Goal: Task Accomplishment & Management: Complete application form

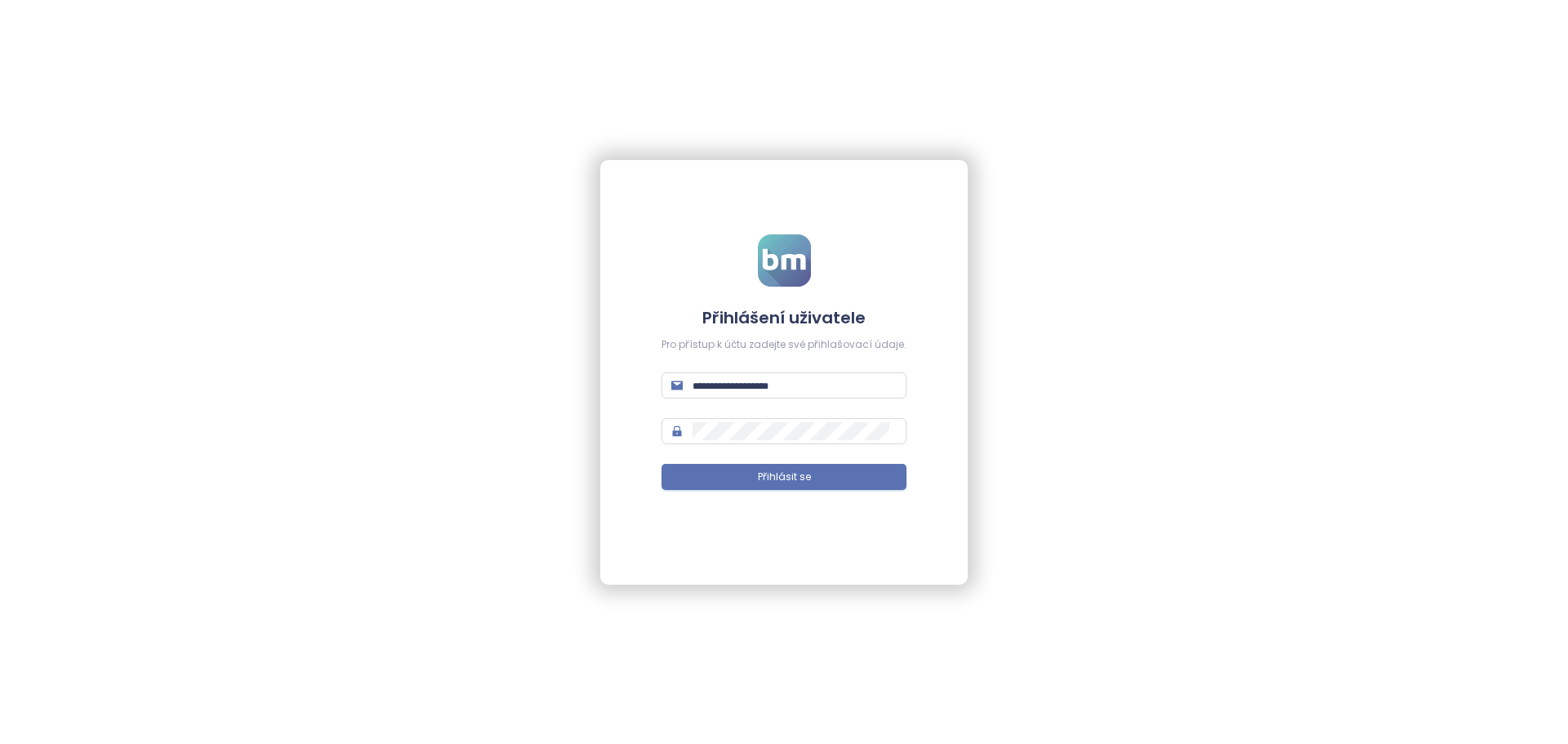
type input "**********"
click at [810, 519] on div "**********" at bounding box center [784, 373] width 368 height 425
click at [800, 476] on span "Přihlásit se" at bounding box center [784, 477] width 53 height 16
type input "**********"
click at [798, 487] on button "Přihlásit se" at bounding box center [784, 477] width 245 height 26
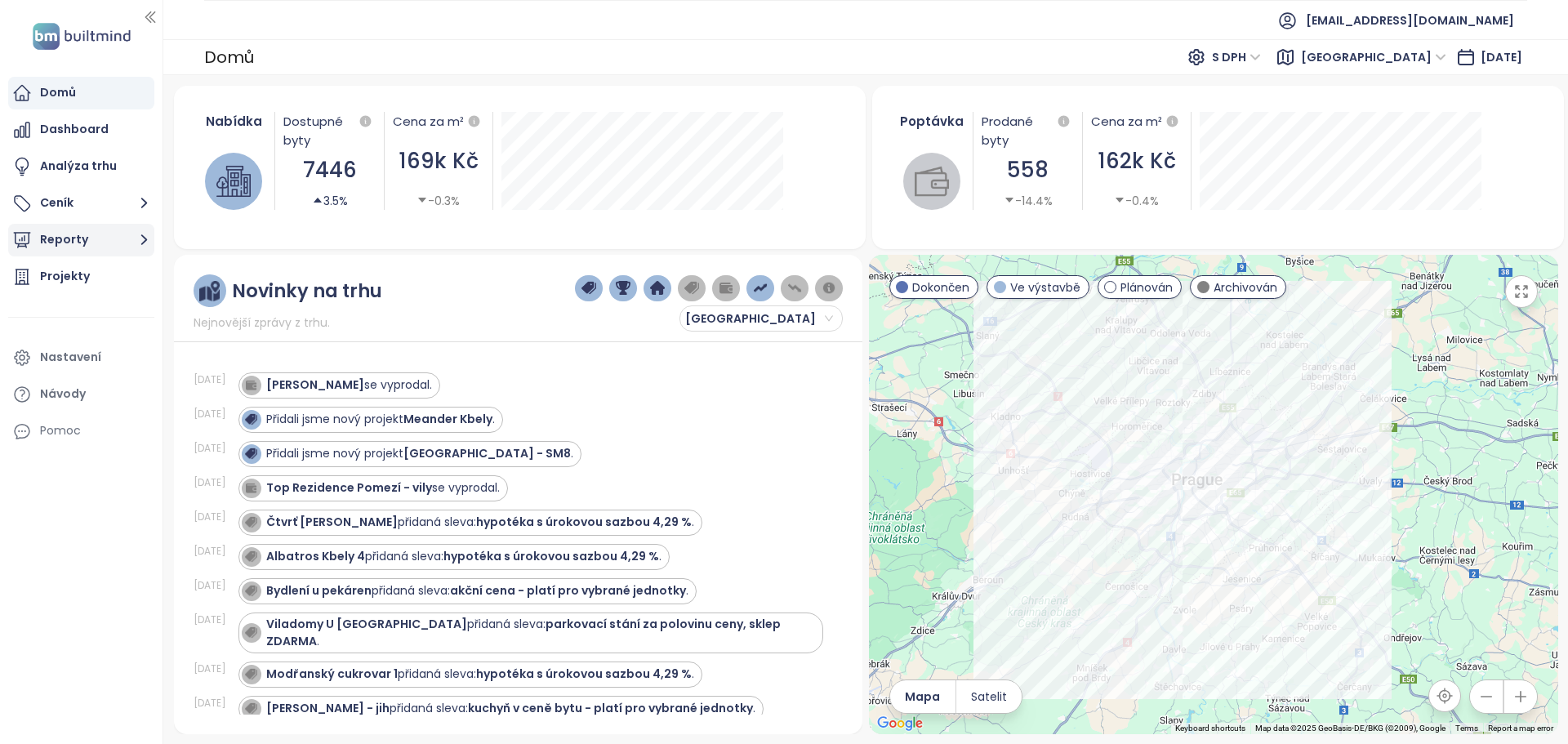
click at [73, 243] on button "Reporty" at bounding box center [81, 240] width 146 height 32
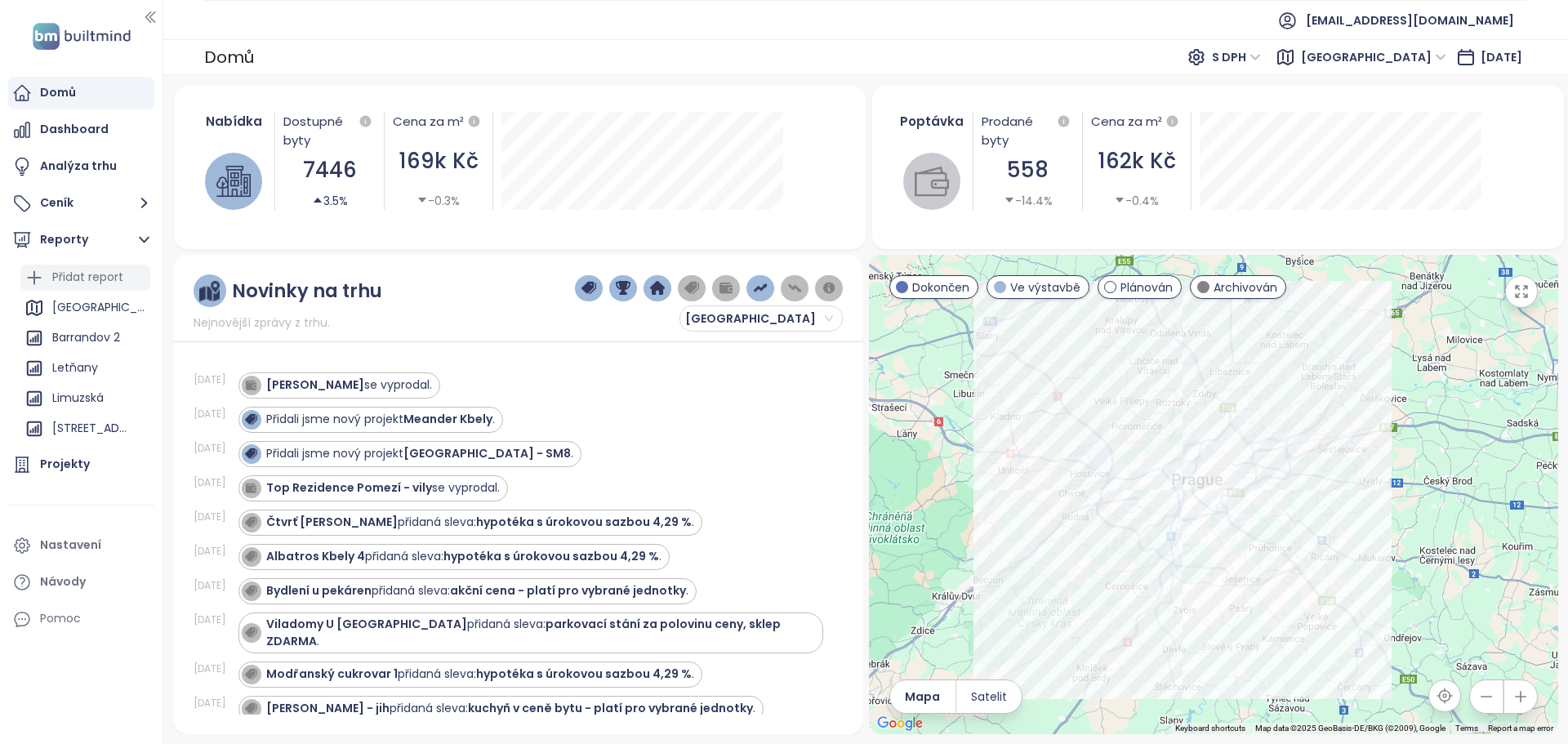
click at [77, 274] on div "Přidat report" at bounding box center [88, 277] width 71 height 21
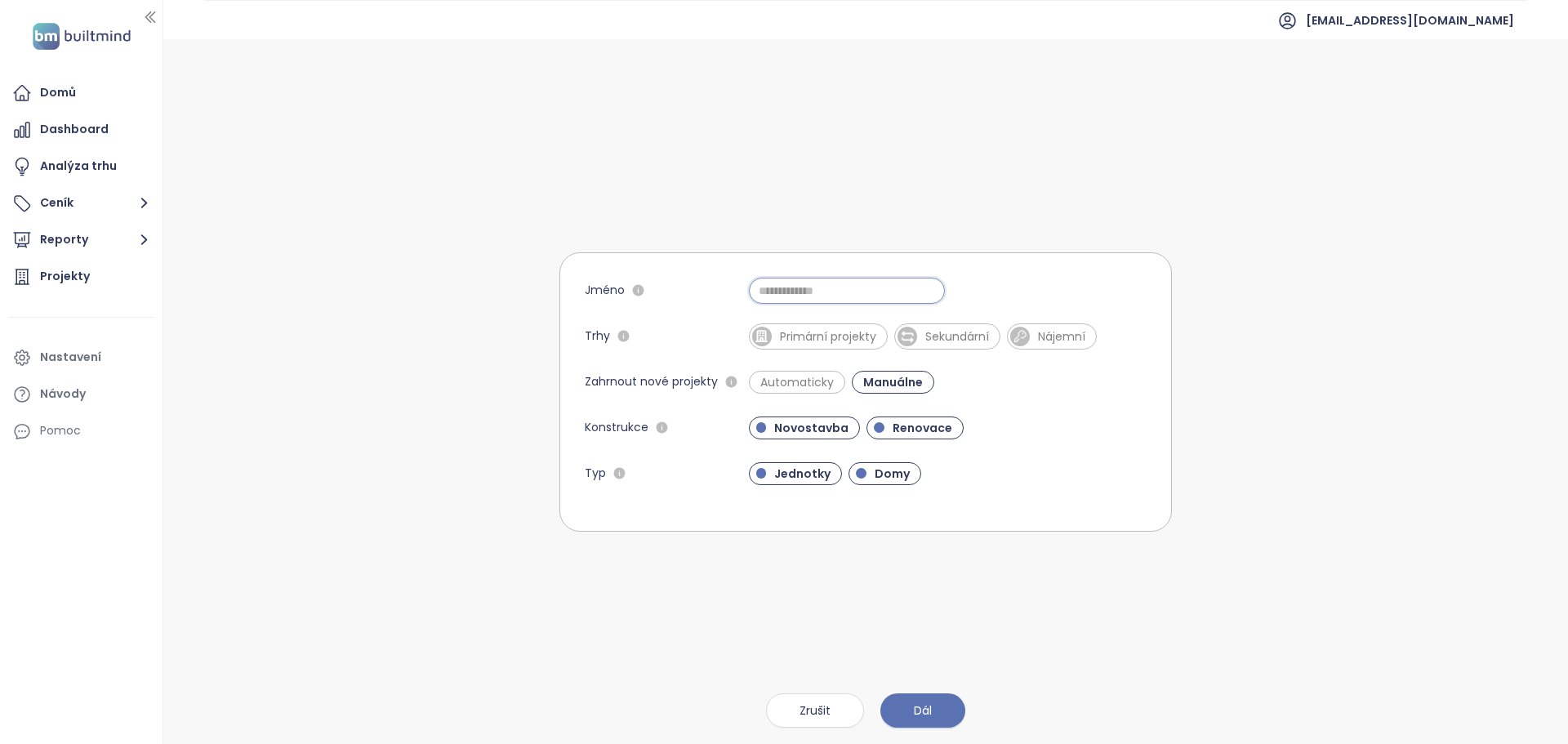
click at [830, 298] on input "Jméno" at bounding box center [847, 291] width 196 height 26
type input "*********"
click at [868, 340] on span "Primární projekty" at bounding box center [828, 337] width 113 height 17
click at [935, 336] on span "Sekundární" at bounding box center [965, 337] width 80 height 17
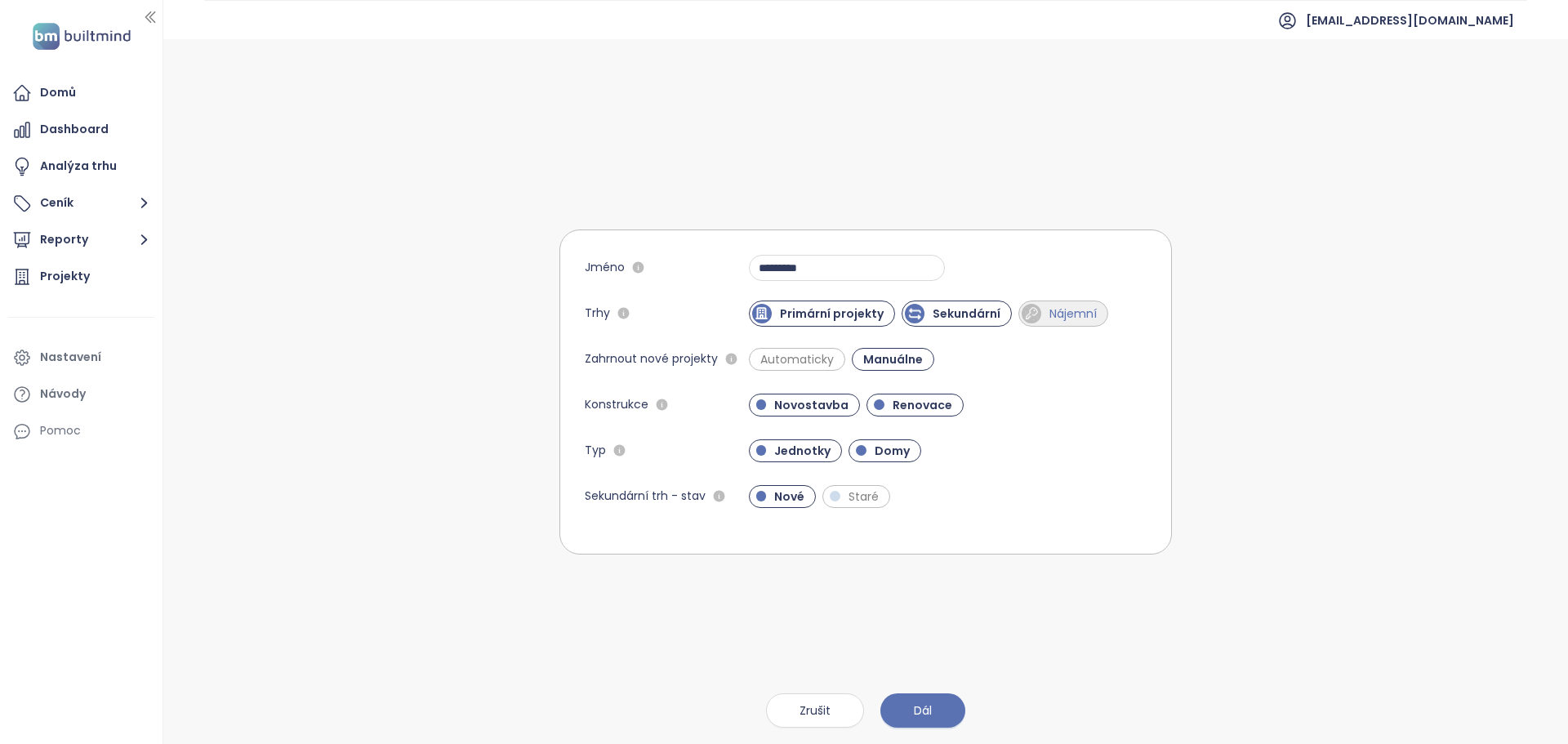
click at [1084, 308] on span "Nájemní" at bounding box center [1073, 314] width 64 height 17
click at [795, 356] on span "Automaticky" at bounding box center [797, 360] width 90 height 17
click at [894, 444] on span "Domy" at bounding box center [892, 451] width 51 height 17
click at [860, 489] on span "Staré" at bounding box center [863, 497] width 46 height 17
click at [927, 702] on span "Dál" at bounding box center [923, 711] width 18 height 18
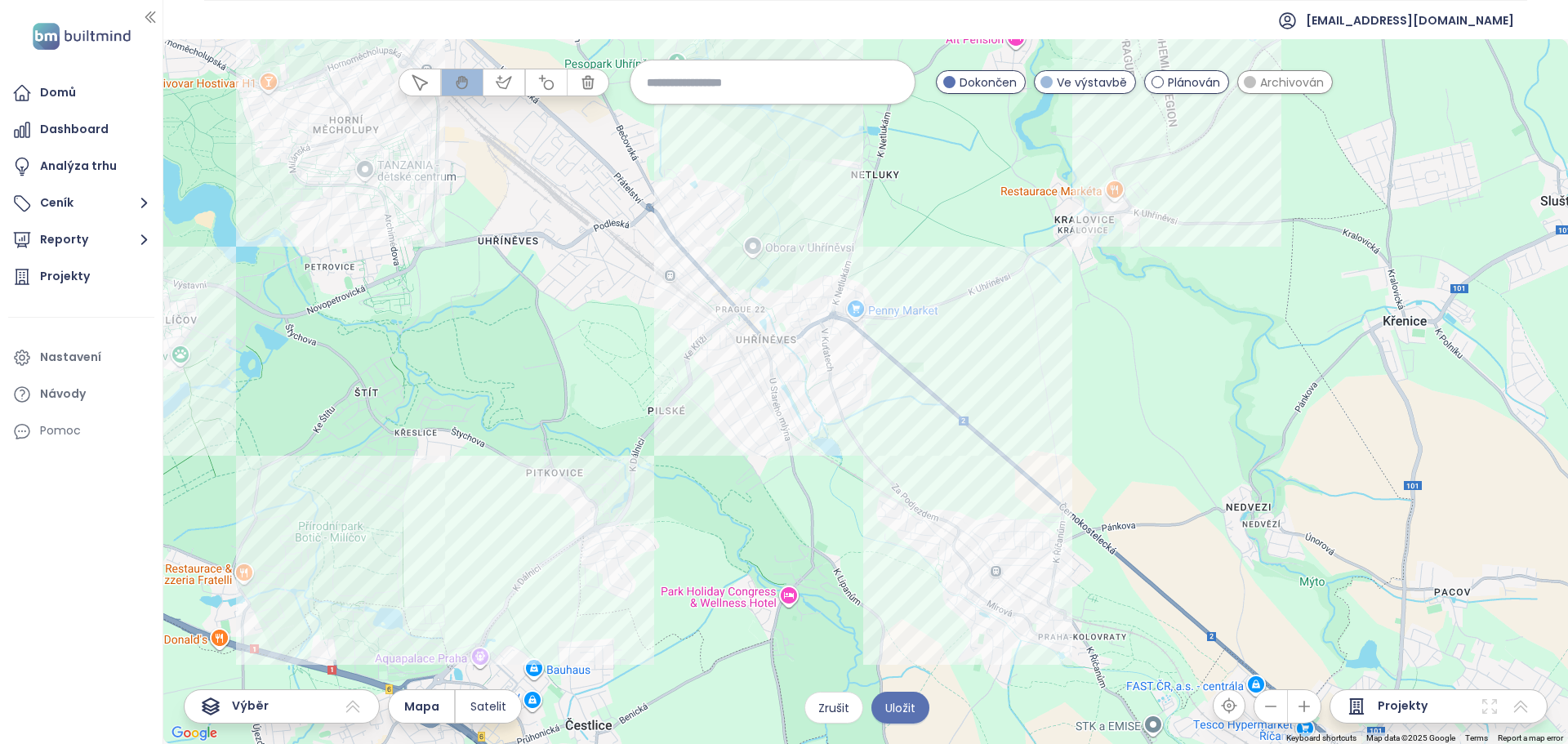
drag, startPoint x: 993, startPoint y: 441, endPoint x: 886, endPoint y: 523, distance: 134.8
click at [886, 523] on div at bounding box center [866, 391] width 1404 height 705
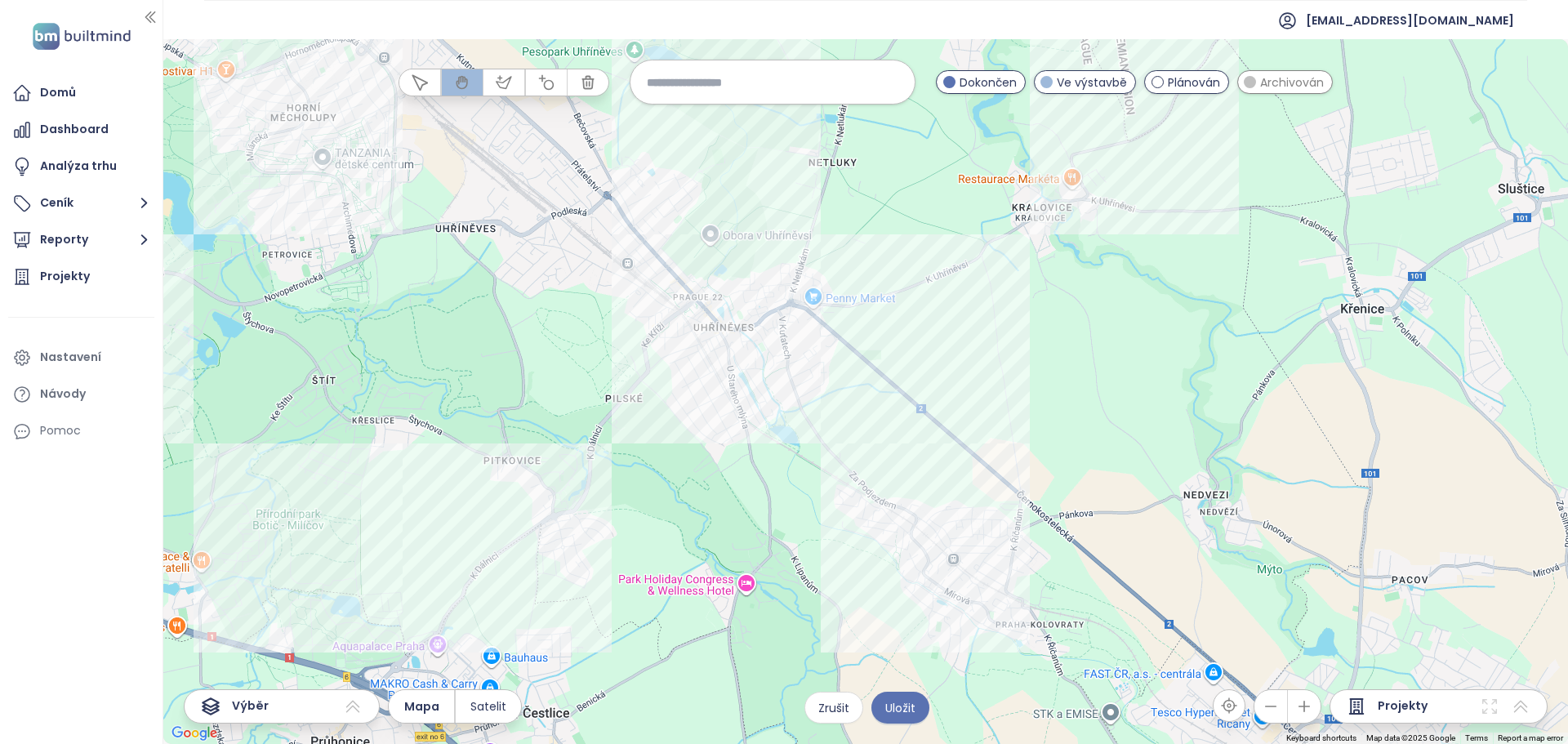
drag, startPoint x: 872, startPoint y: 467, endPoint x: 809, endPoint y: 444, distance: 67.1
click at [809, 444] on div at bounding box center [866, 391] width 1404 height 705
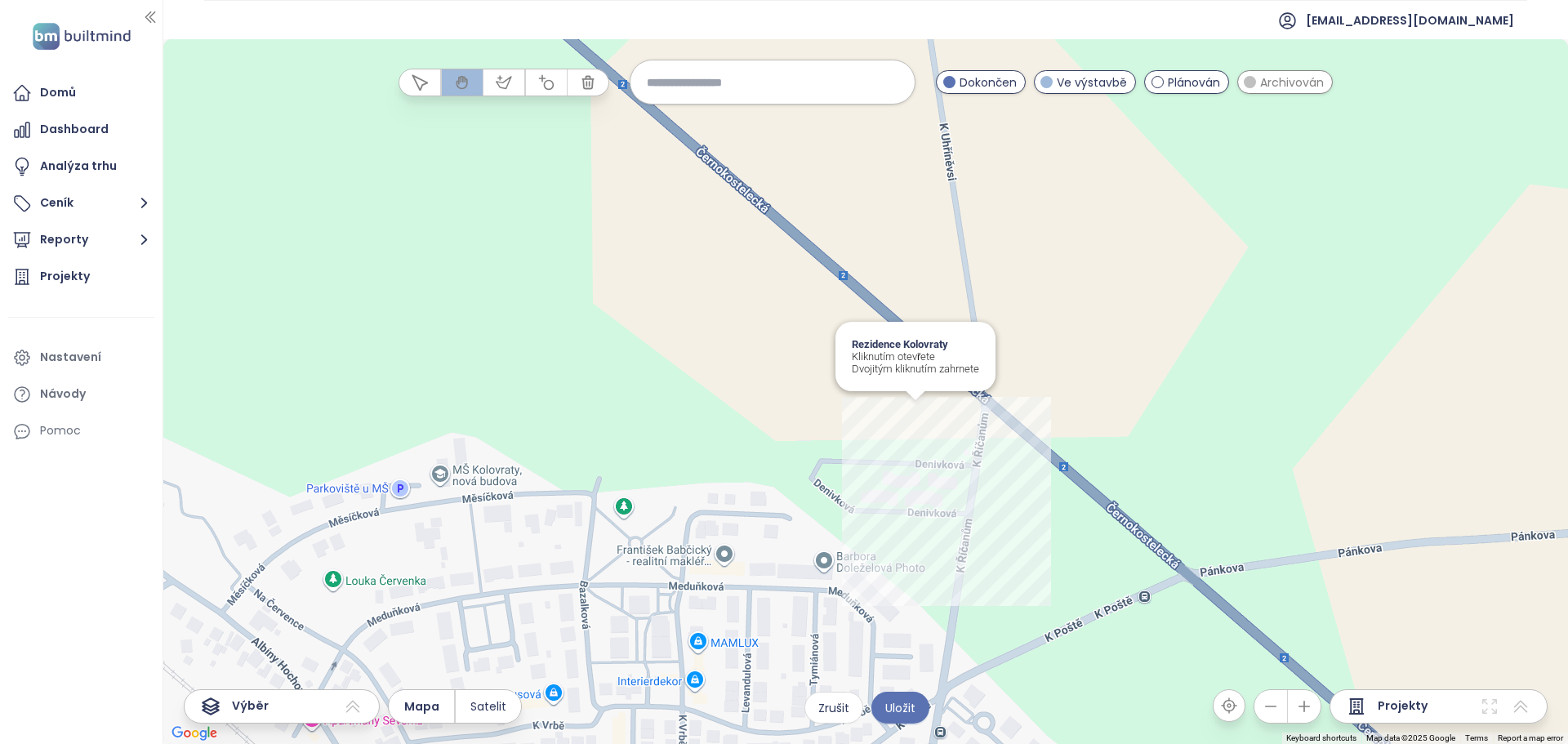
click at [920, 419] on div "Rezidence Kolovraty Kliknutím otevřete Dvojitým kliknutím zahrnete" at bounding box center [866, 391] width 1404 height 705
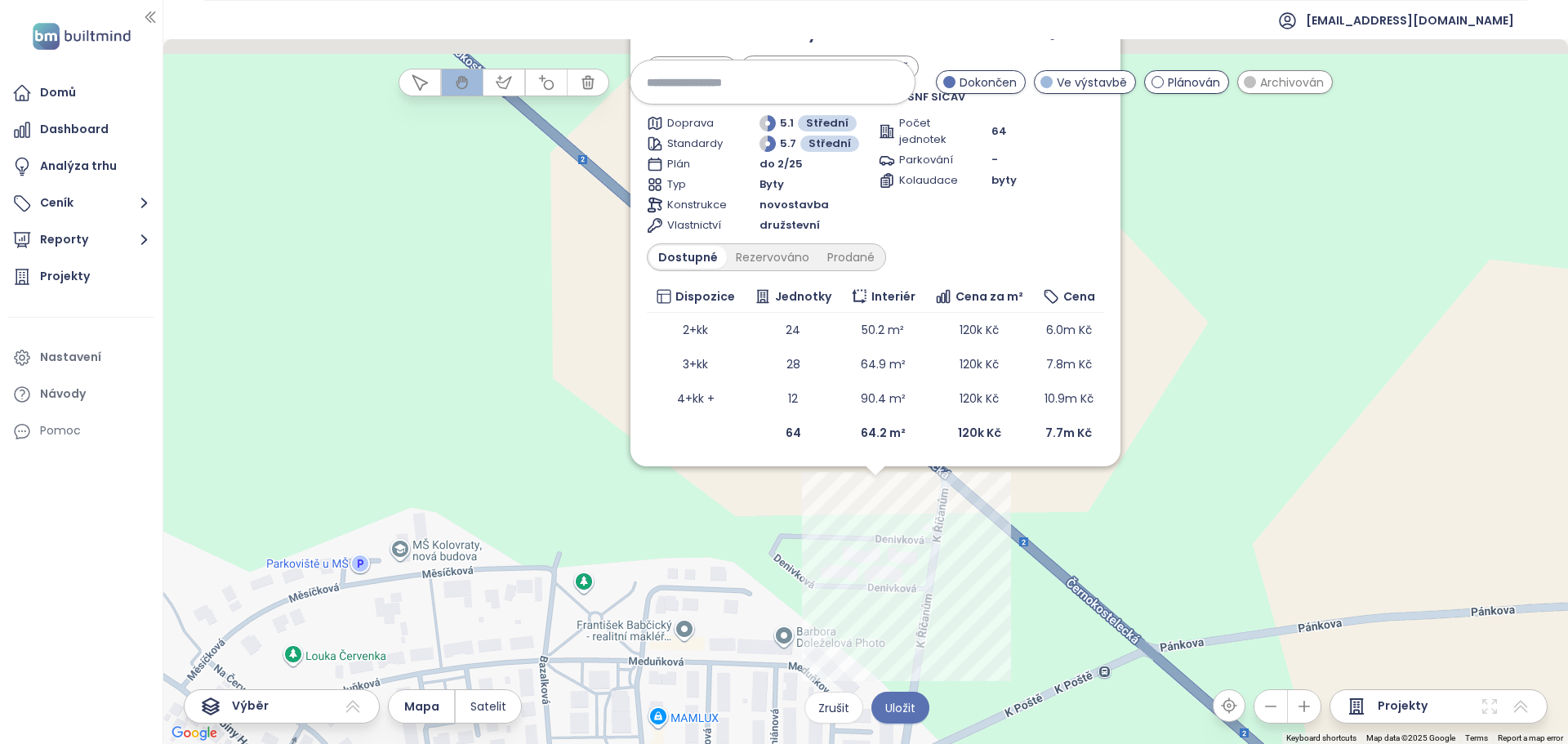
drag, startPoint x: 866, startPoint y: 458, endPoint x: 877, endPoint y: 585, distance: 127.5
click at [877, 585] on div "Zahrnout Rezidence Kolovraty Dokončen kuchyňská linka v ceně Meduňková 598/26, …" at bounding box center [866, 391] width 1404 height 705
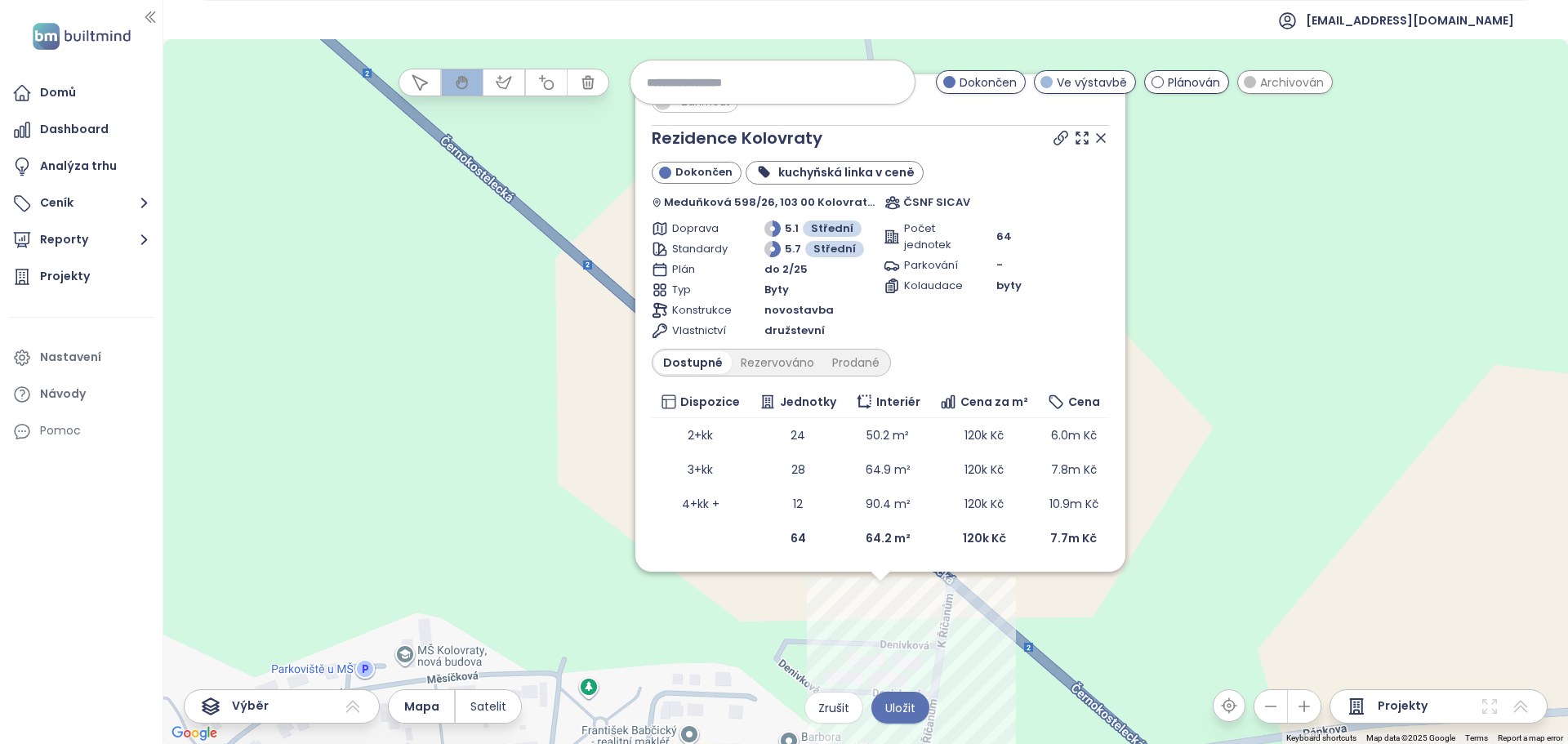
drag, startPoint x: 782, startPoint y: 502, endPoint x: 784, endPoint y: 608, distance: 106.0
click at [784, 608] on div "Zahrnout Rezidence Kolovraty Dokončen kuchyňská linka v ceně Meduňková 598/26, …" at bounding box center [866, 391] width 1404 height 705
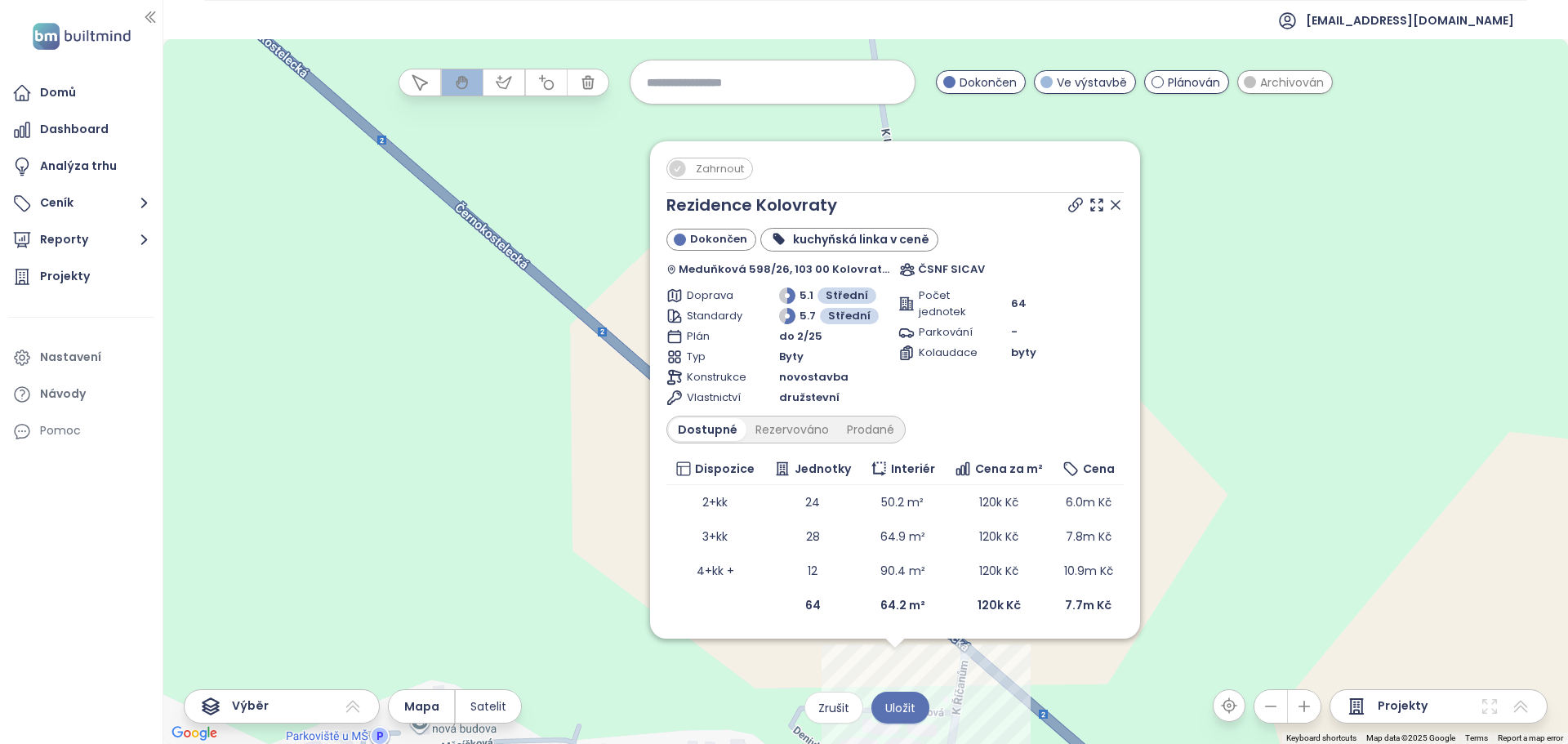
drag, startPoint x: 1148, startPoint y: 281, endPoint x: 1154, endPoint y: 305, distance: 24.7
click at [1154, 305] on div "Zahrnout Rezidence Kolovraty Dokončen kuchyňská linka v ceně Meduňková 598/26, …" at bounding box center [866, 391] width 1404 height 705
click at [1115, 208] on icon at bounding box center [1116, 207] width 8 height 8
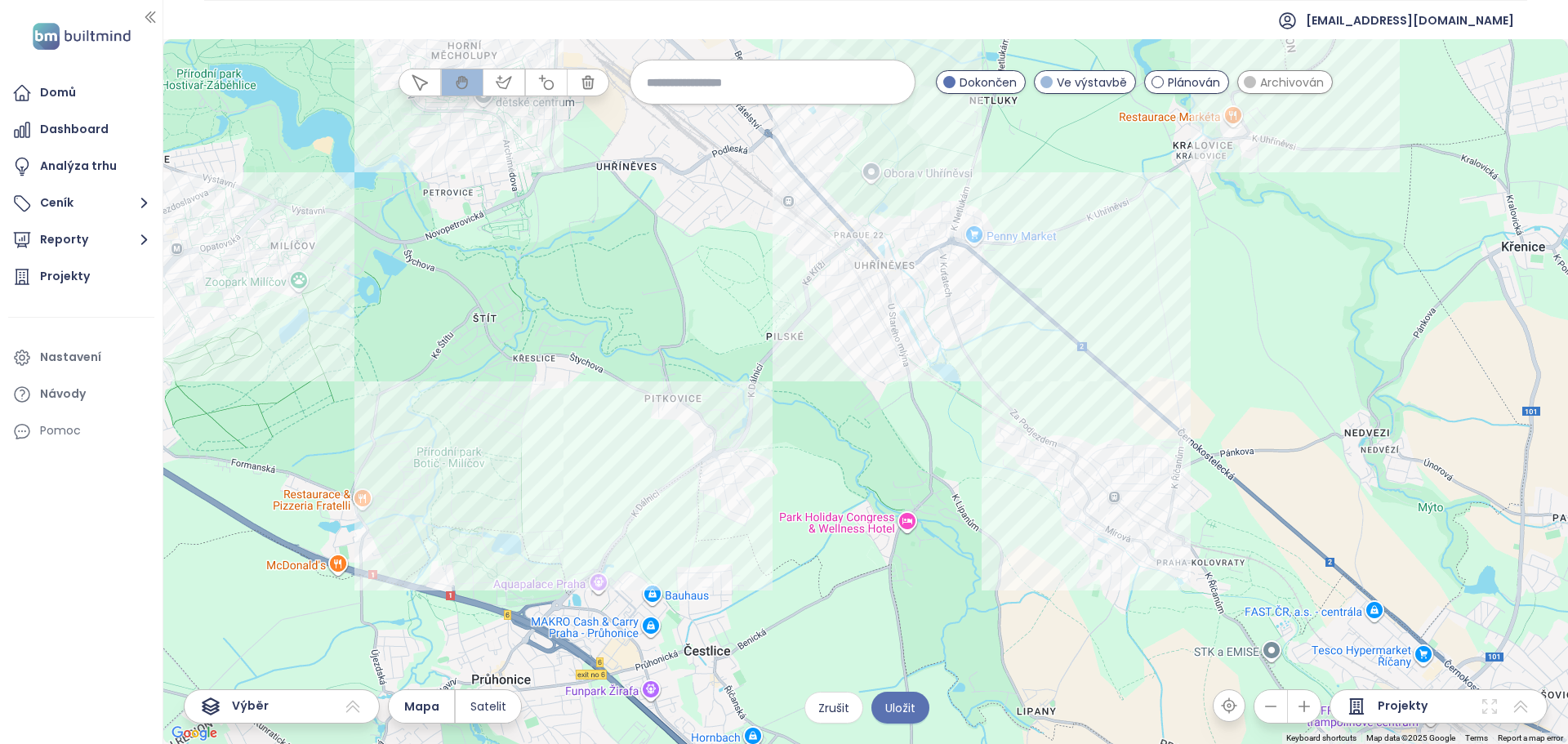
drag, startPoint x: 1216, startPoint y: 398, endPoint x: 1218, endPoint y: 441, distance: 43.0
click at [1219, 441] on div at bounding box center [866, 391] width 1404 height 705
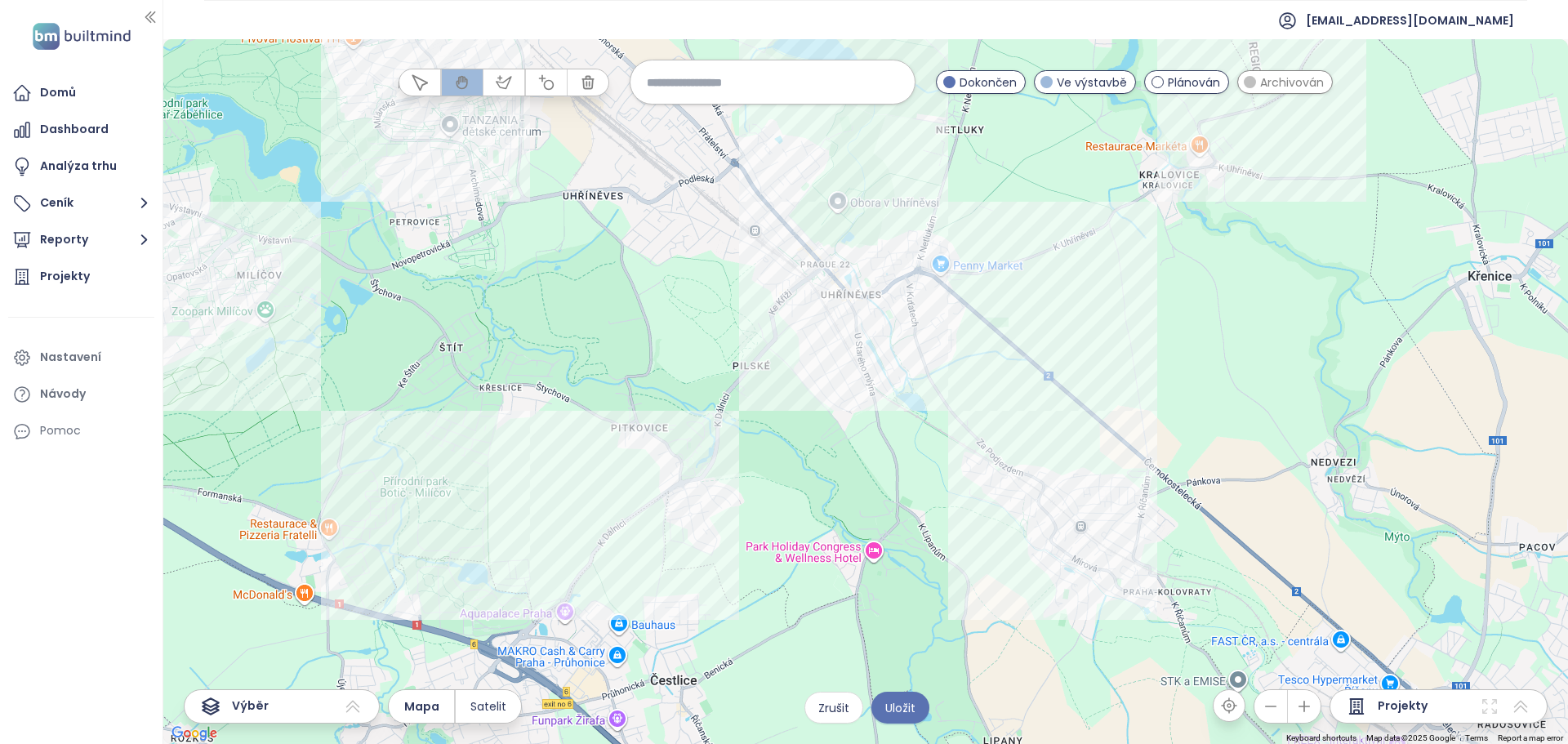
drag, startPoint x: 1035, startPoint y: 325, endPoint x: 1001, endPoint y: 370, distance: 56.4
click at [1001, 370] on div at bounding box center [866, 391] width 1404 height 705
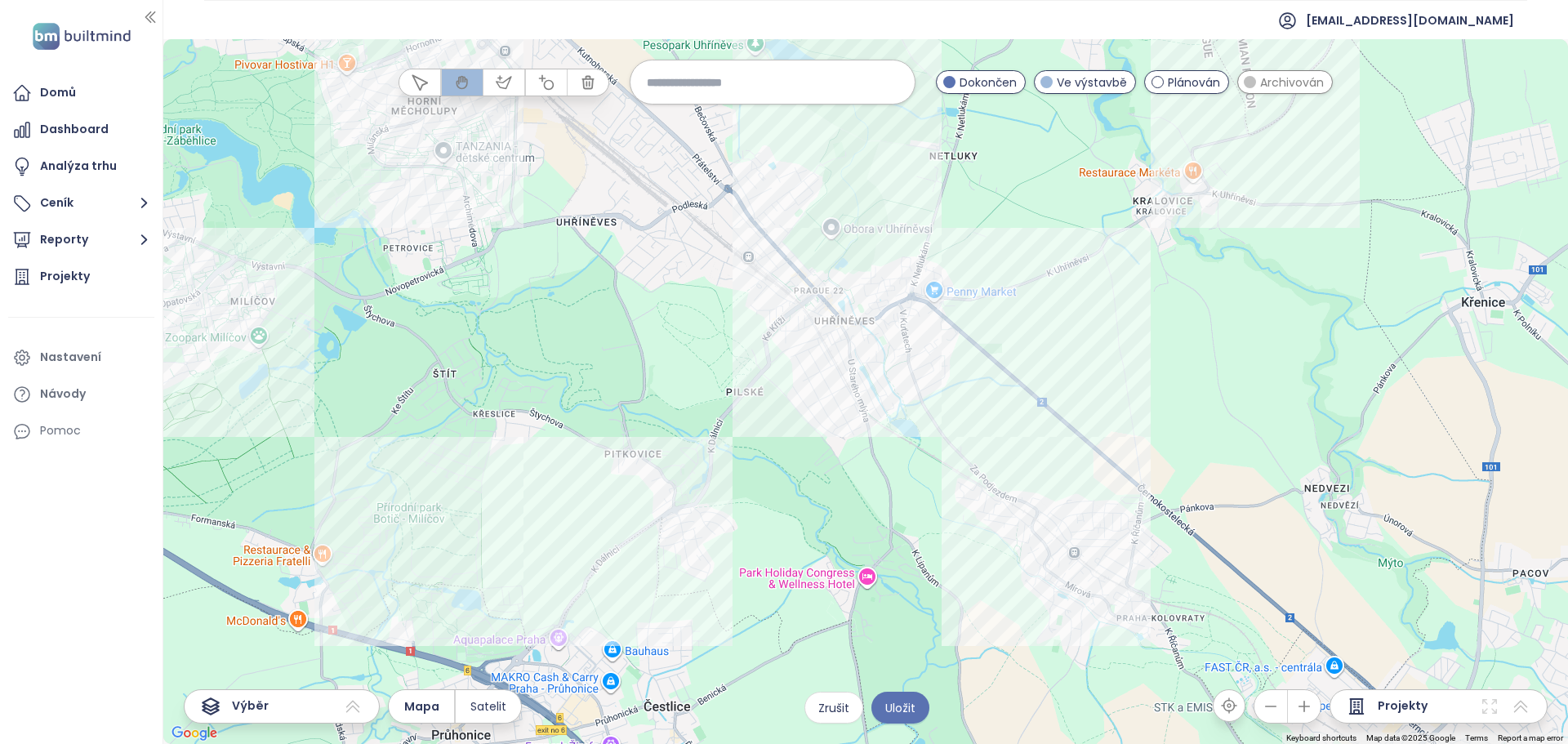
drag, startPoint x: 1017, startPoint y: 458, endPoint x: 1014, endPoint y: 439, distance: 19.2
click at [1014, 439] on div at bounding box center [866, 391] width 1404 height 705
drag, startPoint x: 1126, startPoint y: 238, endPoint x: 1121, endPoint y: 223, distance: 15.8
click at [1121, 223] on div at bounding box center [866, 391] width 1404 height 705
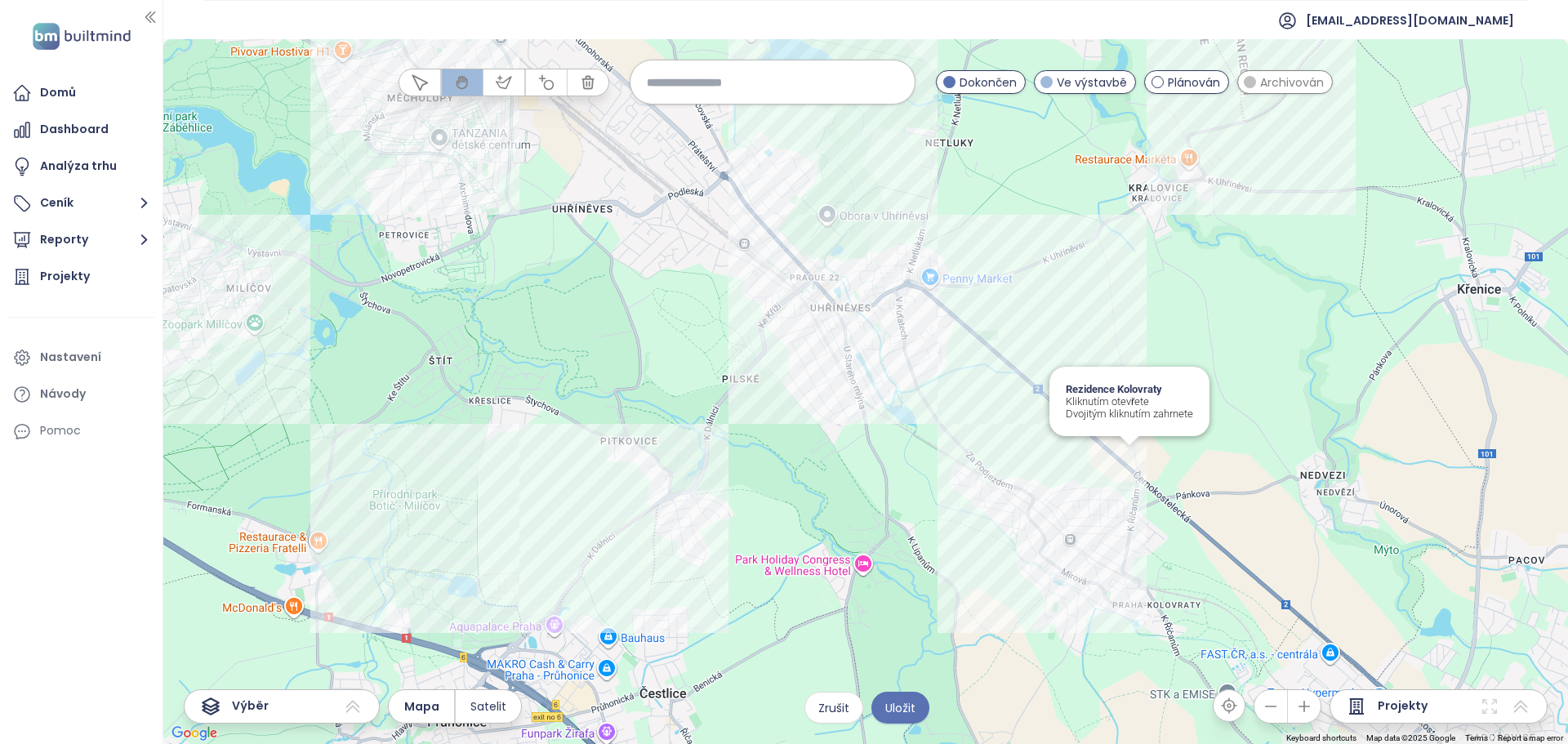
click at [1126, 463] on div "Rezidence Kolovraty Kliknutím otevřete Dvojitým kliknutím zahrnete" at bounding box center [866, 391] width 1404 height 705
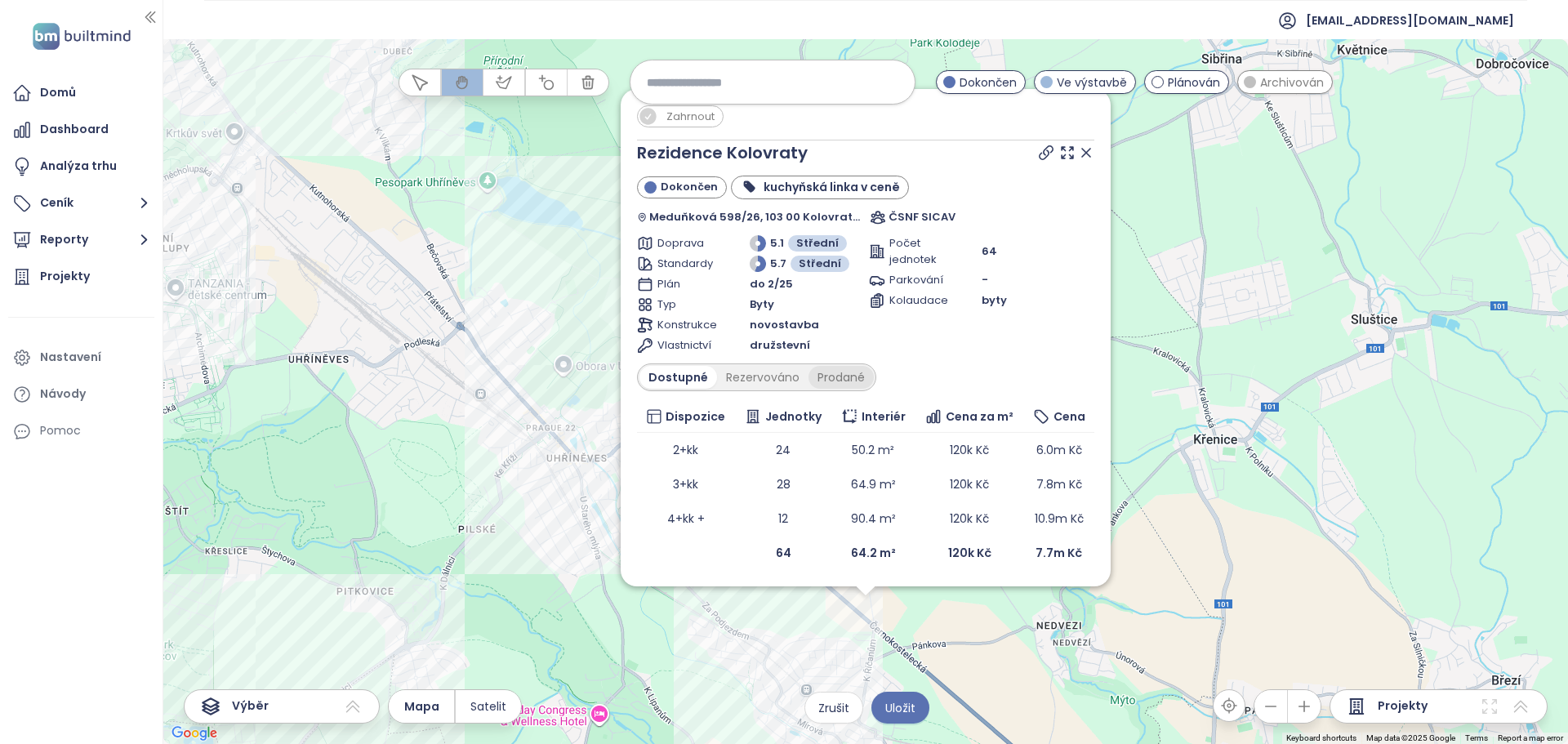
click at [833, 384] on div "Prodané" at bounding box center [841, 378] width 66 height 23
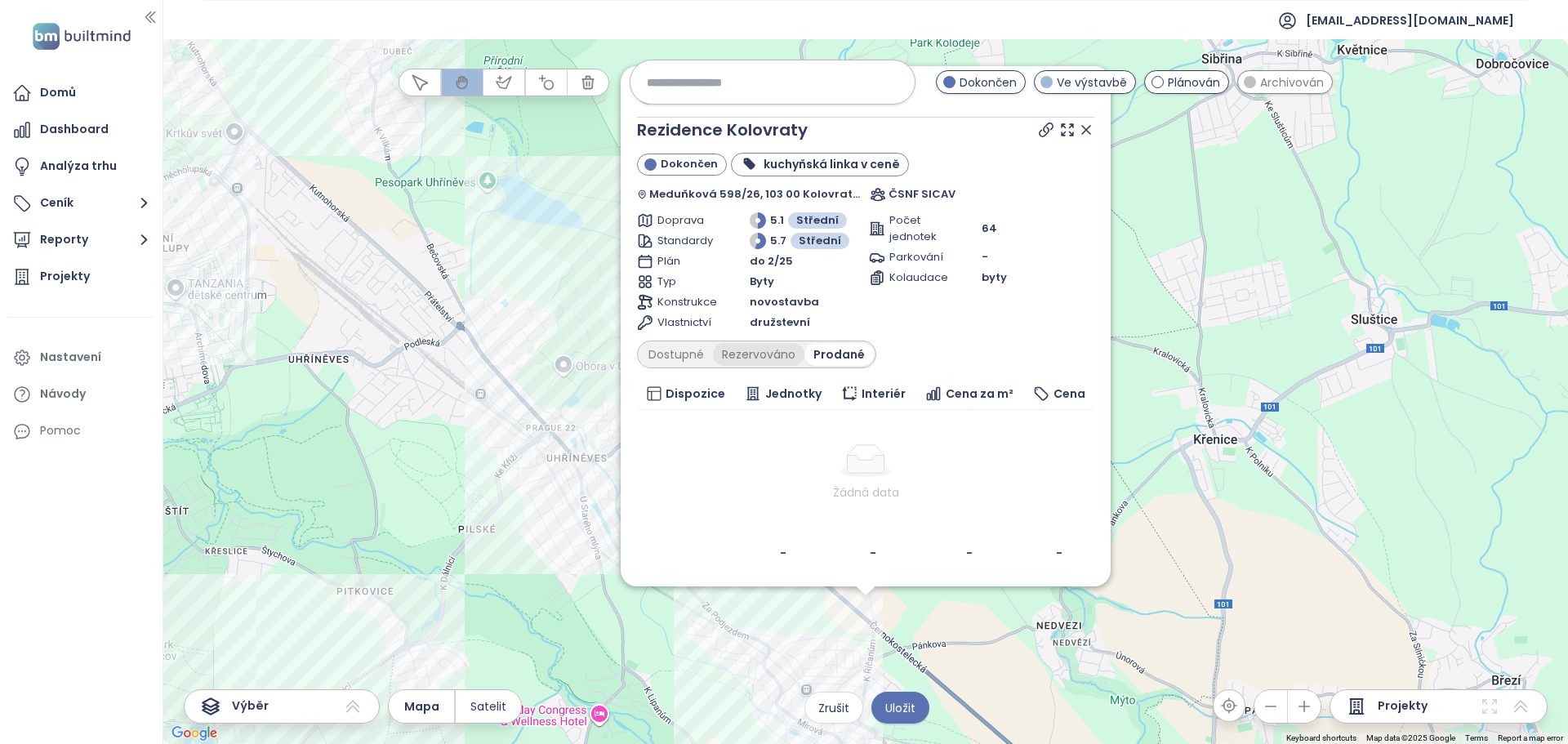
click at [766, 354] on div "Rezervováno" at bounding box center [759, 355] width 91 height 23
click at [679, 350] on div "Dostupné" at bounding box center [676, 355] width 74 height 23
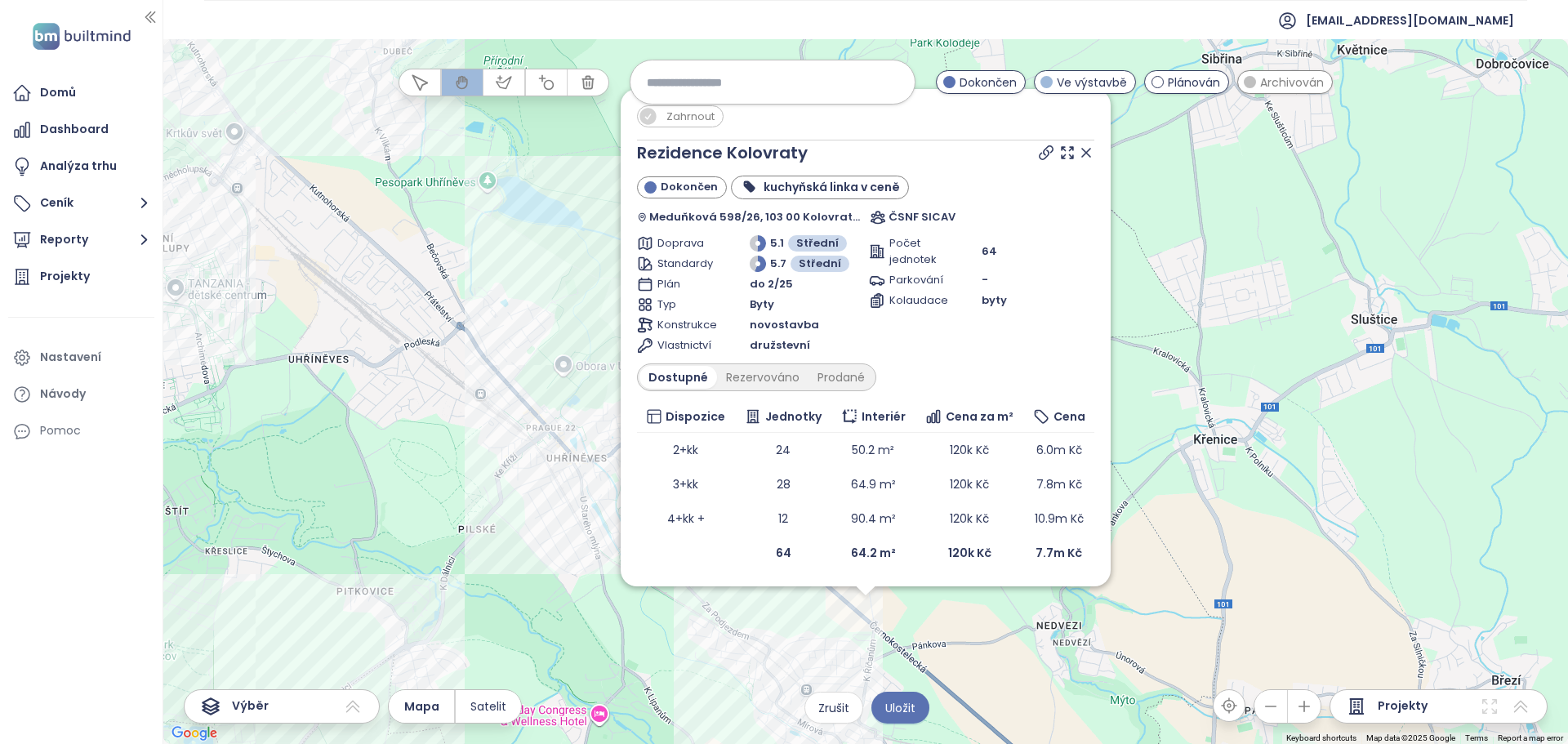
click at [1082, 153] on icon at bounding box center [1087, 153] width 17 height 17
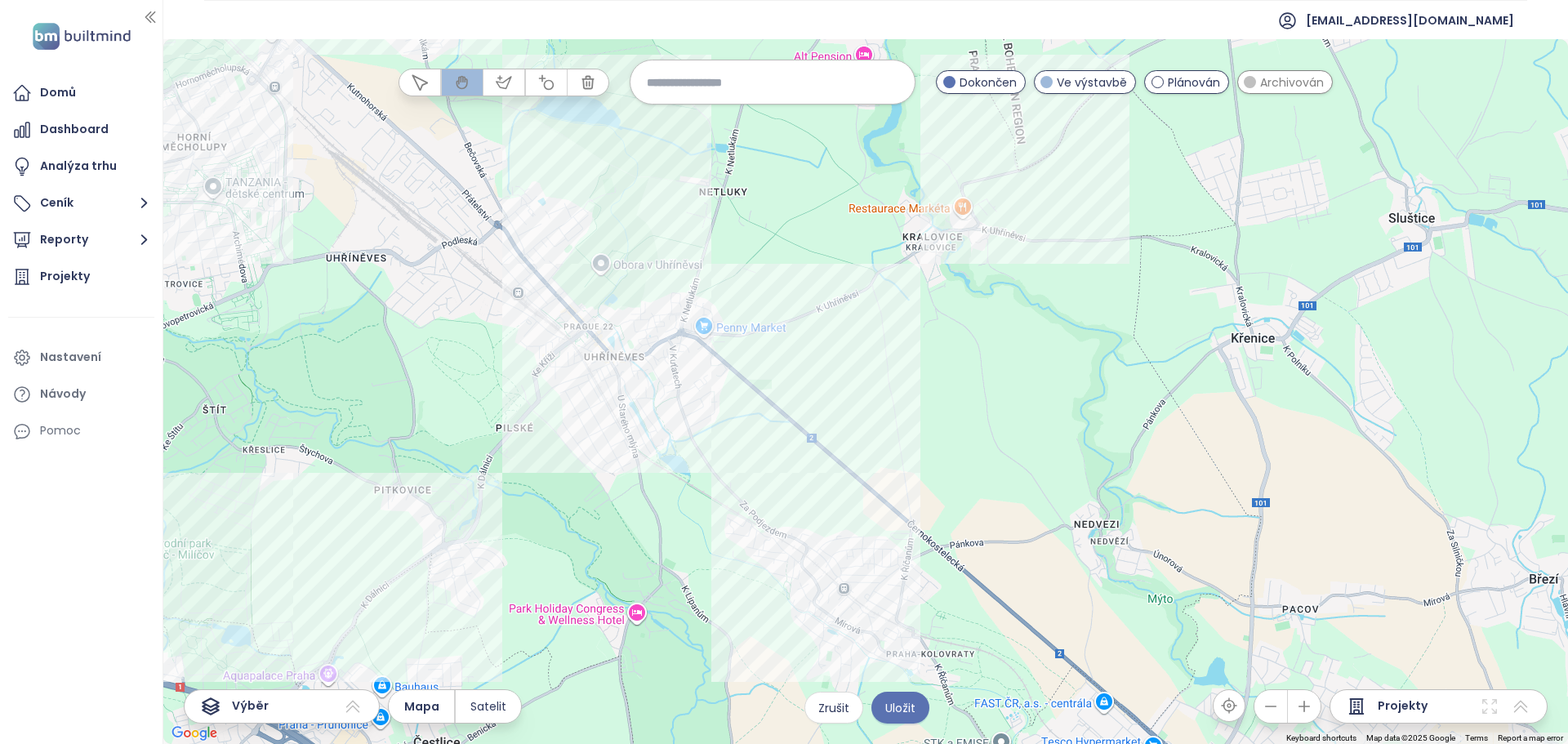
drag, startPoint x: 878, startPoint y: 480, endPoint x: 901, endPoint y: 413, distance: 70.8
click at [901, 413] on div at bounding box center [866, 391] width 1404 height 705
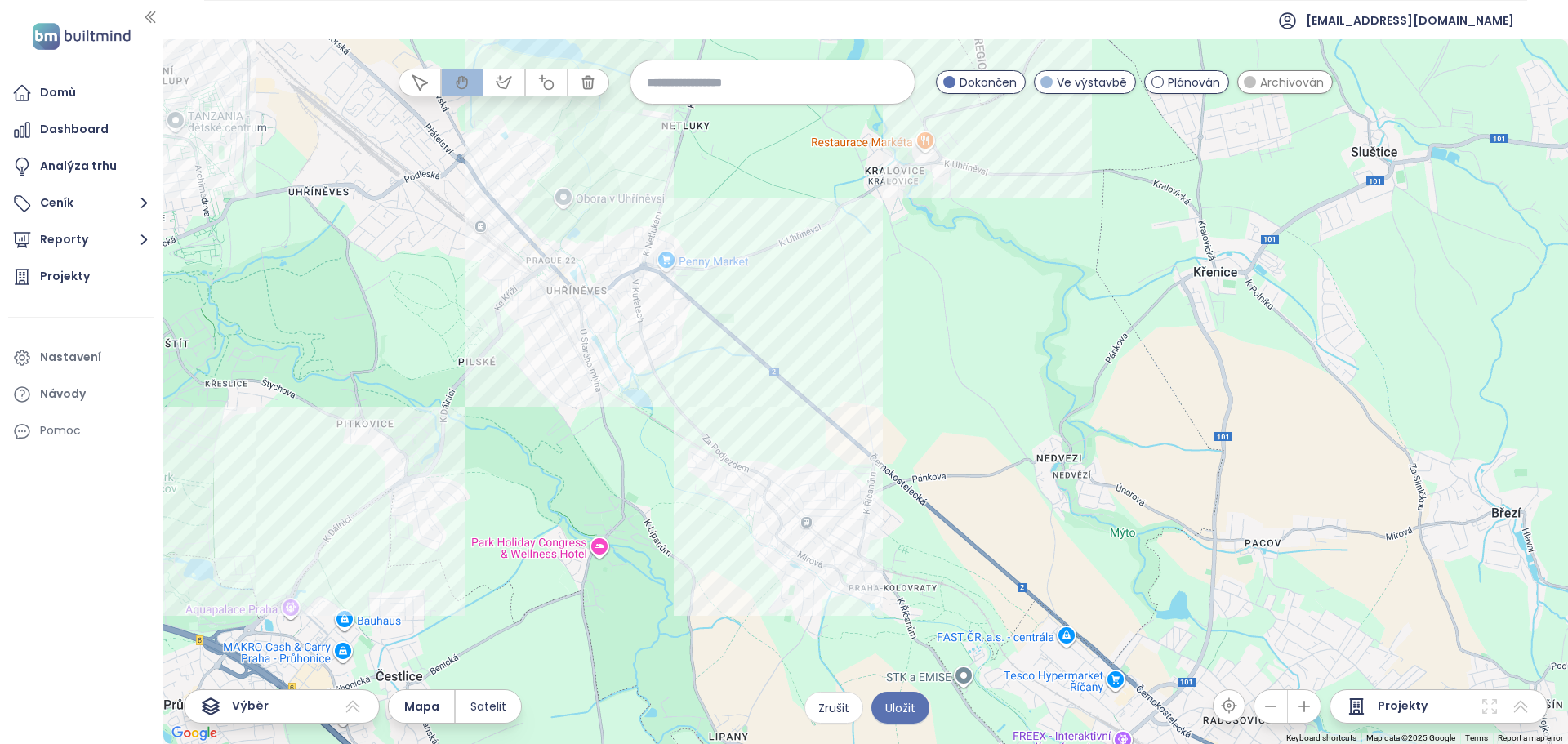
drag, startPoint x: 944, startPoint y: 355, endPoint x: 944, endPoint y: 398, distance: 43.0
click at [944, 398] on div at bounding box center [866, 391] width 1404 height 705
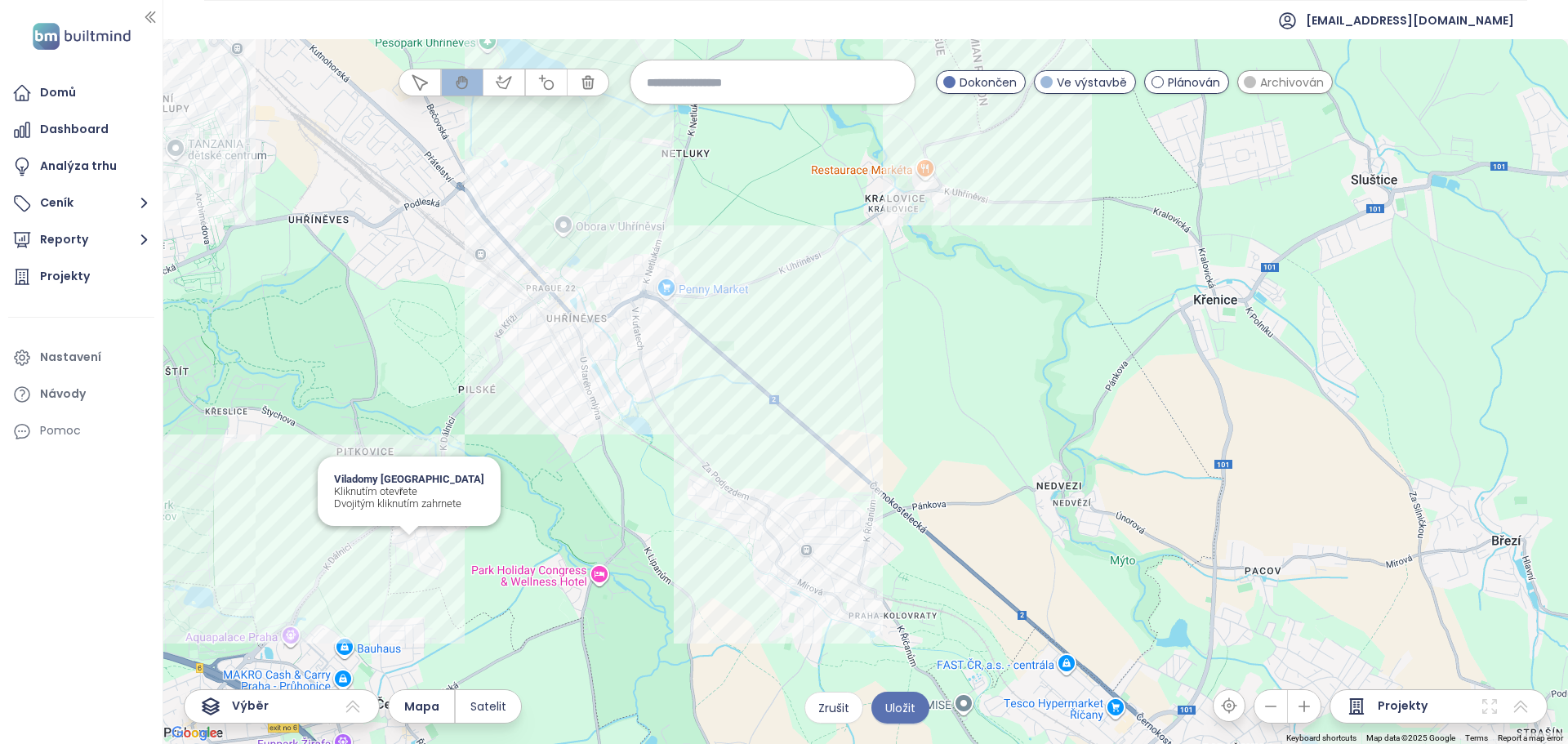
click at [408, 554] on div "Viladomy Pitkovice Kliknutím otevřete Dvojitým kliknutím zahrnete" at bounding box center [866, 391] width 1404 height 705
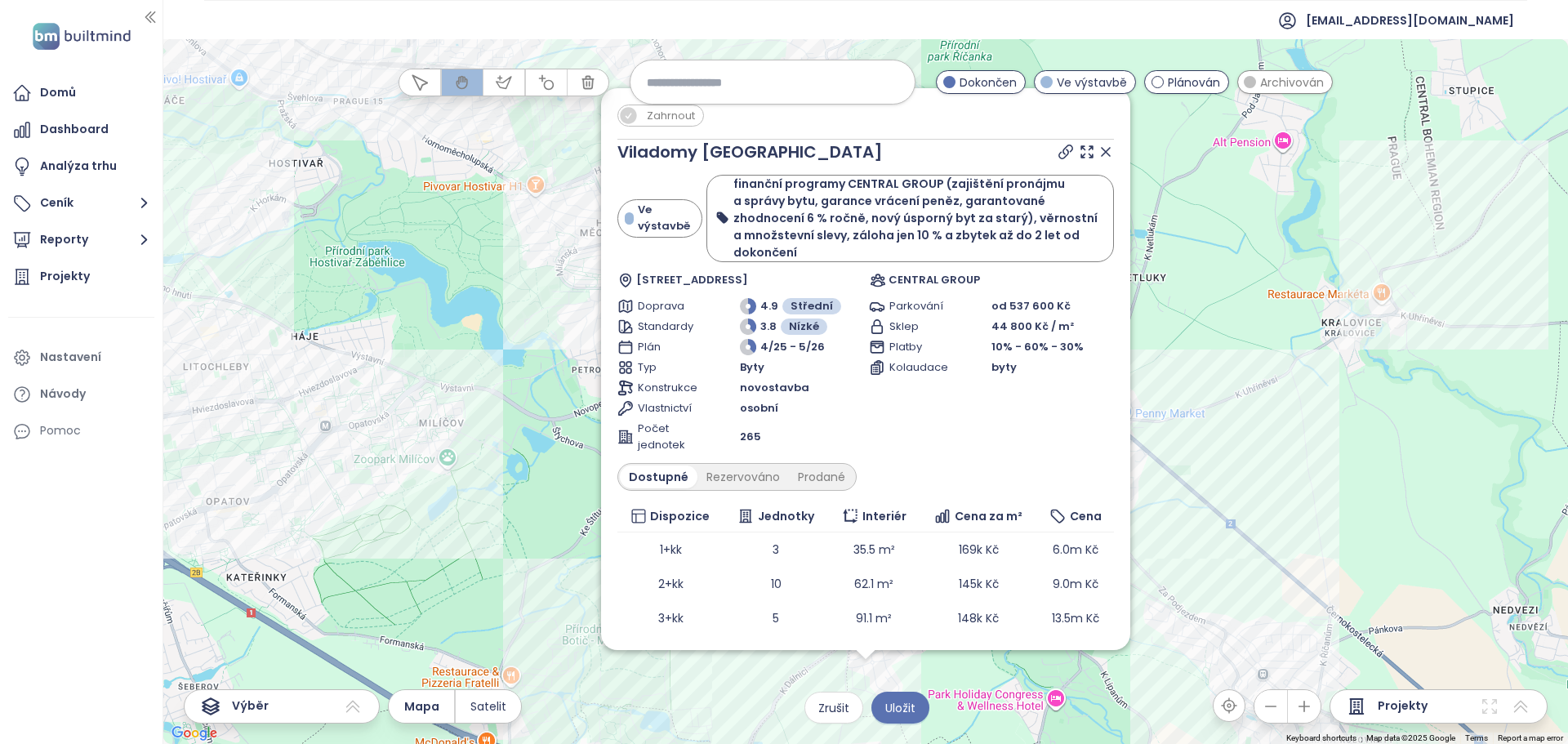
drag, startPoint x: 1272, startPoint y: 354, endPoint x: 1267, endPoint y: 361, distance: 8.6
click at [1267, 361] on div "Zahrnout Viladomy Pitkovice Ve výstavbě finanční programy CENTRAL GROUP (zajišt…" at bounding box center [866, 391] width 1404 height 705
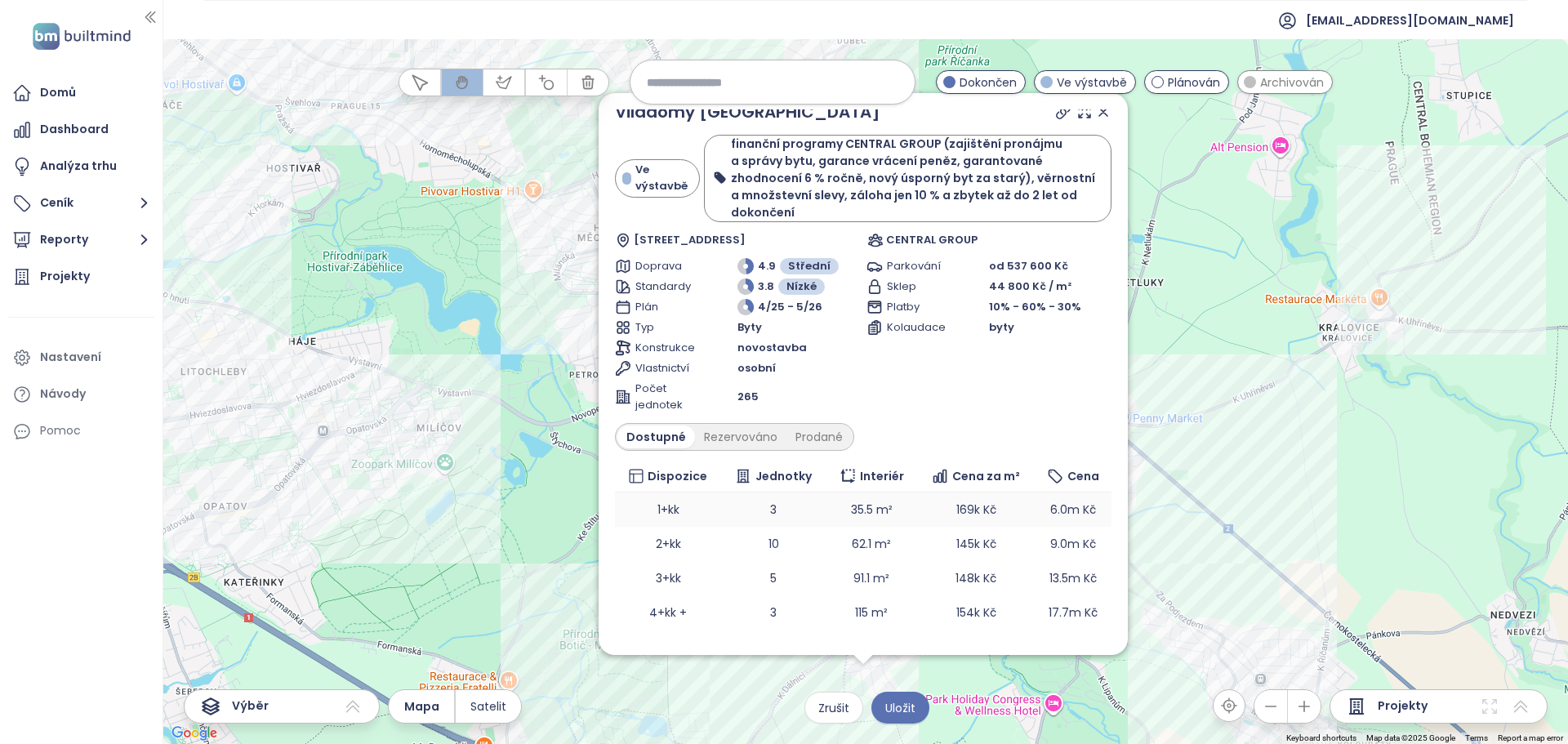
scroll to position [71, 0]
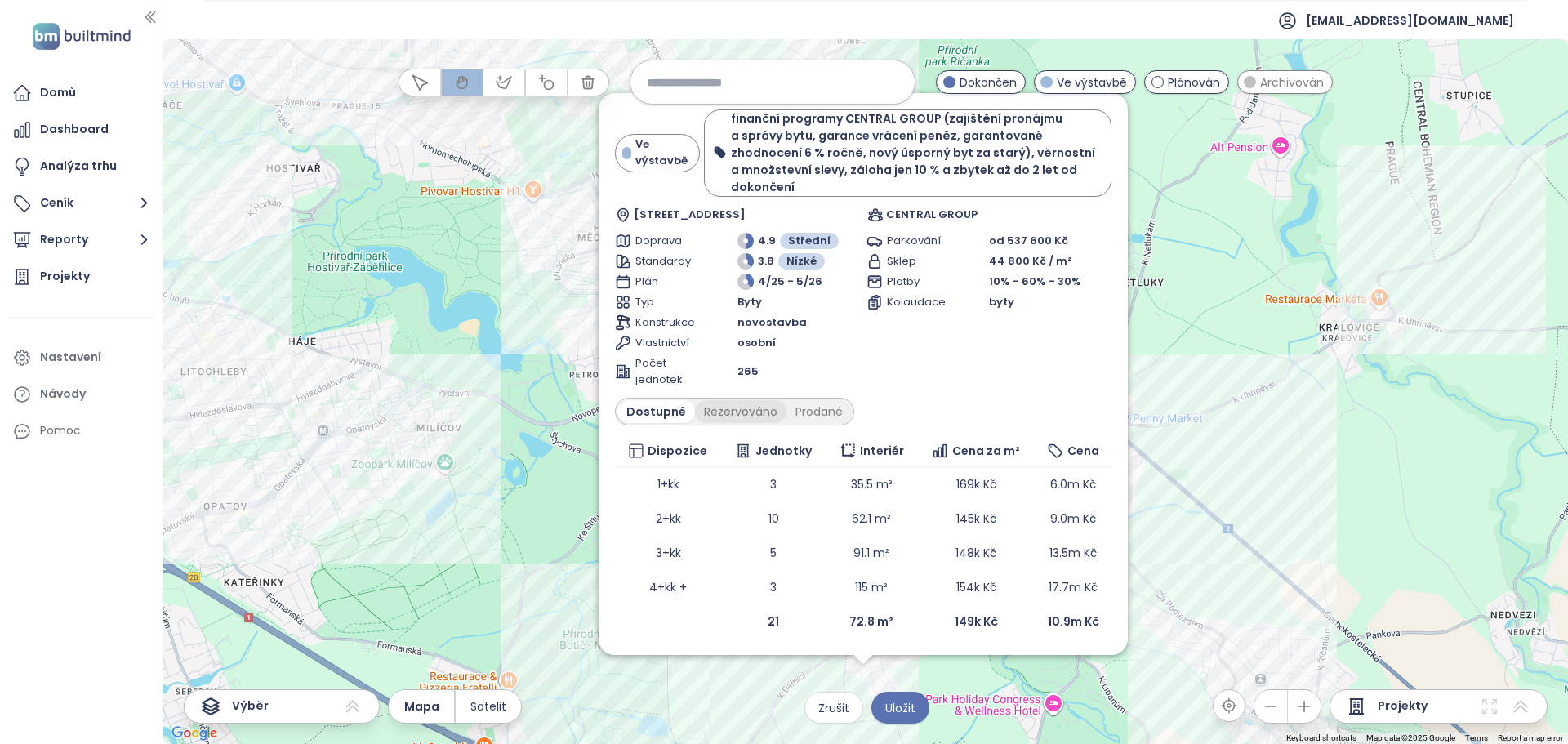
click at [723, 408] on div "Rezervováno" at bounding box center [740, 412] width 91 height 23
click at [804, 410] on div "Prodané" at bounding box center [820, 412] width 66 height 23
click at [654, 414] on div "Dostupné" at bounding box center [654, 412] width 74 height 23
click at [803, 412] on div "Prodané" at bounding box center [819, 412] width 66 height 23
click at [658, 412] on div "Dostupné" at bounding box center [654, 412] width 74 height 23
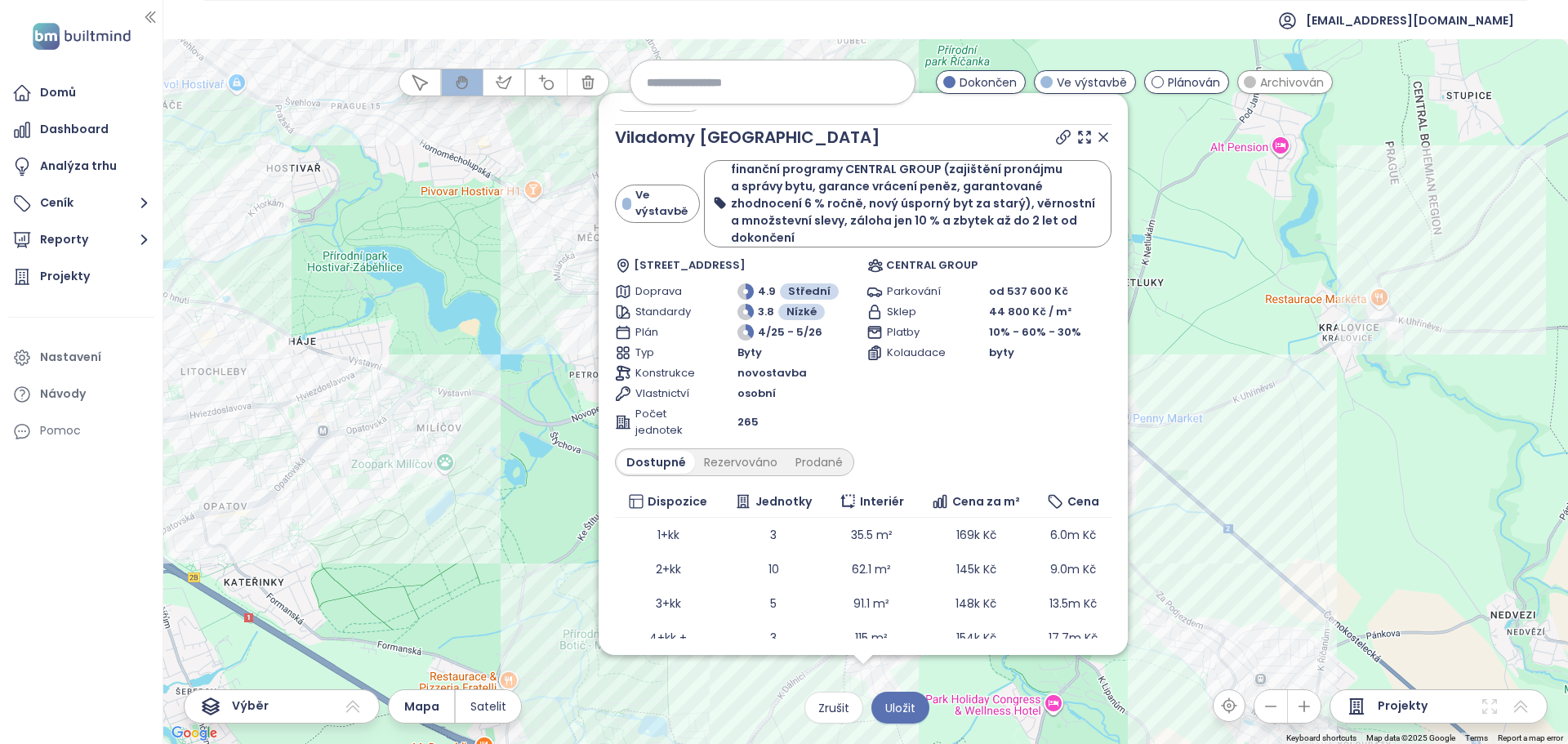
scroll to position [0, 0]
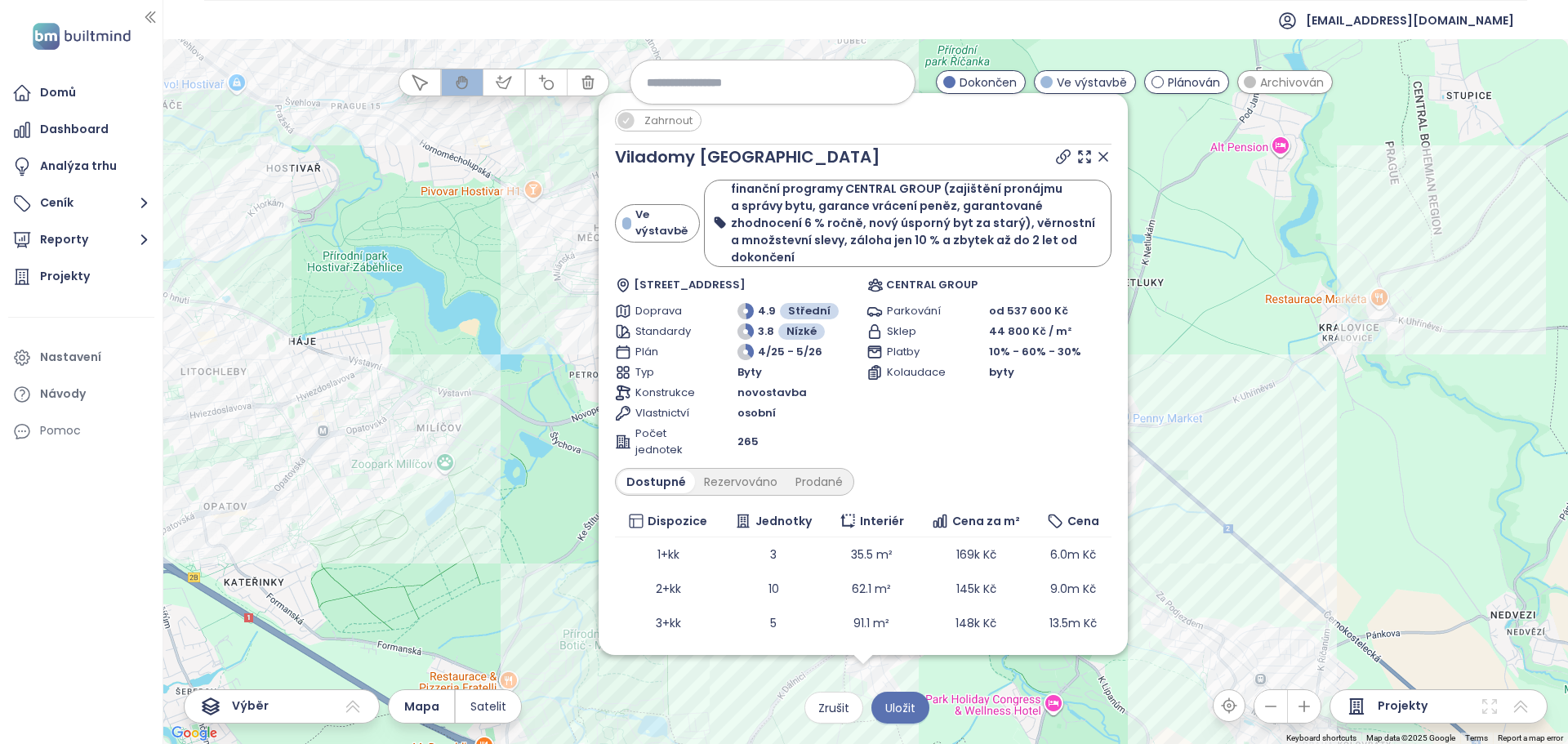
click at [1095, 159] on icon at bounding box center [1103, 157] width 17 height 17
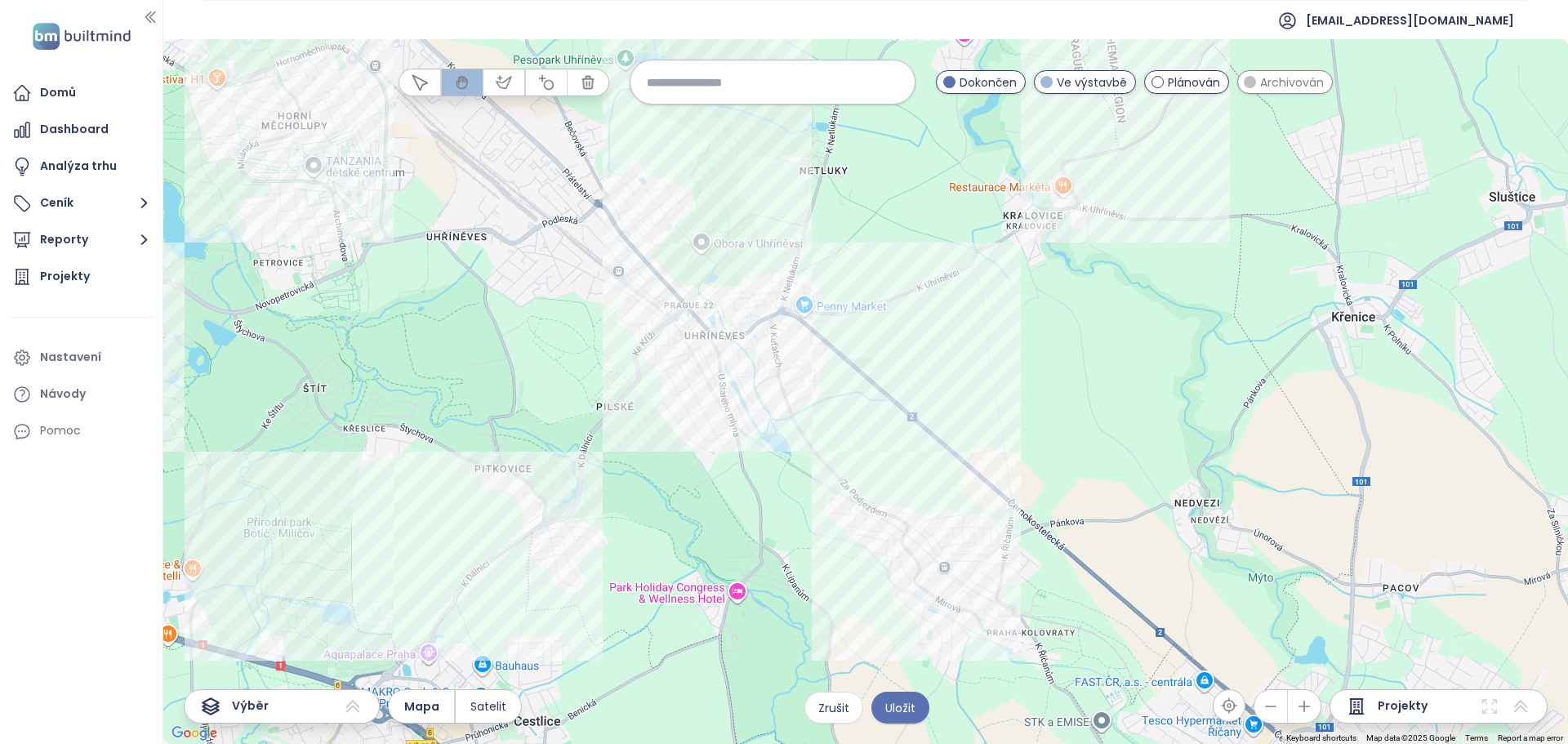
drag, startPoint x: 1016, startPoint y: 402, endPoint x: 699, endPoint y: 288, distance: 336.9
click at [699, 288] on div at bounding box center [866, 391] width 1404 height 705
click at [1038, 179] on div "Nové Královice III Kliknutím otevřete Dvojitým kliknutím zahrnete" at bounding box center [866, 391] width 1404 height 705
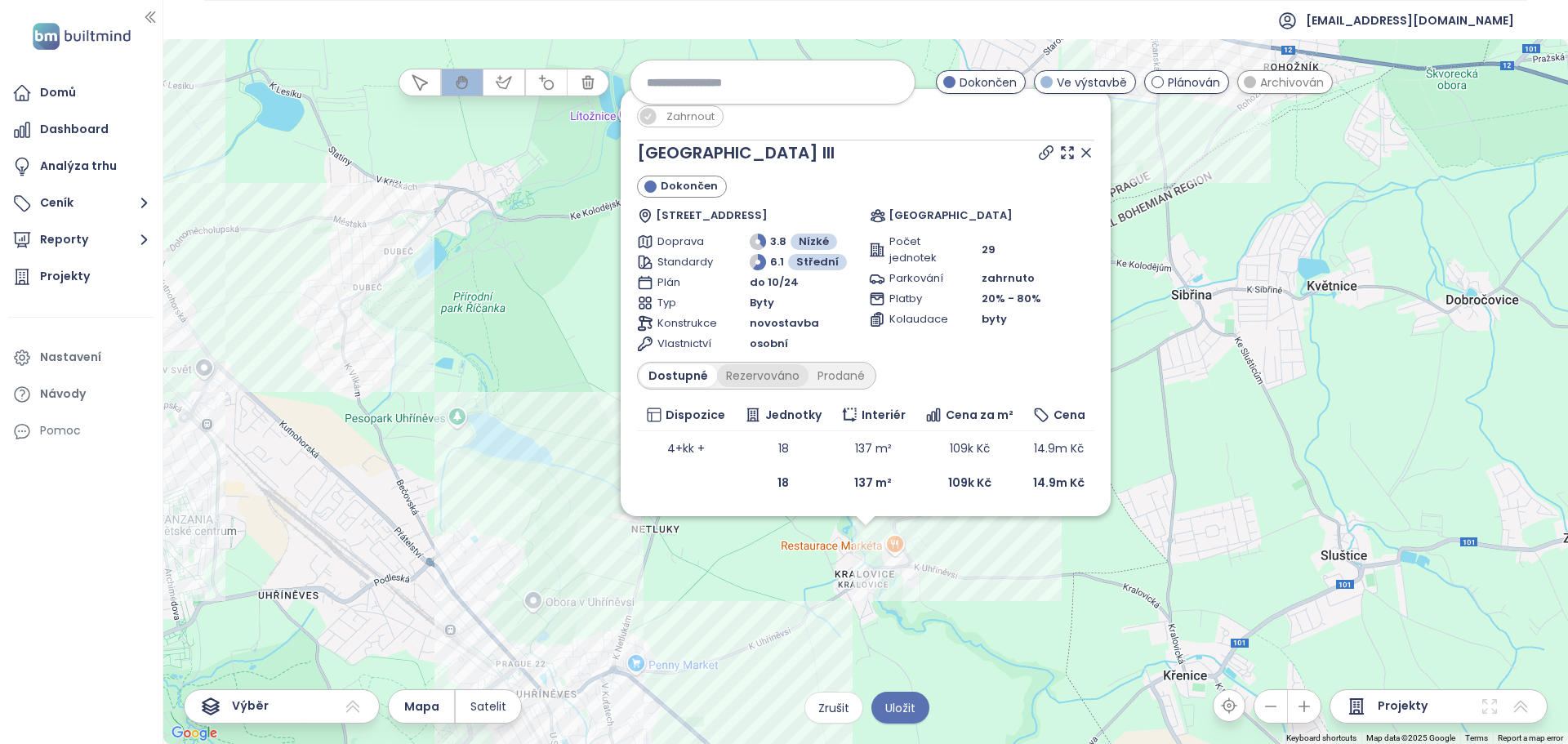
click at [766, 379] on div "Rezervováno" at bounding box center [763, 376] width 91 height 23
click at [833, 379] on div "Prodané" at bounding box center [842, 376] width 66 height 23
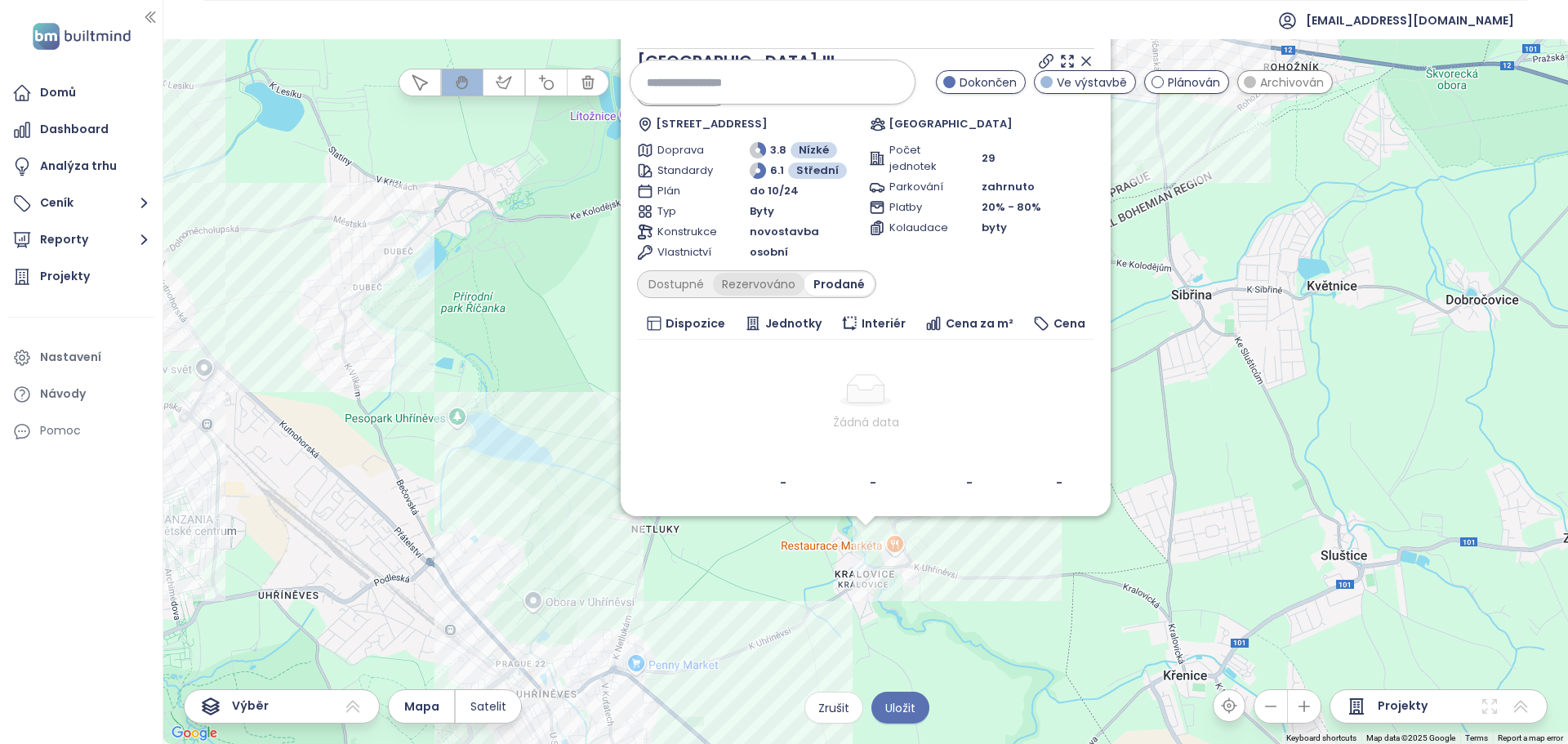
click at [771, 284] on div "Rezervováno" at bounding box center [759, 285] width 91 height 23
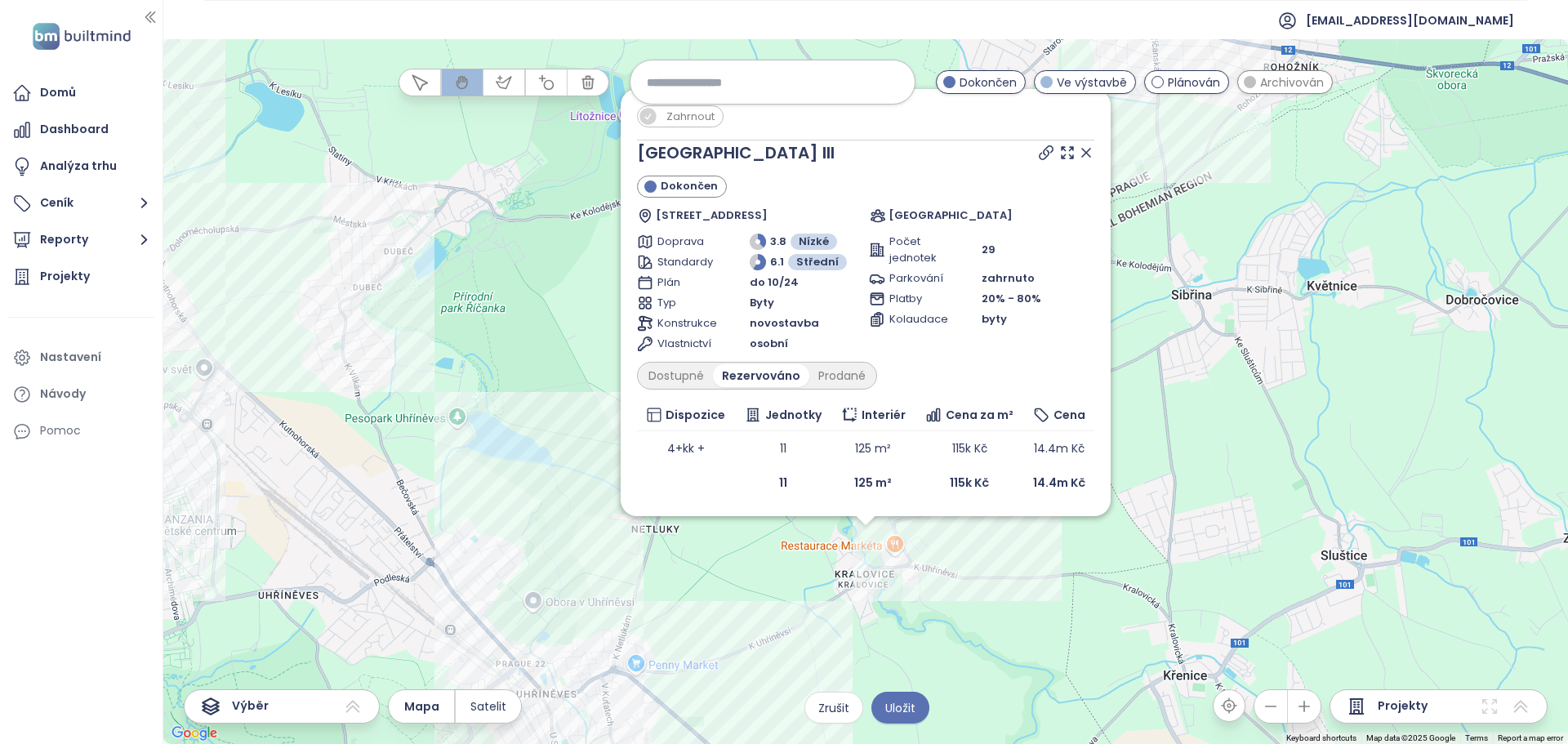
click at [691, 287] on span "Plán" at bounding box center [686, 283] width 56 height 17
click at [686, 386] on div "Dostupné" at bounding box center [676, 376] width 74 height 23
click at [756, 379] on div "Rezervováno" at bounding box center [763, 376] width 91 height 23
click at [676, 377] on div "Dostupné" at bounding box center [676, 376] width 74 height 23
click at [737, 374] on div "Rezervováno" at bounding box center [763, 376] width 91 height 23
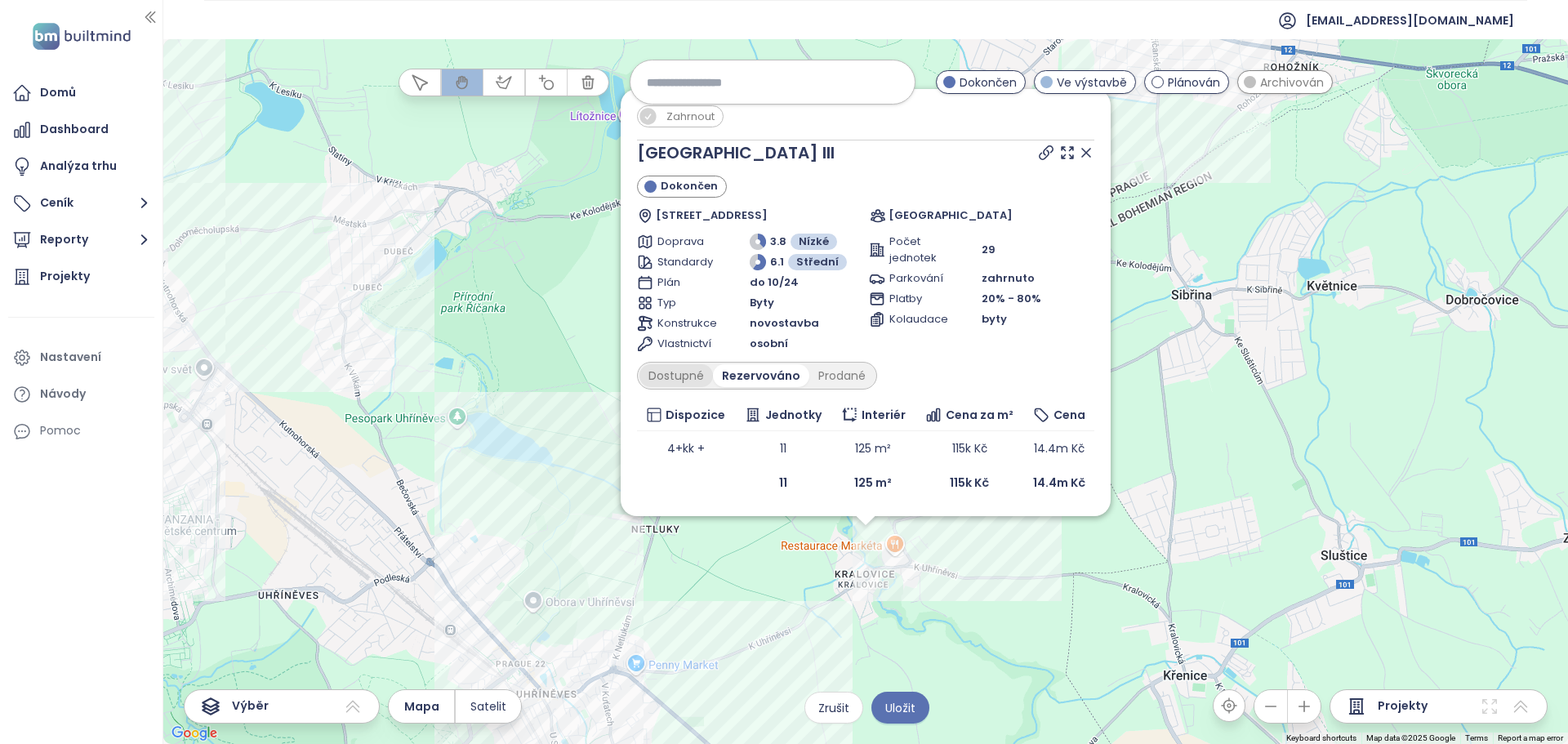
click at [689, 377] on div "Dostupné" at bounding box center [676, 376] width 74 height 23
click at [745, 376] on div "Rezervováno" at bounding box center [763, 376] width 91 height 23
click at [696, 374] on div "Dostupné" at bounding box center [676, 376] width 74 height 23
click at [822, 379] on div "Prodané" at bounding box center [841, 376] width 66 height 23
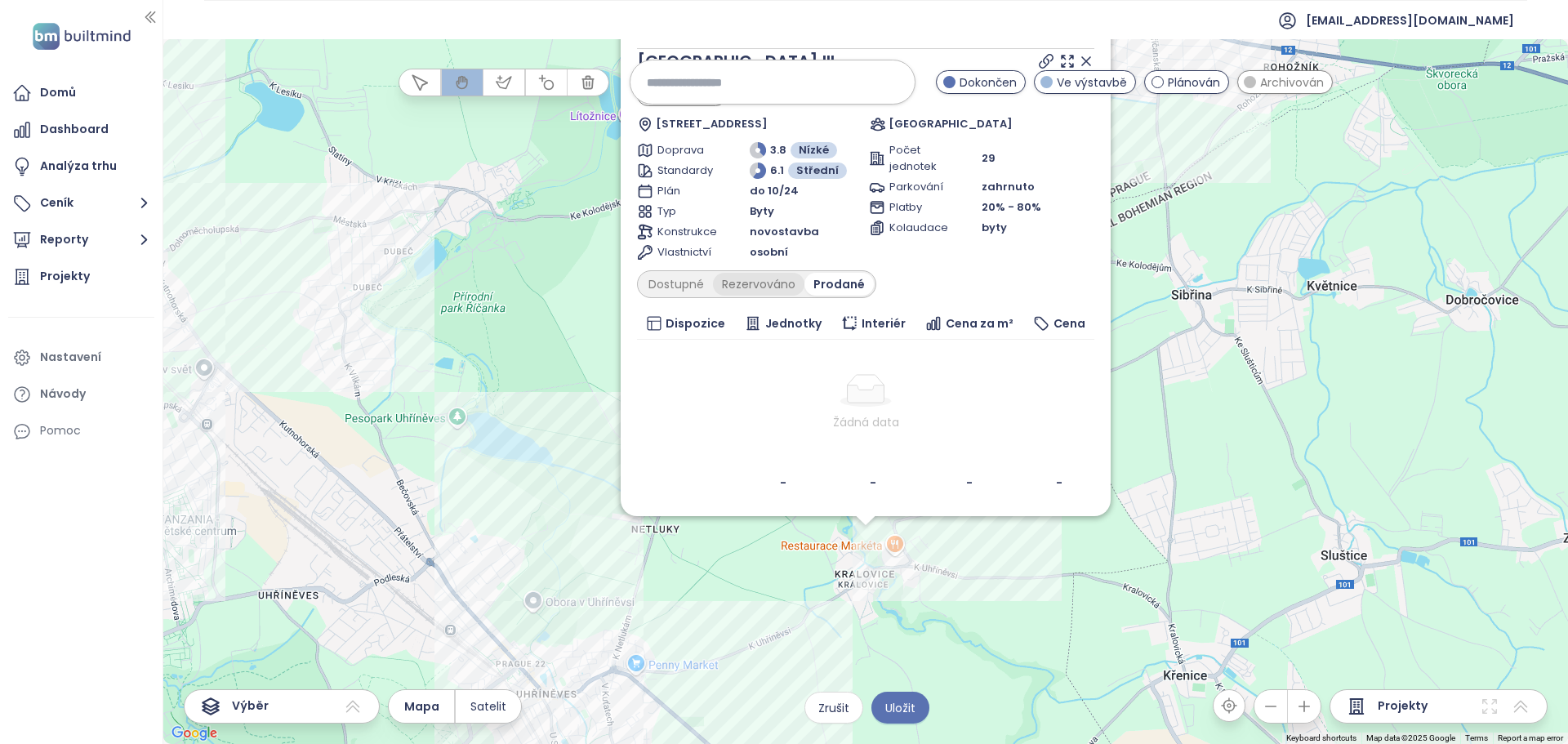
click at [736, 283] on div "Rezervováno" at bounding box center [759, 285] width 91 height 23
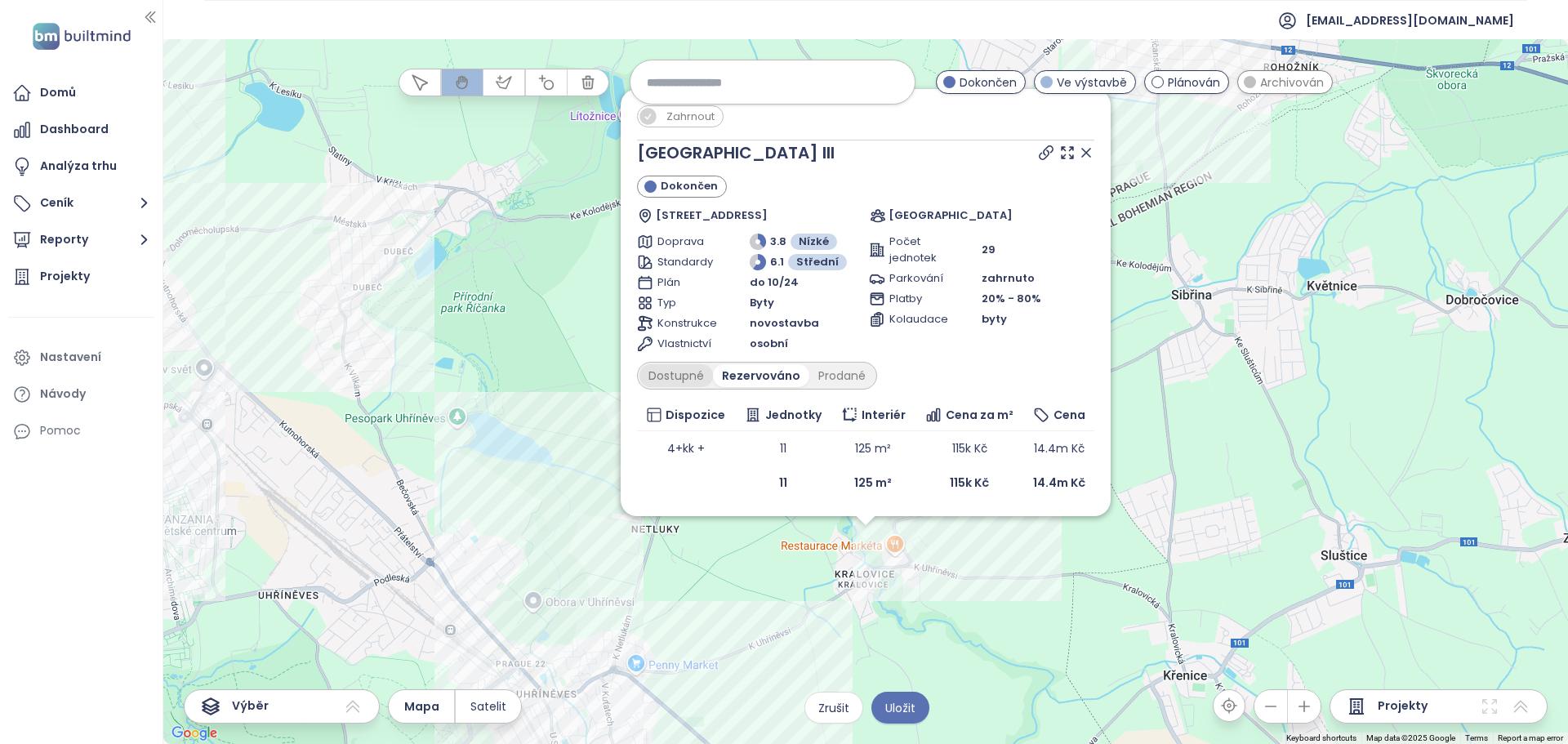
click at [687, 379] on div "Dostupné" at bounding box center [676, 376] width 74 height 23
click at [1087, 152] on icon at bounding box center [1087, 153] width 8 height 8
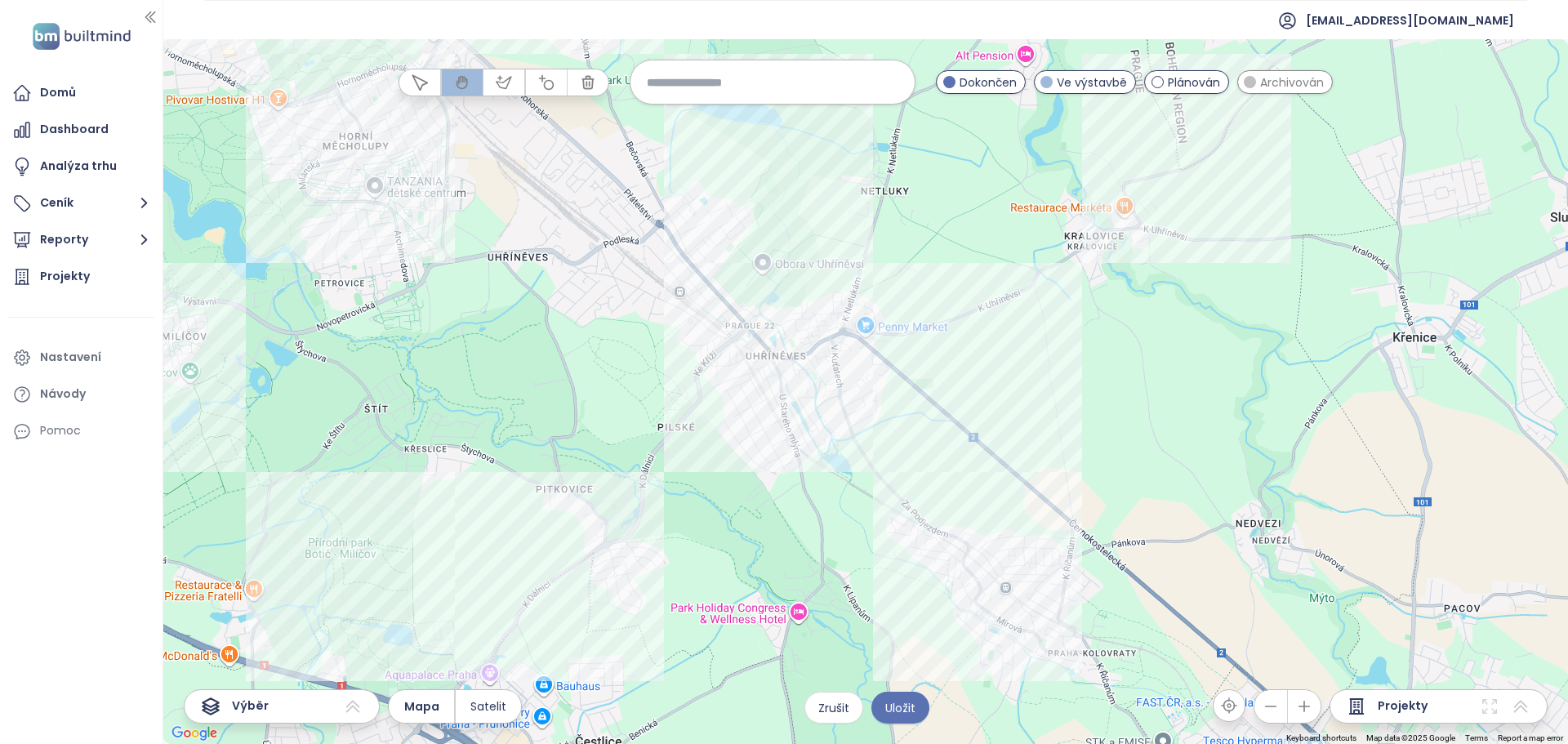
drag, startPoint x: 720, startPoint y: 412, endPoint x: 801, endPoint y: 242, distance: 188.3
click at [801, 242] on div at bounding box center [866, 391] width 1404 height 705
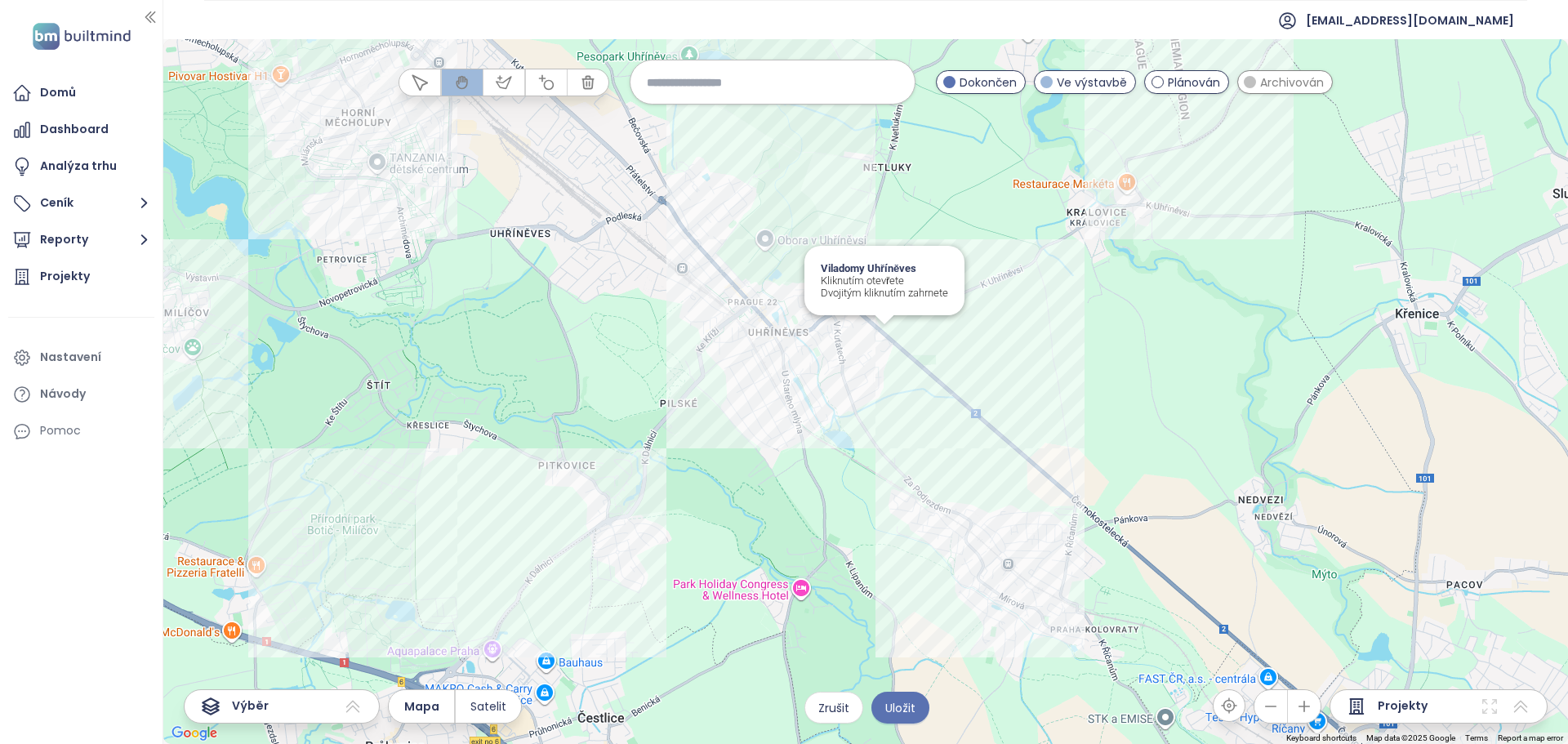
click at [891, 335] on div "Viladomy Uhříněves Kliknutím otevřete Dvojitým kliknutím zahrnete" at bounding box center [866, 391] width 1404 height 705
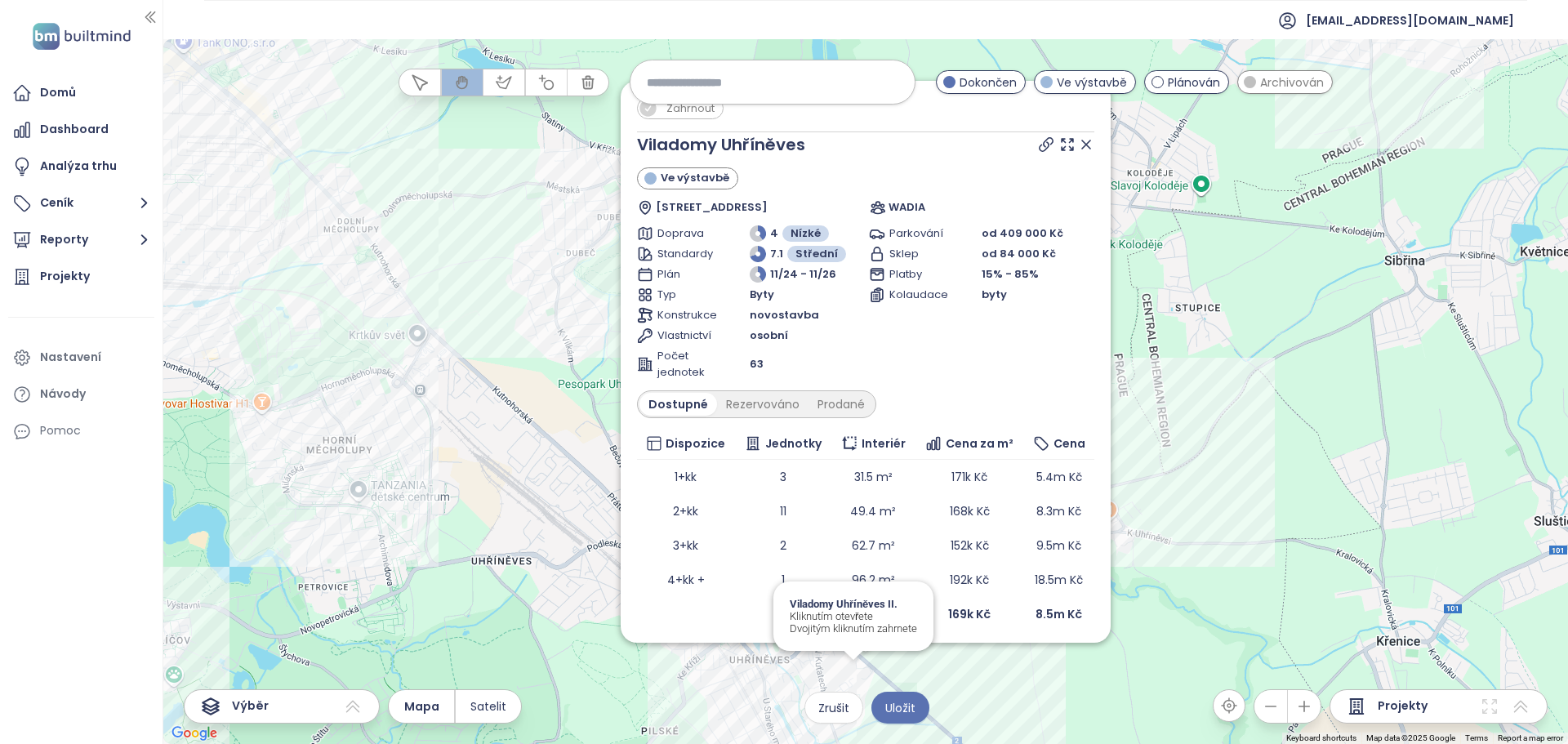
click at [849, 680] on div "Zahrnout Viladomy Uhříněves Ve výstavbě [STREET_ADDRESS] WADIA Doprava 4 Nízké …" at bounding box center [866, 391] width 1404 height 705
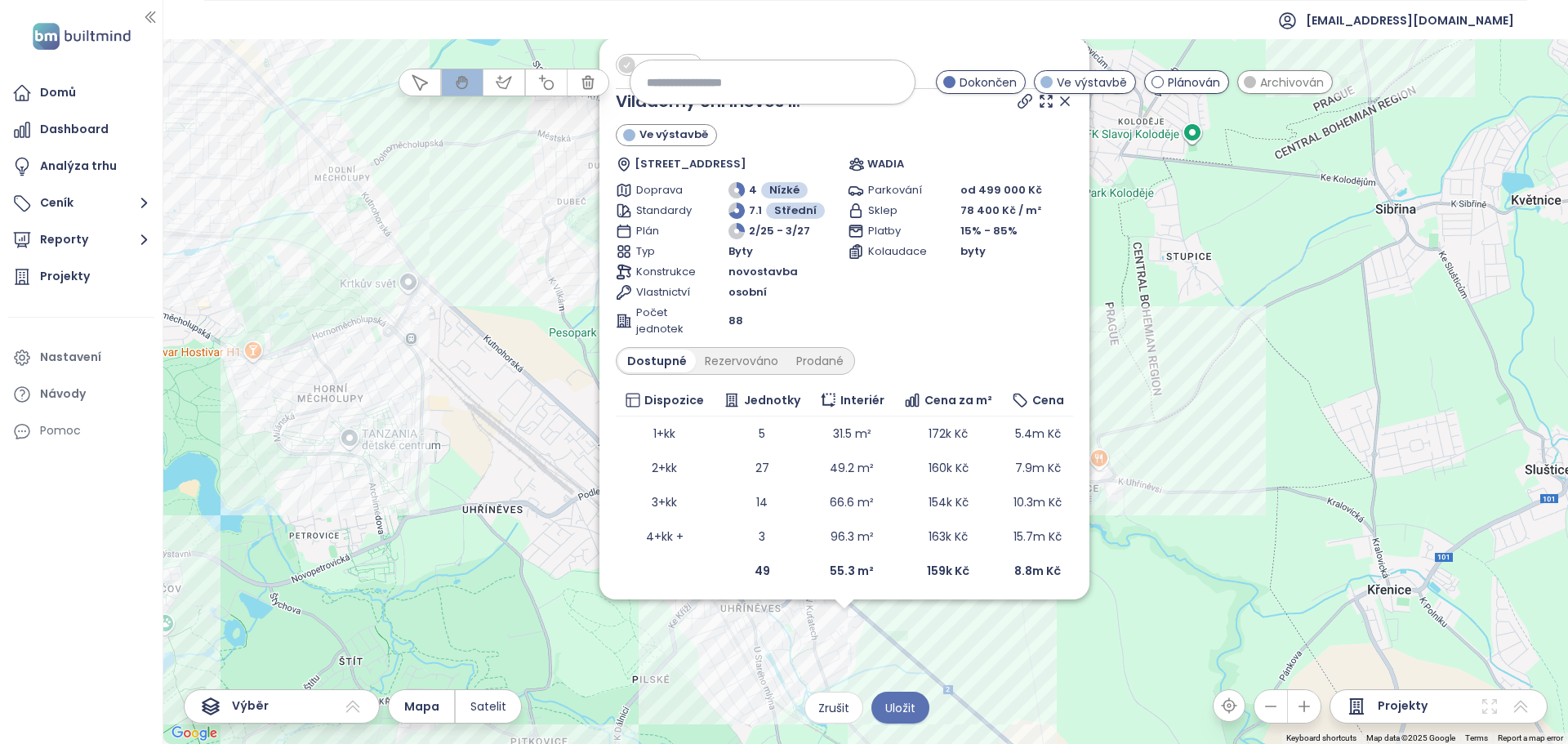
drag, startPoint x: 737, startPoint y: 521, endPoint x: 695, endPoint y: 700, distance: 183.9
click at [723, 722] on div "Zahrnout Viladomy Uhříněves II. Ve výstavbě [STREET_ADDRESS] WADIA Doprava 4 Ní…" at bounding box center [866, 391] width 1404 height 705
click at [683, 665] on div "Zahrnout Viladomy Uhříněves II. Ve výstavbě [STREET_ADDRESS] WADIA Doprava 4 Ní…" at bounding box center [866, 391] width 1404 height 705
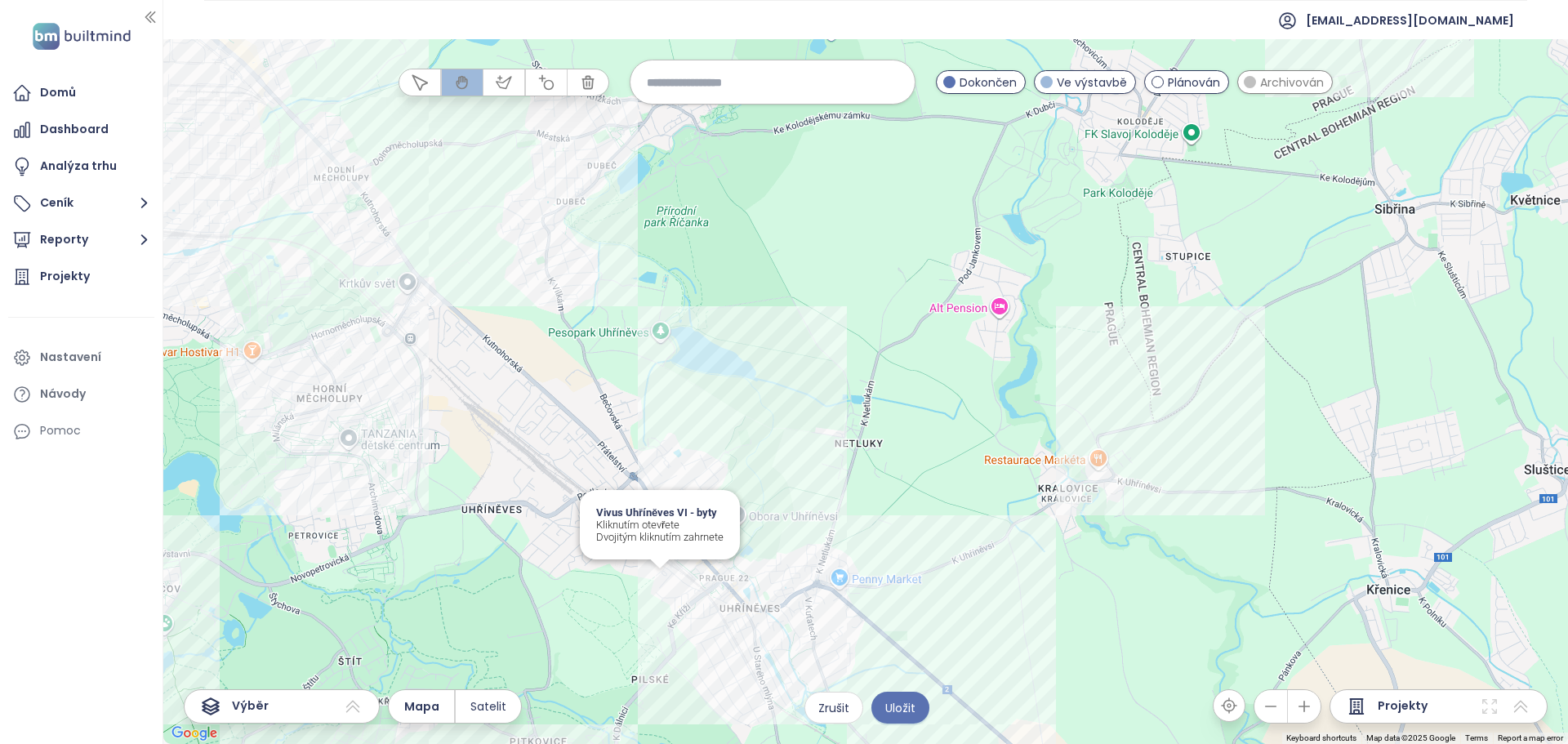
click at [659, 579] on div "Vivus Uhříněves VI - byty Kliknutím otevřete Dvojitým kliknutím zahrnete" at bounding box center [866, 391] width 1404 height 705
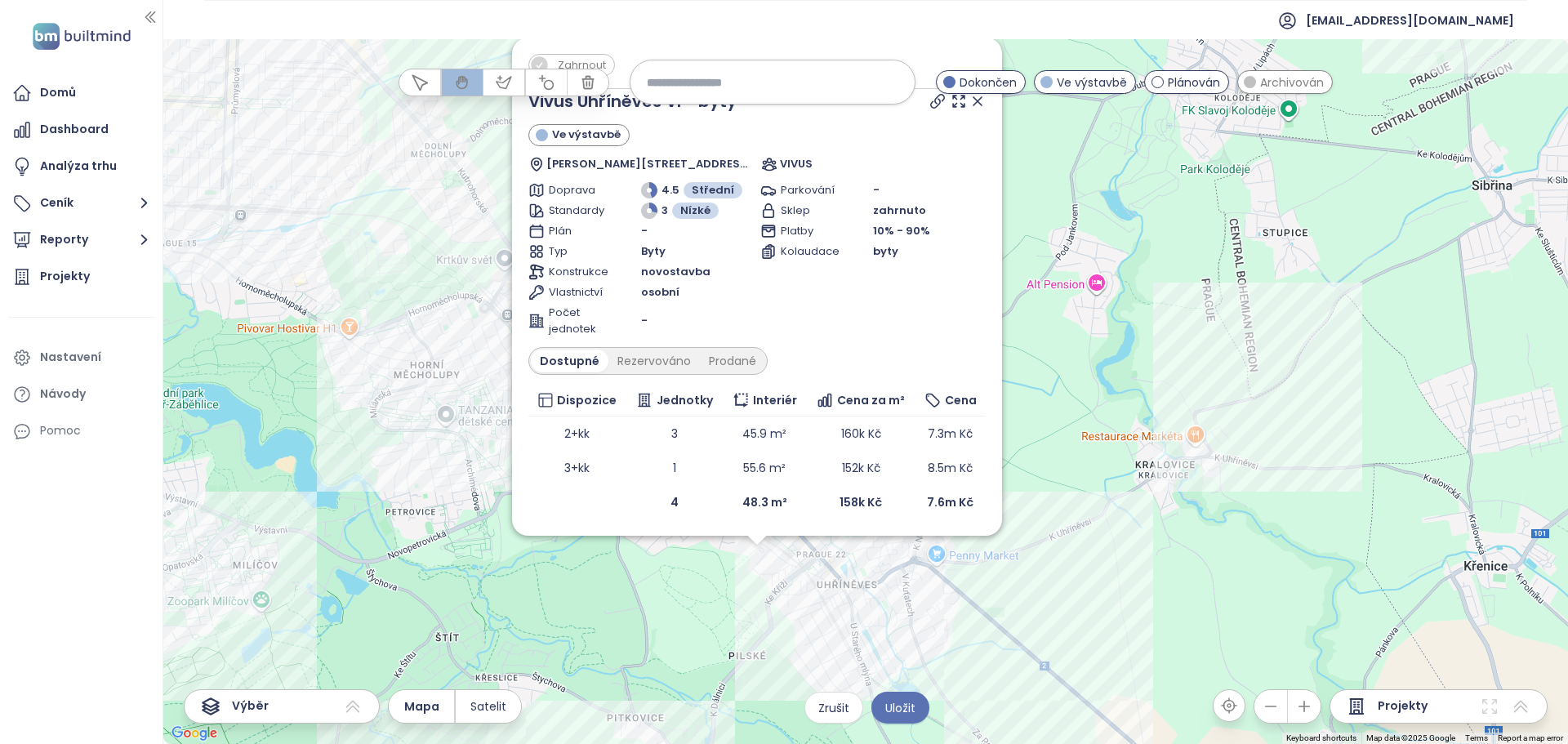
drag, startPoint x: 747, startPoint y: 583, endPoint x: 695, endPoint y: 648, distance: 83.2
click at [695, 648] on div "Zahrnout Vivus Uhříněves VI - byty Ve výstavbě [PERSON_NAME][STREET_ADDRESS] VI…" at bounding box center [866, 391] width 1404 height 705
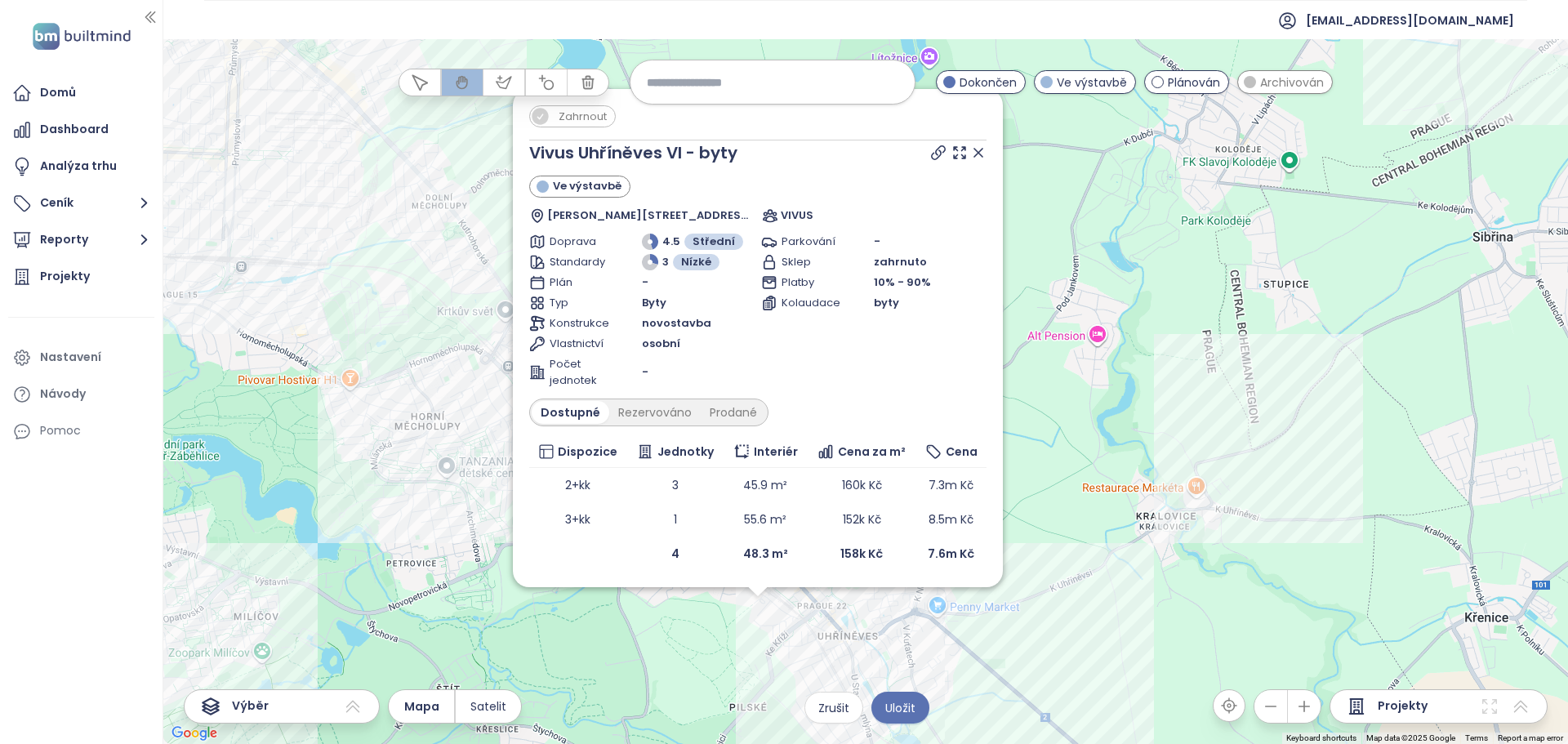
drag, startPoint x: 673, startPoint y: 596, endPoint x: 677, endPoint y: 664, distance: 68.1
click at [677, 663] on div "Zahrnout Vivus Uhříněves VI - byty Ve výstavbě [PERSON_NAME][STREET_ADDRESS] VI…" at bounding box center [866, 391] width 1404 height 705
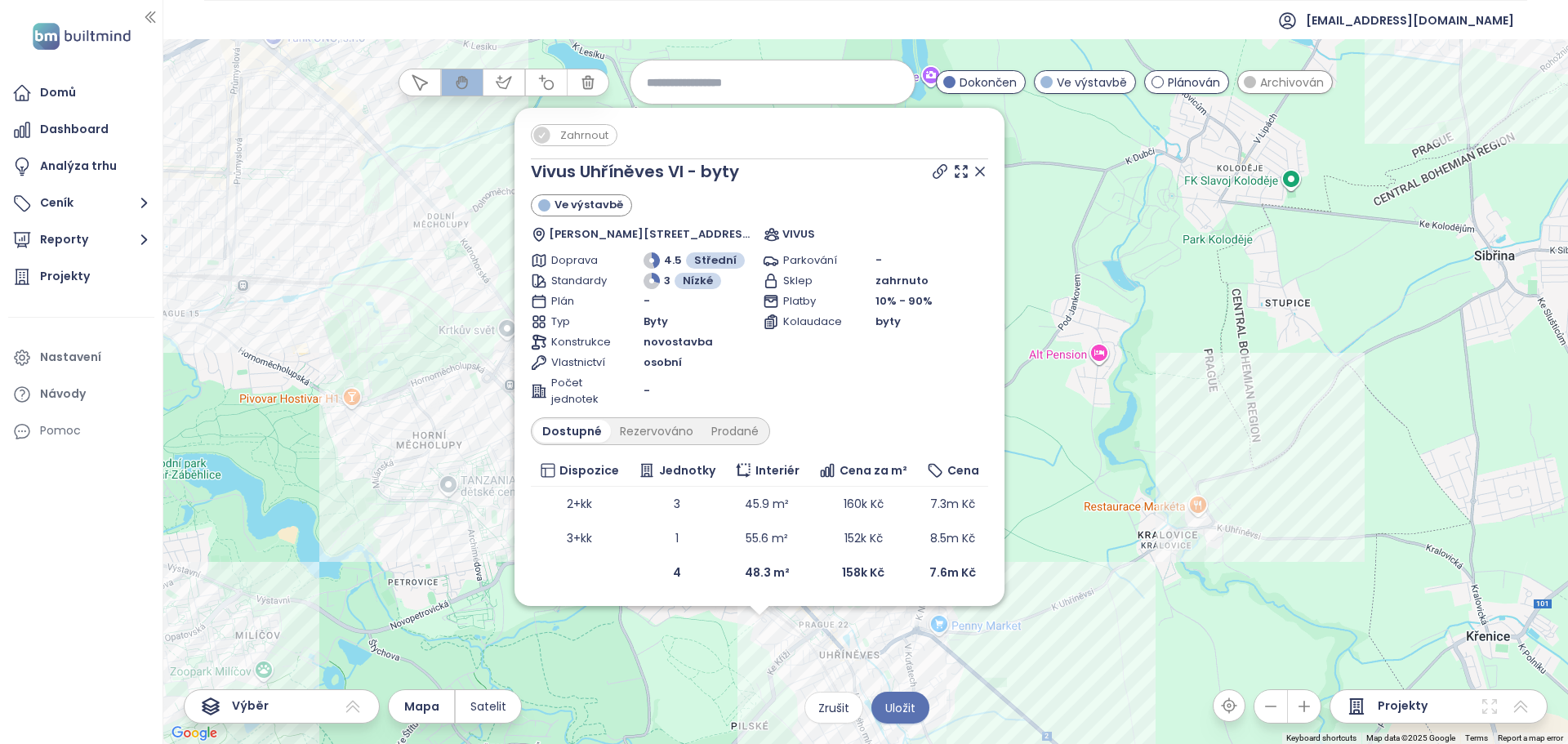
drag, startPoint x: 648, startPoint y: 665, endPoint x: 645, endPoint y: 633, distance: 32.1
click at [643, 647] on div "Zahrnout Vivus Uhříněves VI - byty Ve výstavbě [PERSON_NAME][STREET_ADDRESS] VI…" at bounding box center [866, 391] width 1404 height 705
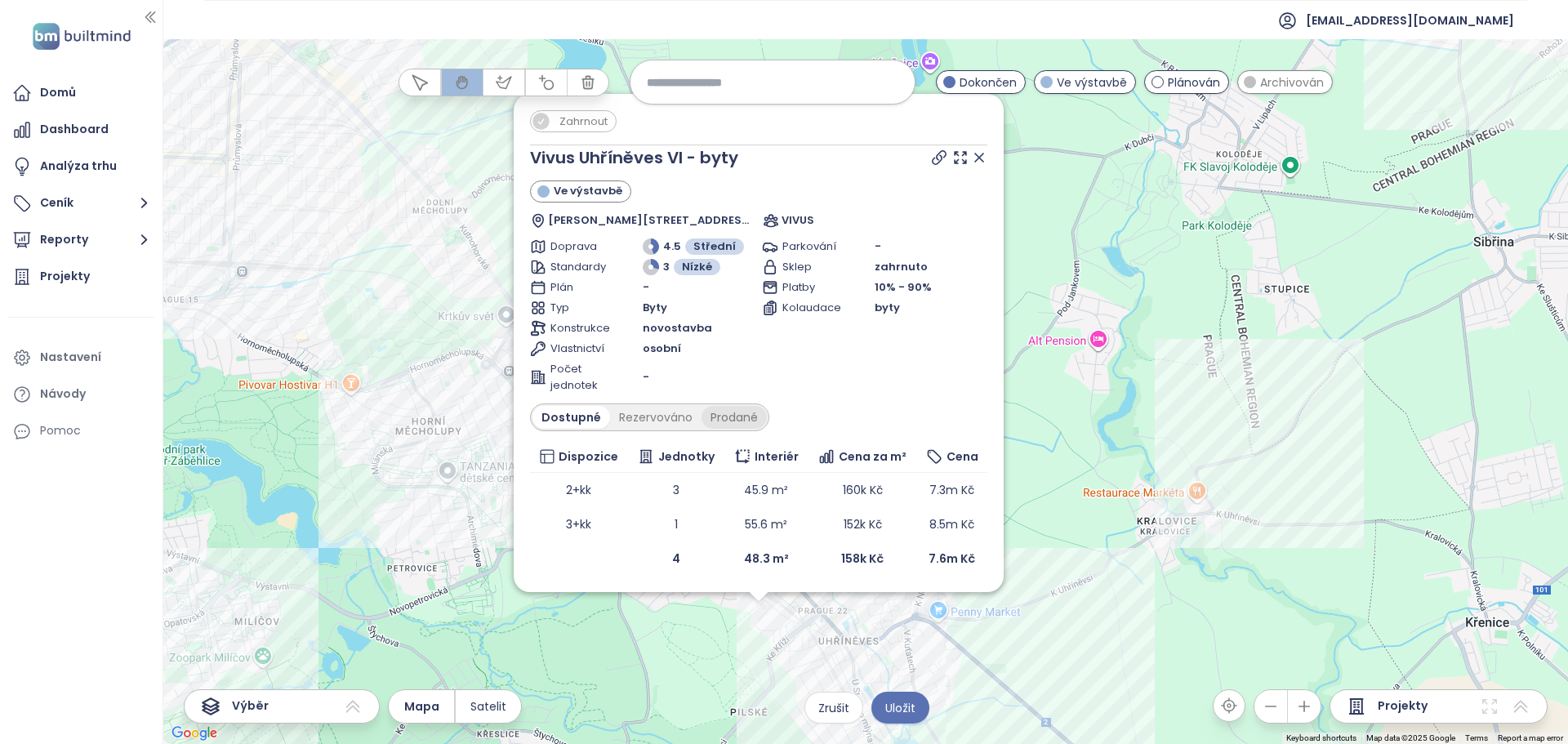
click at [724, 406] on div "Prodané" at bounding box center [734, 418] width 66 height 23
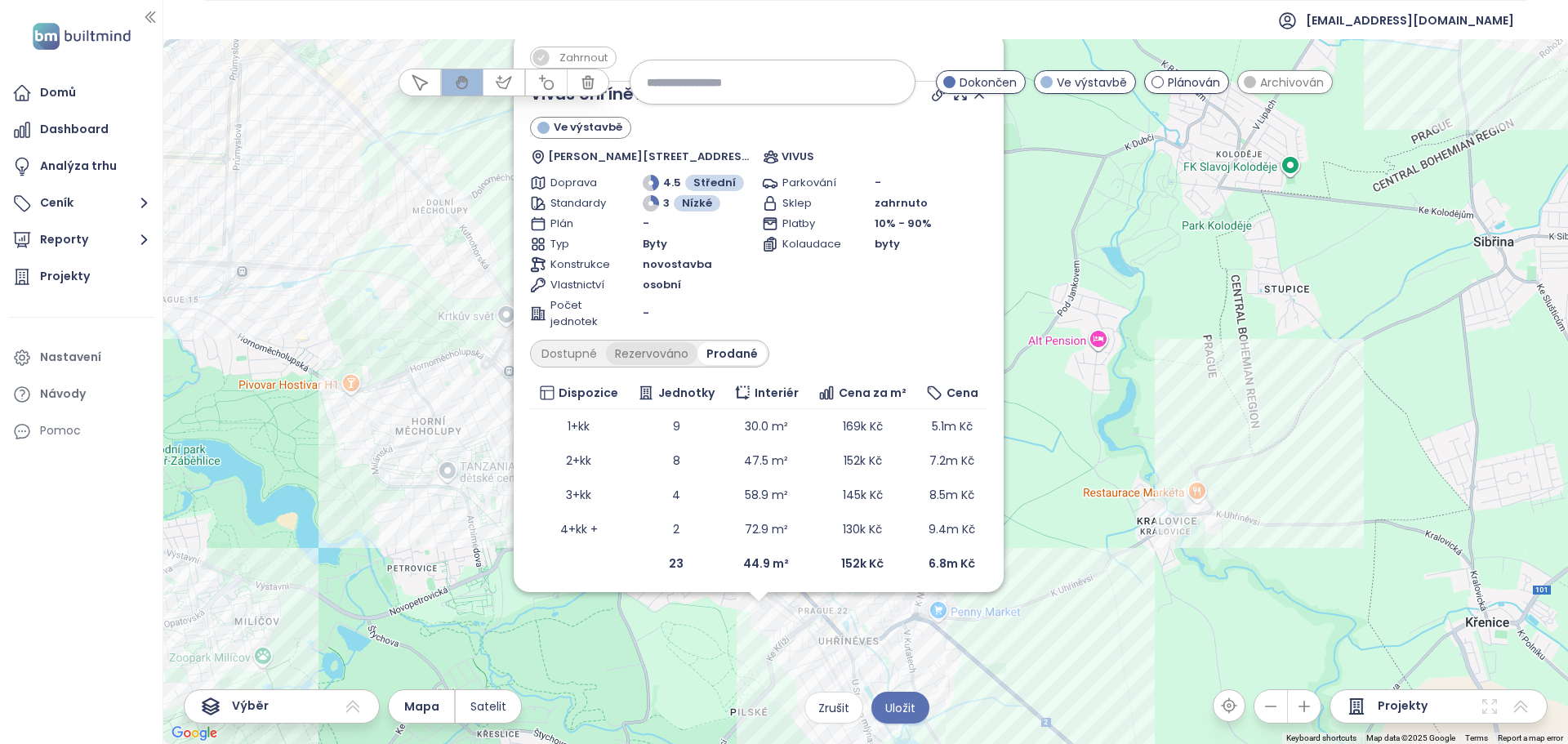
click at [659, 353] on div "Rezervováno" at bounding box center [652, 354] width 91 height 23
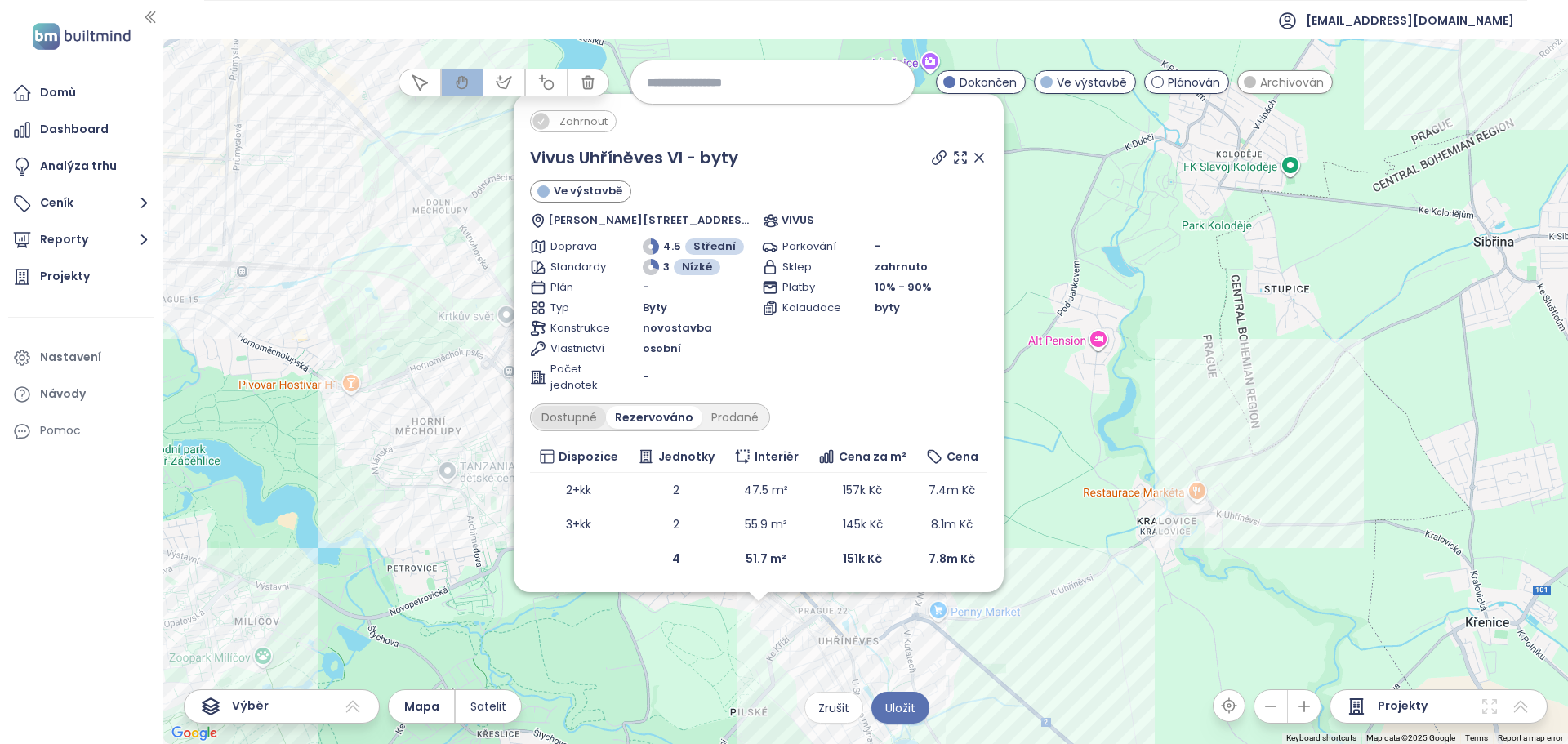
click at [582, 414] on div "Dostupné" at bounding box center [569, 418] width 74 height 23
click at [675, 415] on div "Rezervováno" at bounding box center [656, 418] width 91 height 23
click at [718, 415] on div "Prodané" at bounding box center [735, 418] width 66 height 23
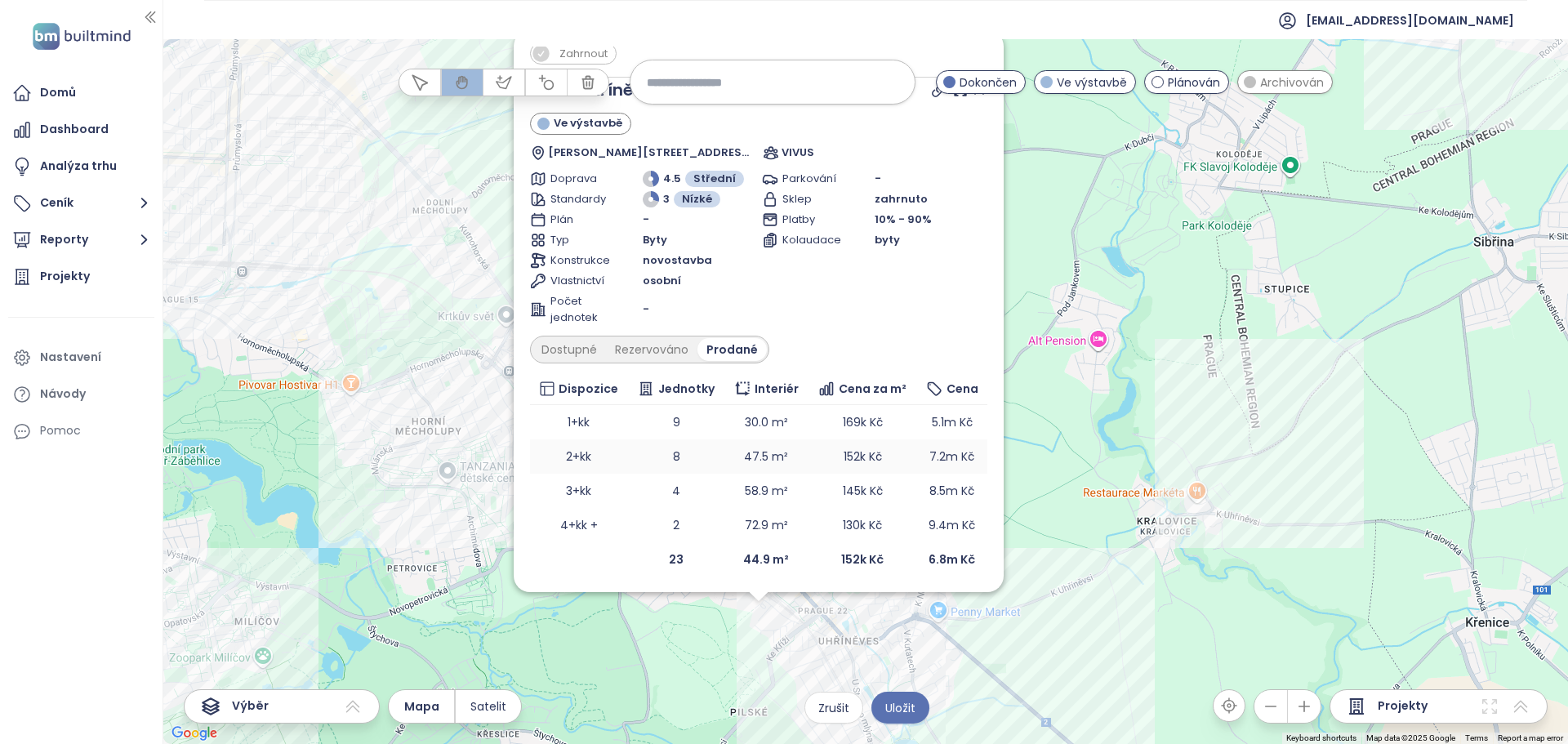
scroll to position [5, 0]
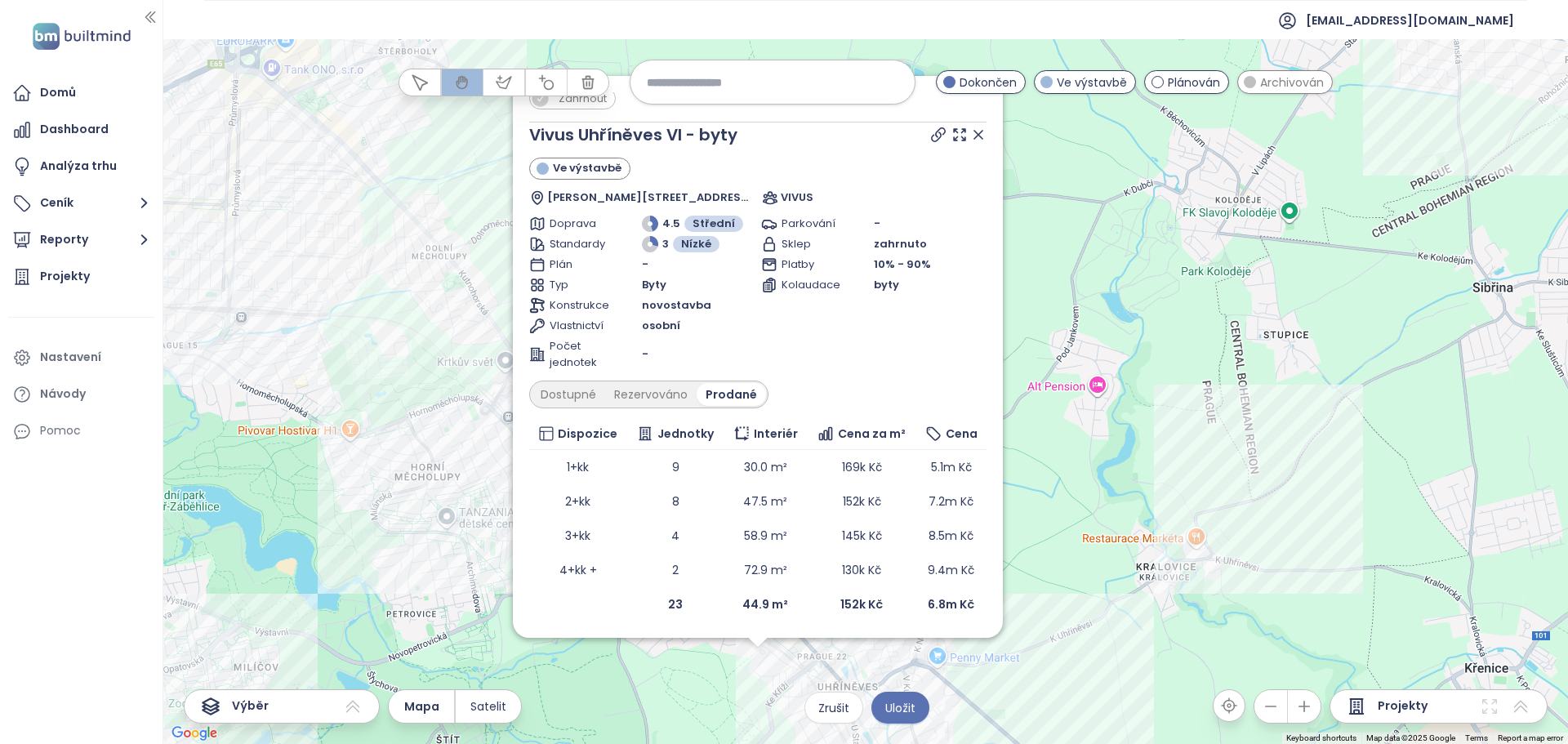
drag, startPoint x: 1067, startPoint y: 247, endPoint x: 1065, endPoint y: 264, distance: 17.1
click at [1065, 264] on div "Zahrnout Vivus Uhříněves VI - byty Ve výstavbě [PERSON_NAME][STREET_ADDRESS] VI…" at bounding box center [866, 391] width 1404 height 705
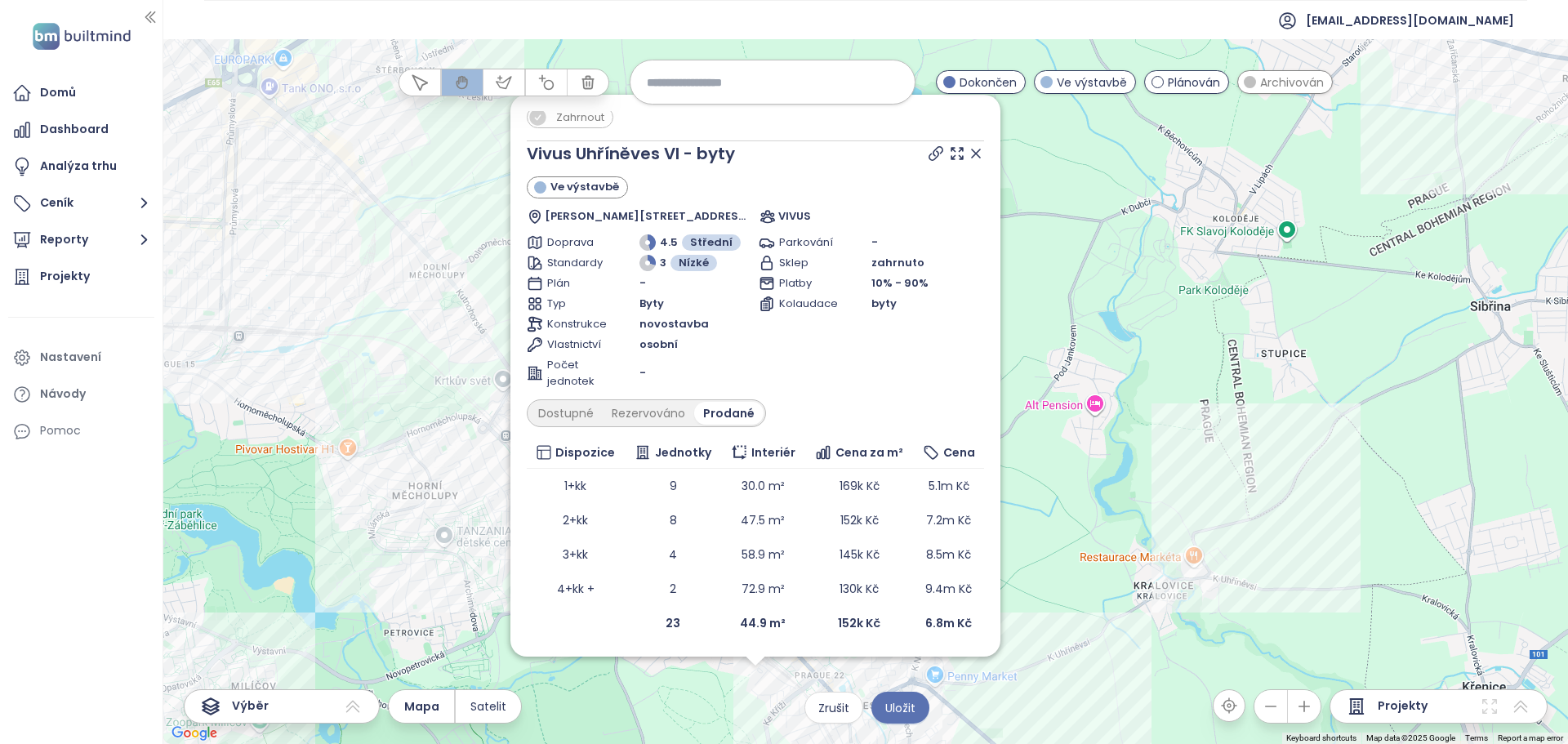
click at [968, 154] on icon at bounding box center [976, 154] width 17 height 17
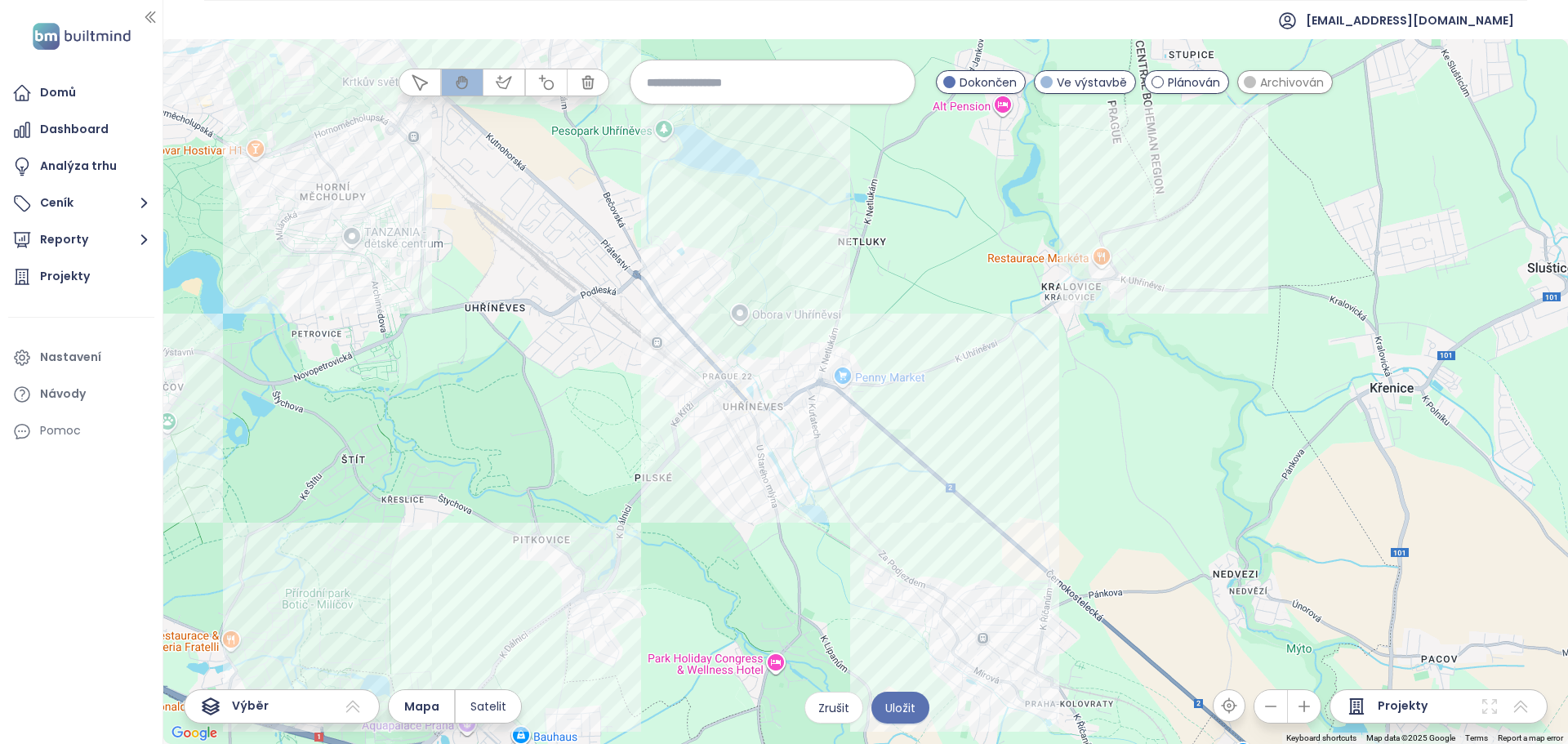
drag, startPoint x: 1066, startPoint y: 516, endPoint x: 952, endPoint y: 153, distance: 380.5
click at [952, 153] on div at bounding box center [866, 391] width 1404 height 705
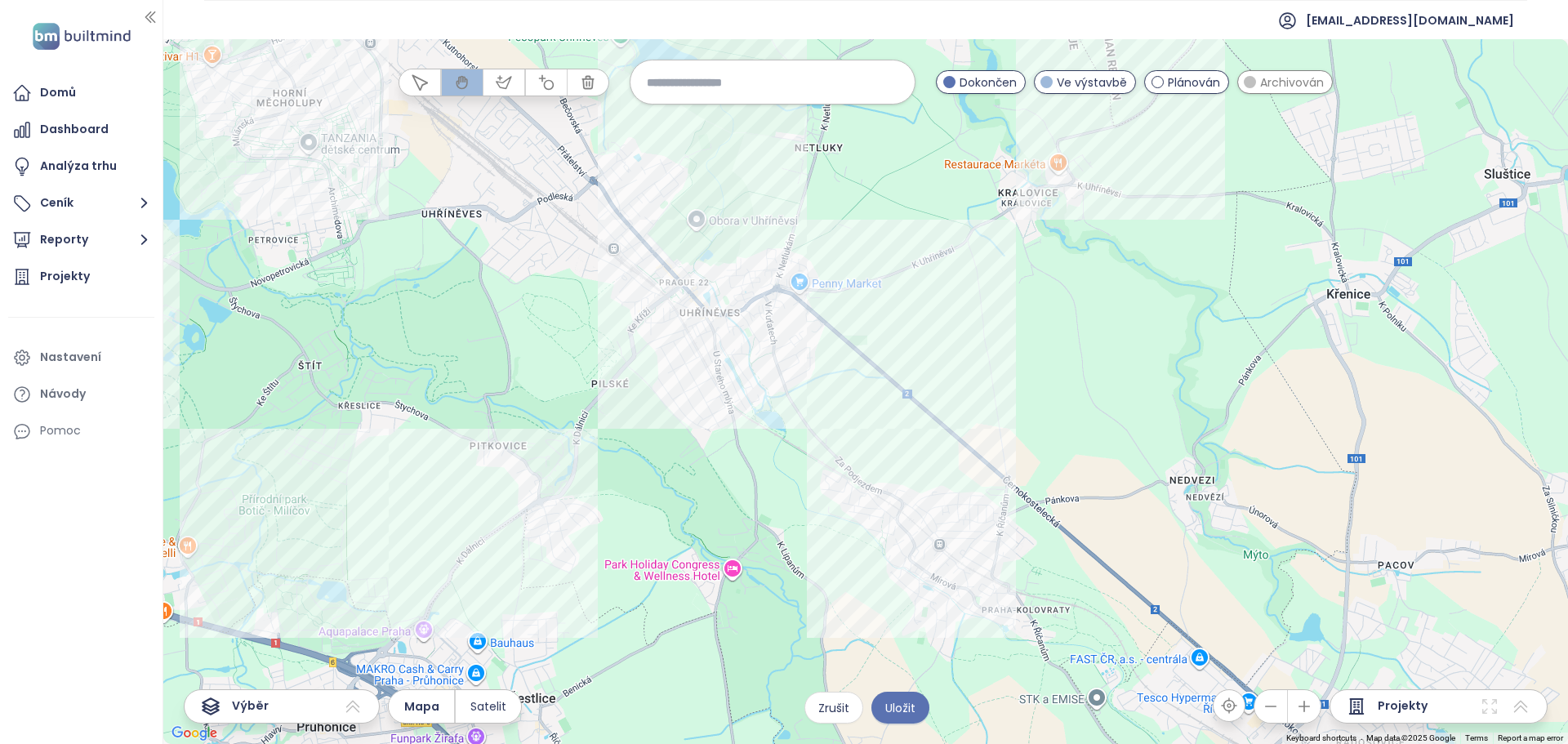
drag, startPoint x: 758, startPoint y: 448, endPoint x: 715, endPoint y: 381, distance: 79.6
click at [715, 382] on div at bounding box center [866, 391] width 1404 height 705
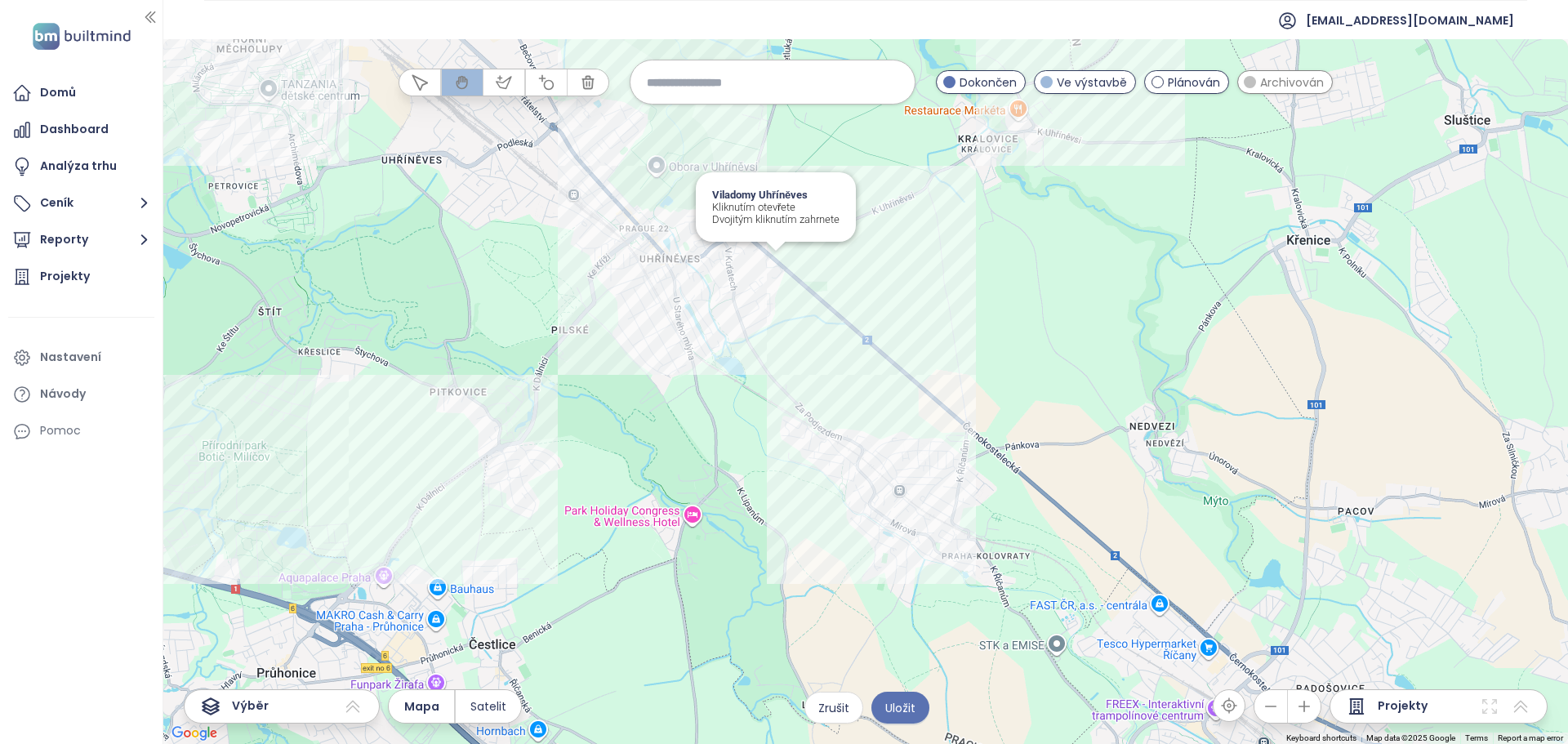
click at [784, 259] on div "Viladomy Uhříněves Kliknutím otevřete Dvojitým kliknutím zahrnete" at bounding box center [866, 391] width 1404 height 705
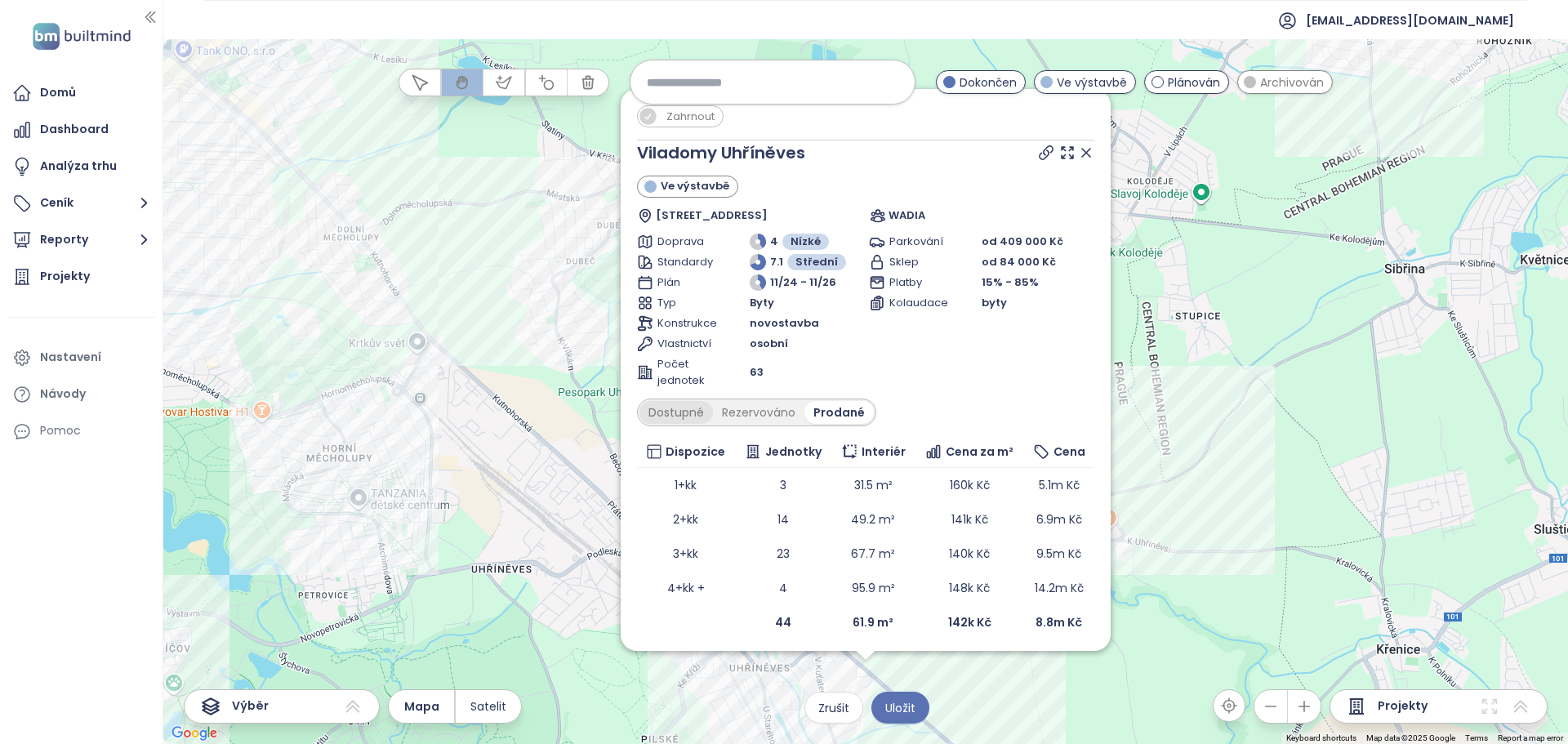
click at [680, 414] on div "Dostupné" at bounding box center [676, 413] width 74 height 23
click at [818, 412] on div "Prodané" at bounding box center [841, 413] width 66 height 23
click at [1180, 411] on div "Zahrnout Viladomy Uhříněves Ve výstavbě [STREET_ADDRESS] WADIA Doprava 4 Nízké …" at bounding box center [866, 391] width 1404 height 705
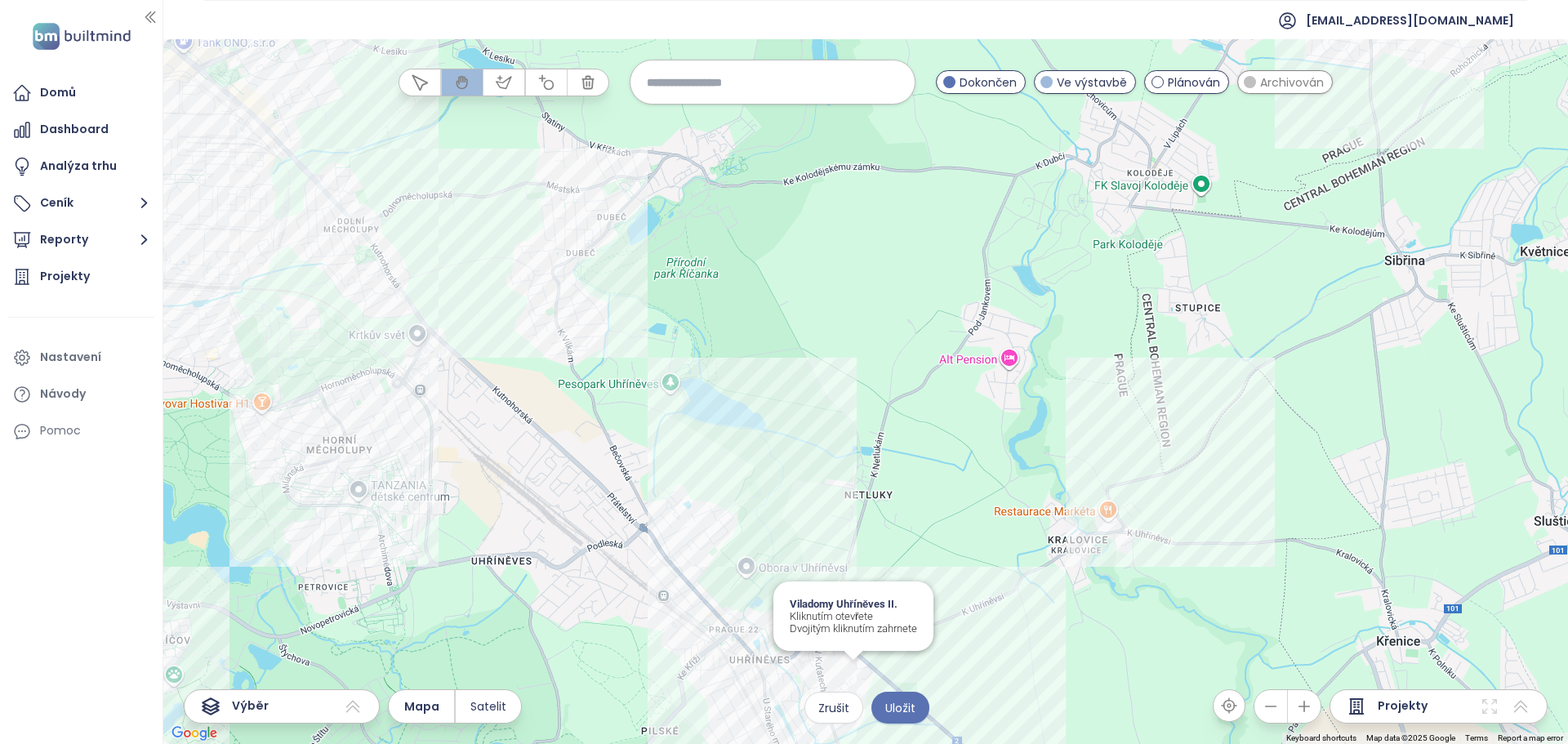
click at [847, 672] on div "Viladomy Uhříněves II. Kliknutím otevřete Dvojitým kliknutím zahrnete" at bounding box center [866, 391] width 1404 height 705
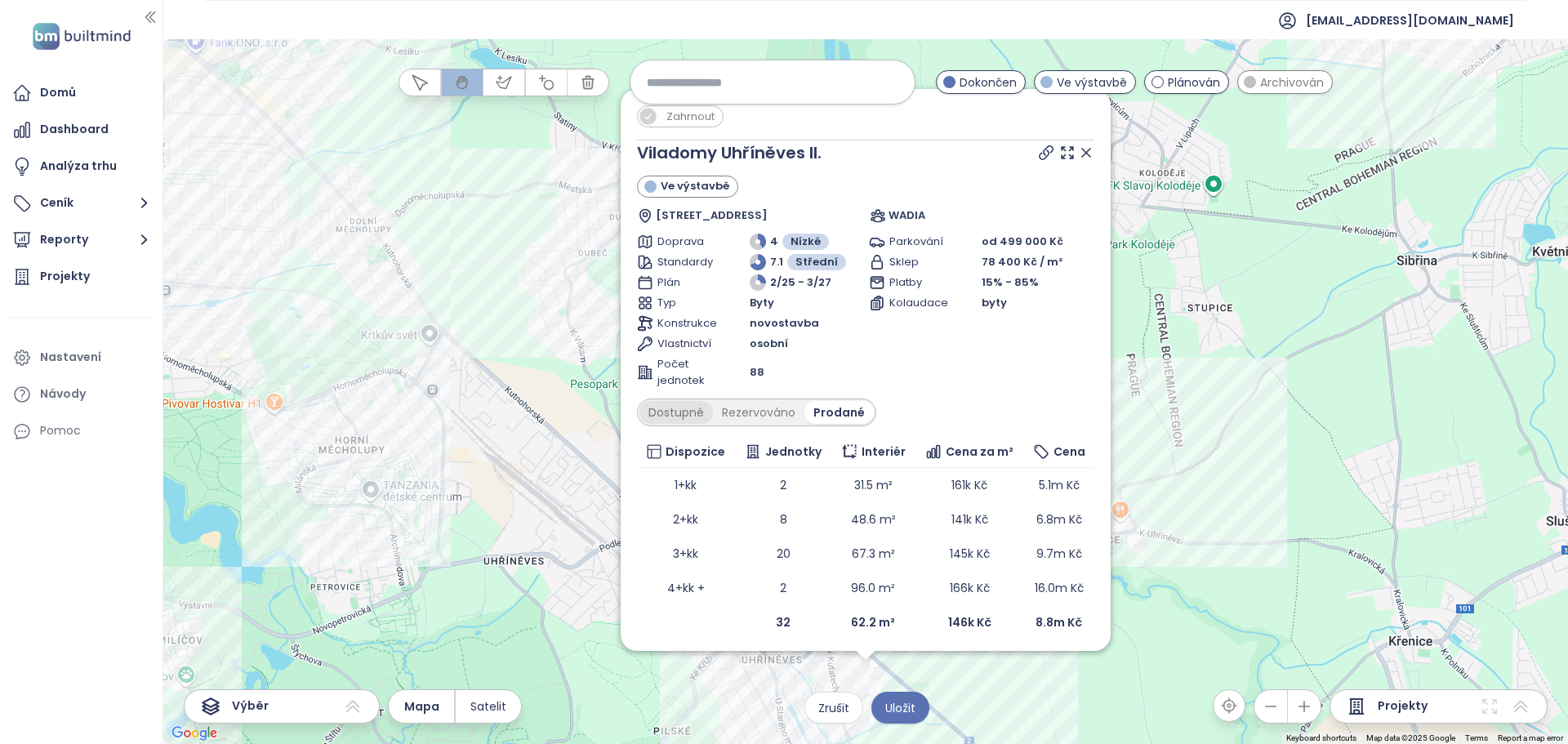
click at [691, 407] on div "Dostupné" at bounding box center [676, 413] width 74 height 23
click at [750, 414] on div "Rezervováno" at bounding box center [763, 413] width 91 height 23
click at [839, 407] on div "Prodané" at bounding box center [842, 413] width 66 height 23
click at [677, 408] on div "Dostupné" at bounding box center [676, 413] width 74 height 23
click at [813, 409] on div "Prodané" at bounding box center [841, 413] width 66 height 23
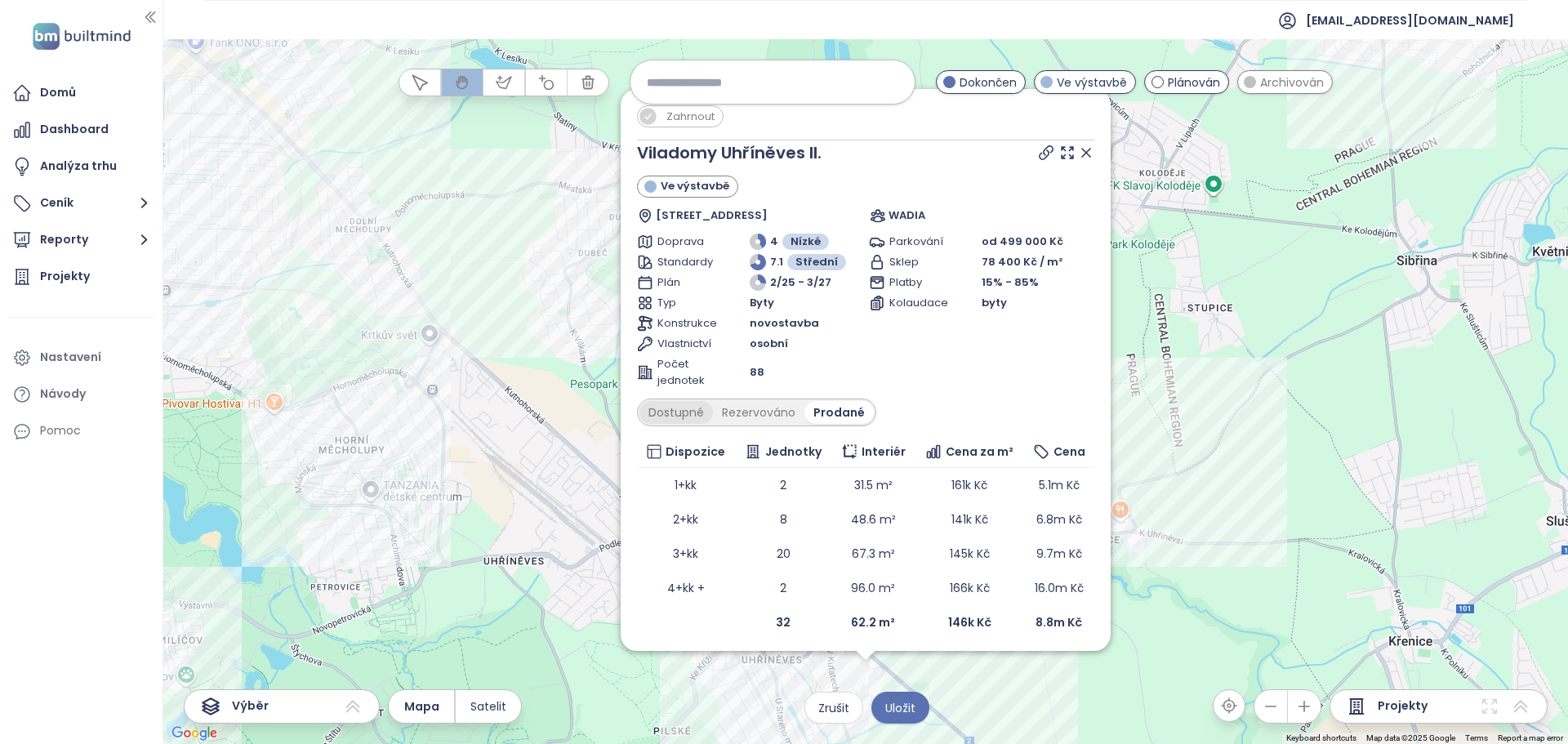
click at [691, 415] on div "Dostupné" at bounding box center [676, 413] width 74 height 23
click at [836, 415] on div "Prodané" at bounding box center [841, 413] width 66 height 23
click at [696, 418] on div "Dostupné" at bounding box center [676, 413] width 74 height 23
click at [815, 417] on div "Prodané" at bounding box center [841, 413] width 66 height 23
click at [656, 411] on div "Dostupné" at bounding box center [676, 413] width 74 height 23
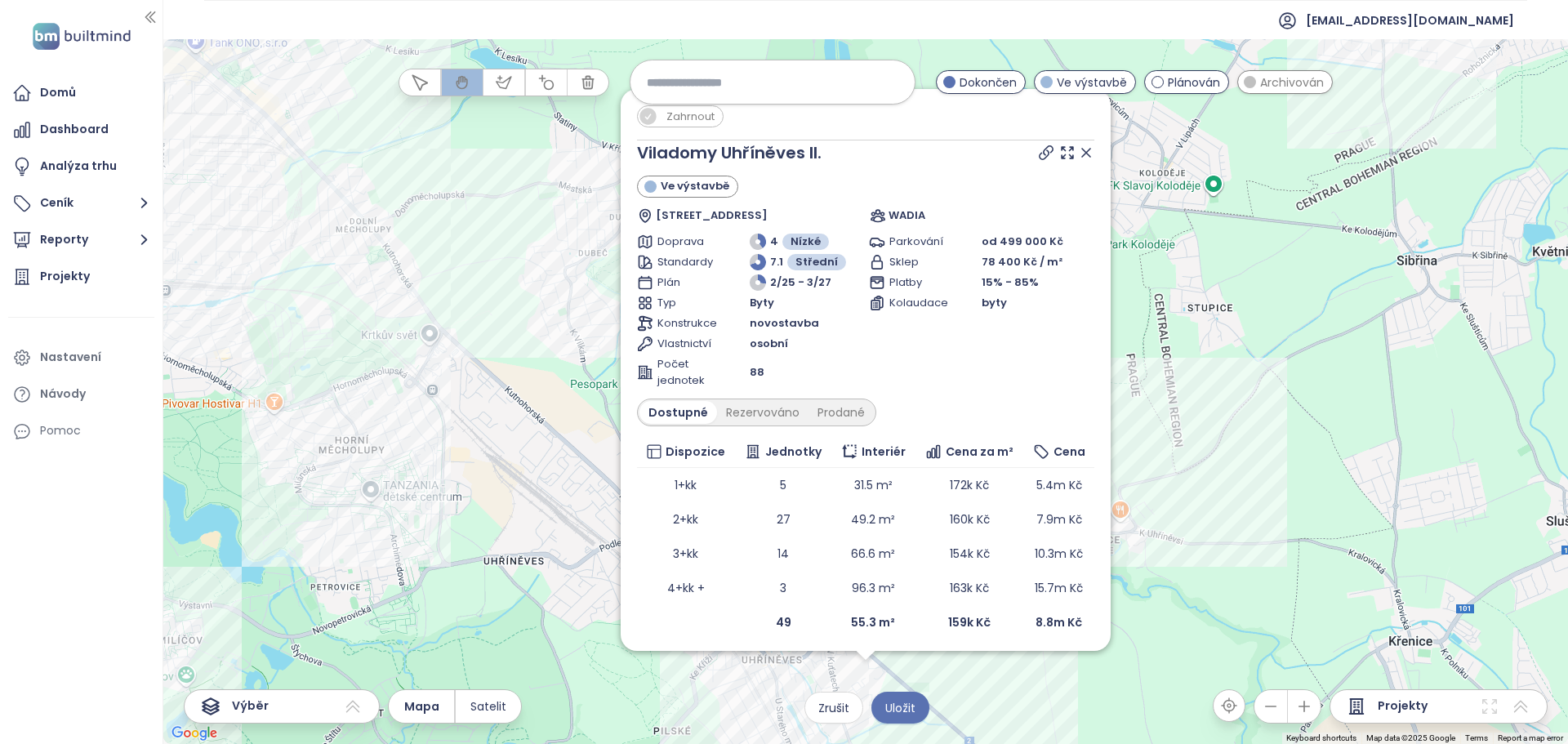
click at [1078, 158] on icon at bounding box center [1087, 153] width 17 height 17
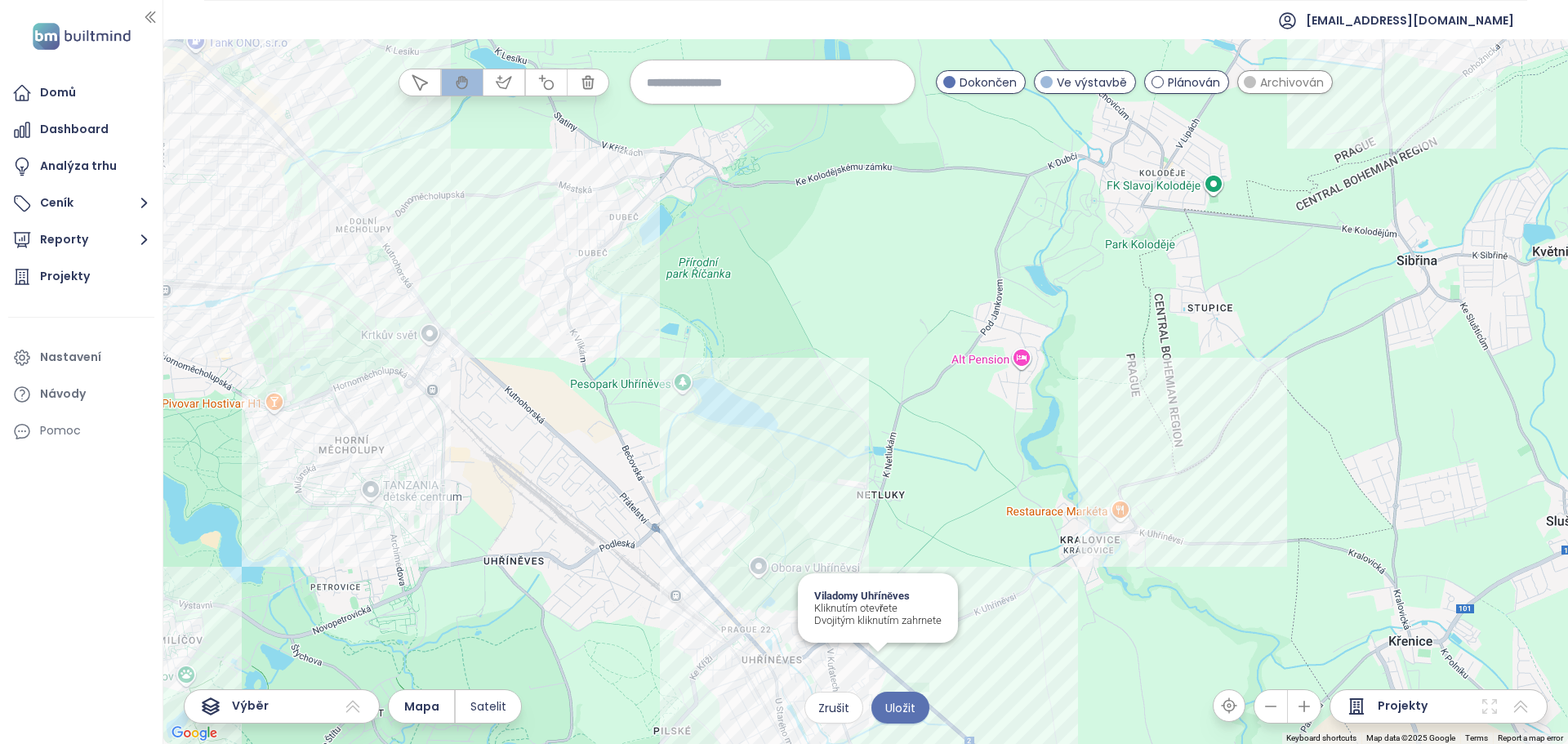
click at [882, 669] on div "Viladomy Uhříněves Kliknutím otevřete Dvojitým kliknutím zahrnete" at bounding box center [866, 391] width 1404 height 705
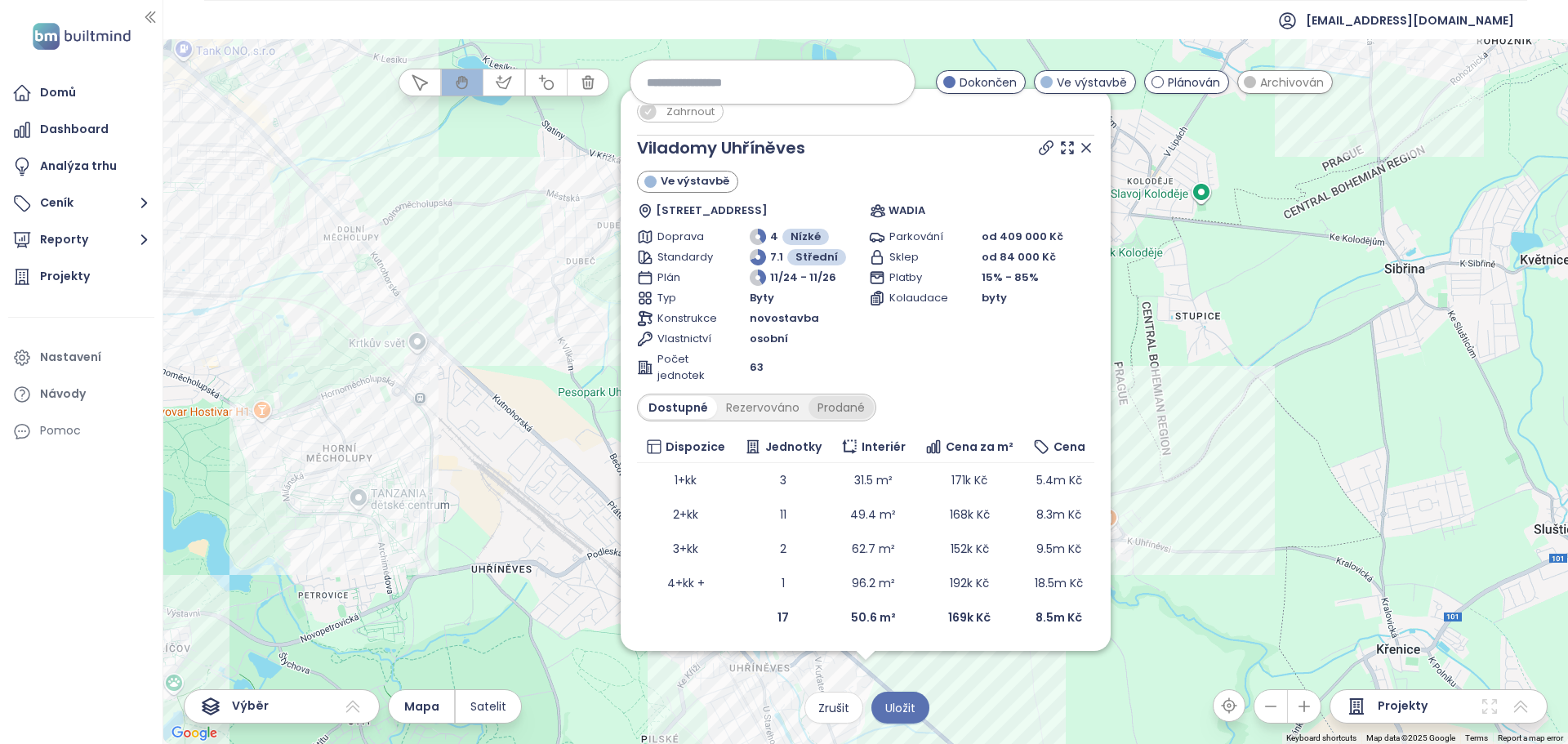
click at [840, 409] on div "Prodané" at bounding box center [841, 408] width 66 height 23
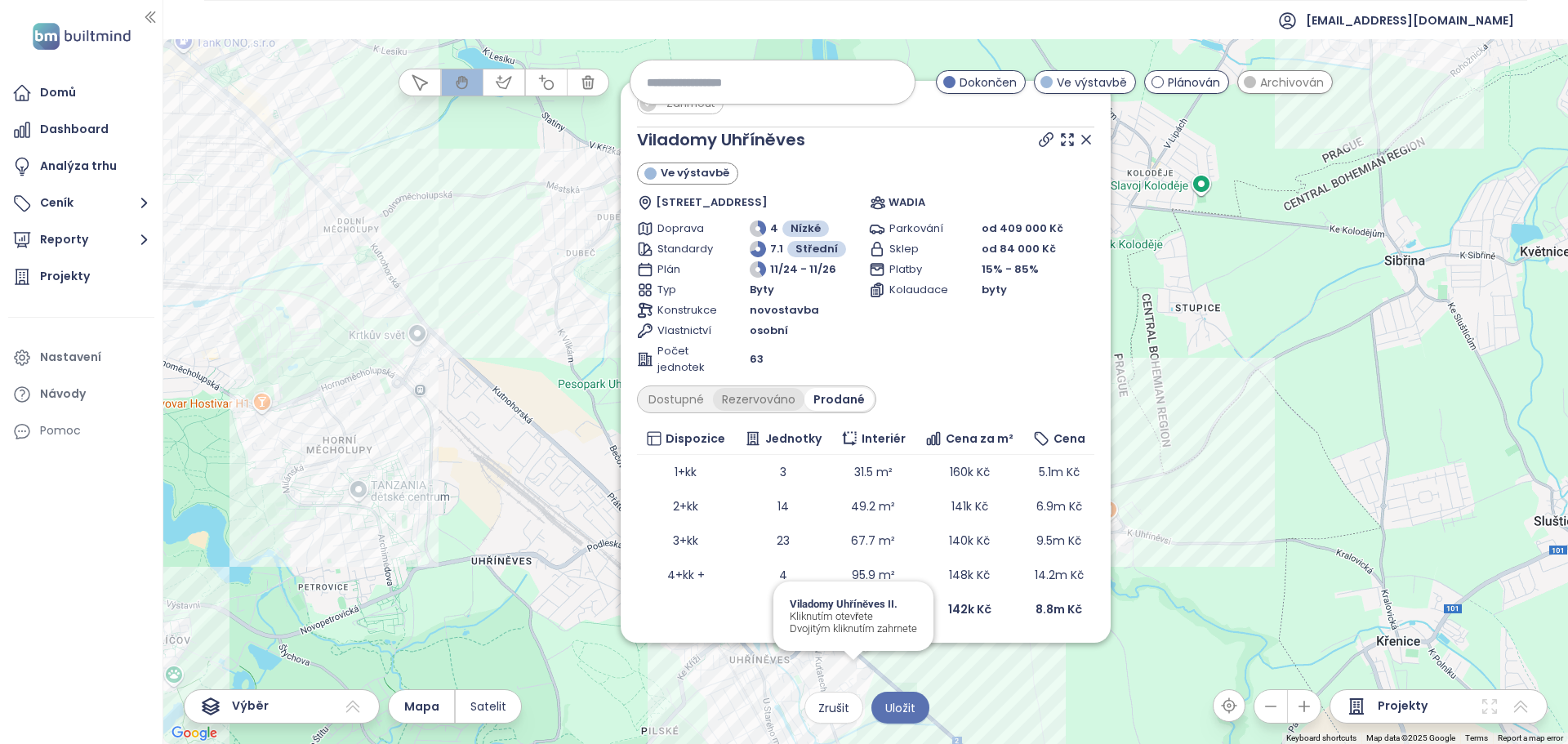
click at [779, 404] on div "Rezervováno" at bounding box center [759, 399] width 91 height 23
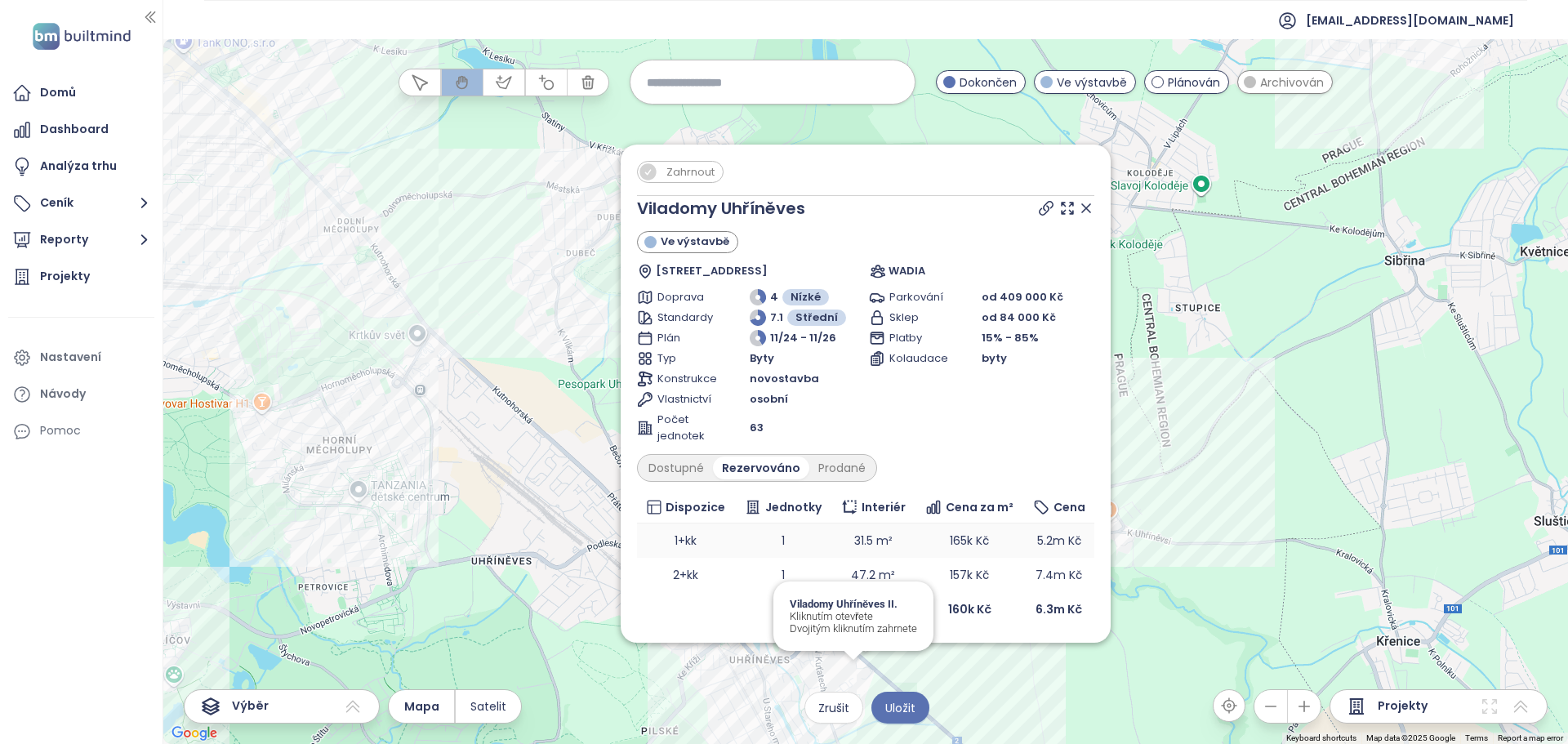
scroll to position [0, 0]
click at [853, 677] on div "Zahrnout Viladomy Uhříněves Ve výstavbě [STREET_ADDRESS] WADIA Doprava 4 Nízké …" at bounding box center [866, 391] width 1404 height 705
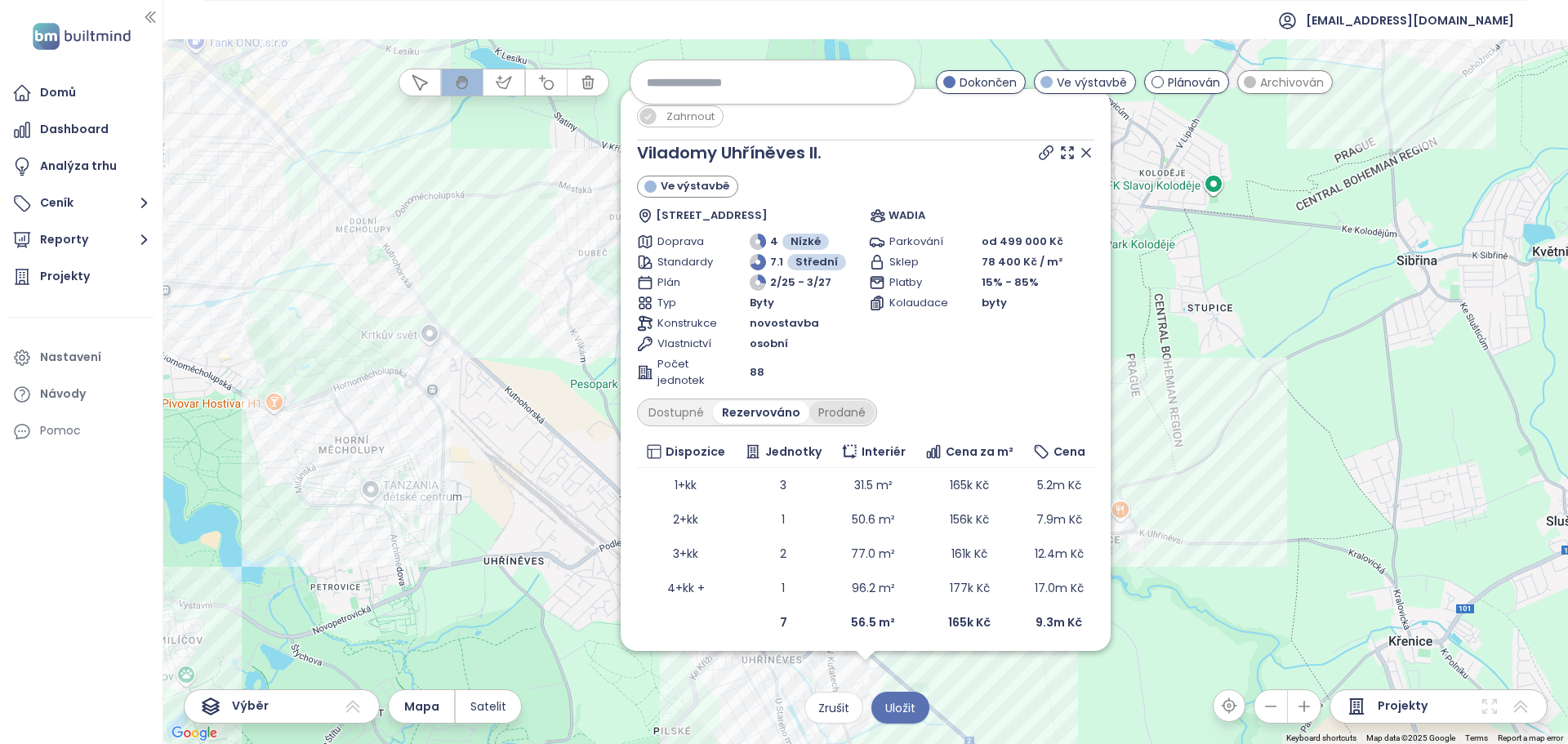
click at [829, 423] on div "Prodané" at bounding box center [842, 413] width 66 height 23
click at [666, 409] on div "Dostupné" at bounding box center [676, 413] width 74 height 23
drag, startPoint x: 1073, startPoint y: 148, endPoint x: 1400, endPoint y: 255, distance: 344.1
click at [1078, 147] on icon at bounding box center [1087, 153] width 17 height 17
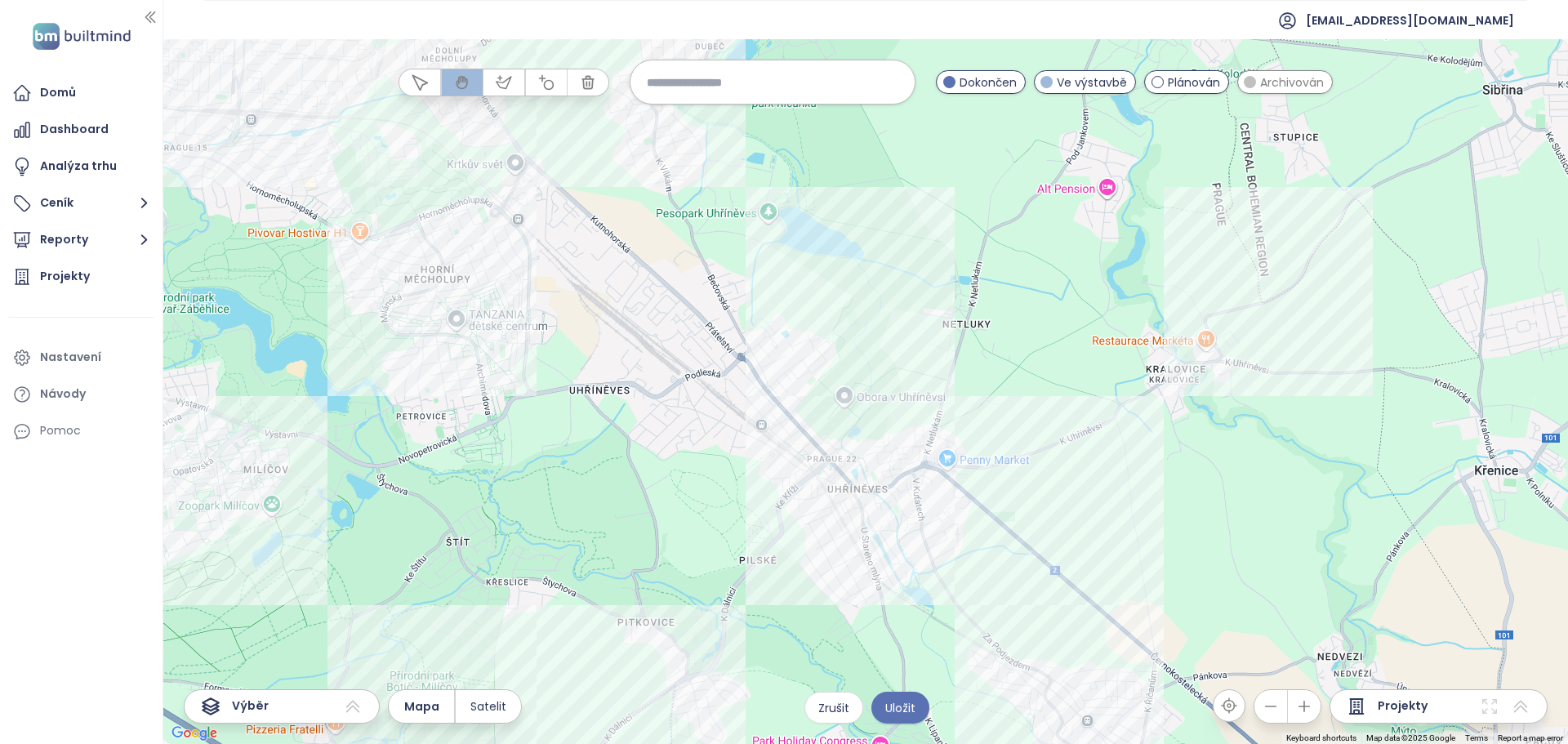
drag, startPoint x: 871, startPoint y: 427, endPoint x: 970, endPoint y: 233, distance: 217.8
click at [970, 233] on div at bounding box center [866, 391] width 1404 height 705
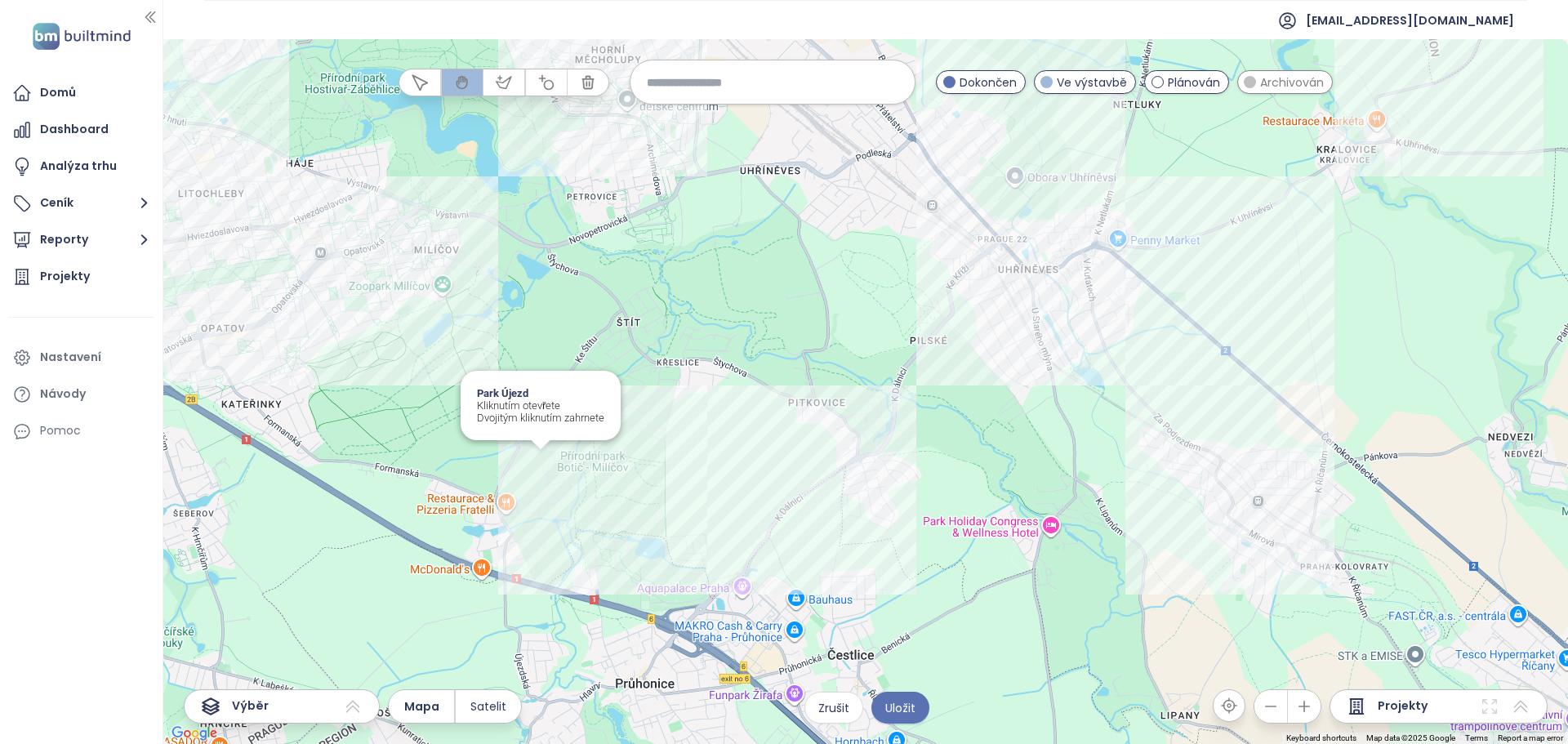
click at [545, 467] on div "Park Újezd Kliknutím otevřete Dvojitým kliknutím zahrnete" at bounding box center [866, 391] width 1404 height 705
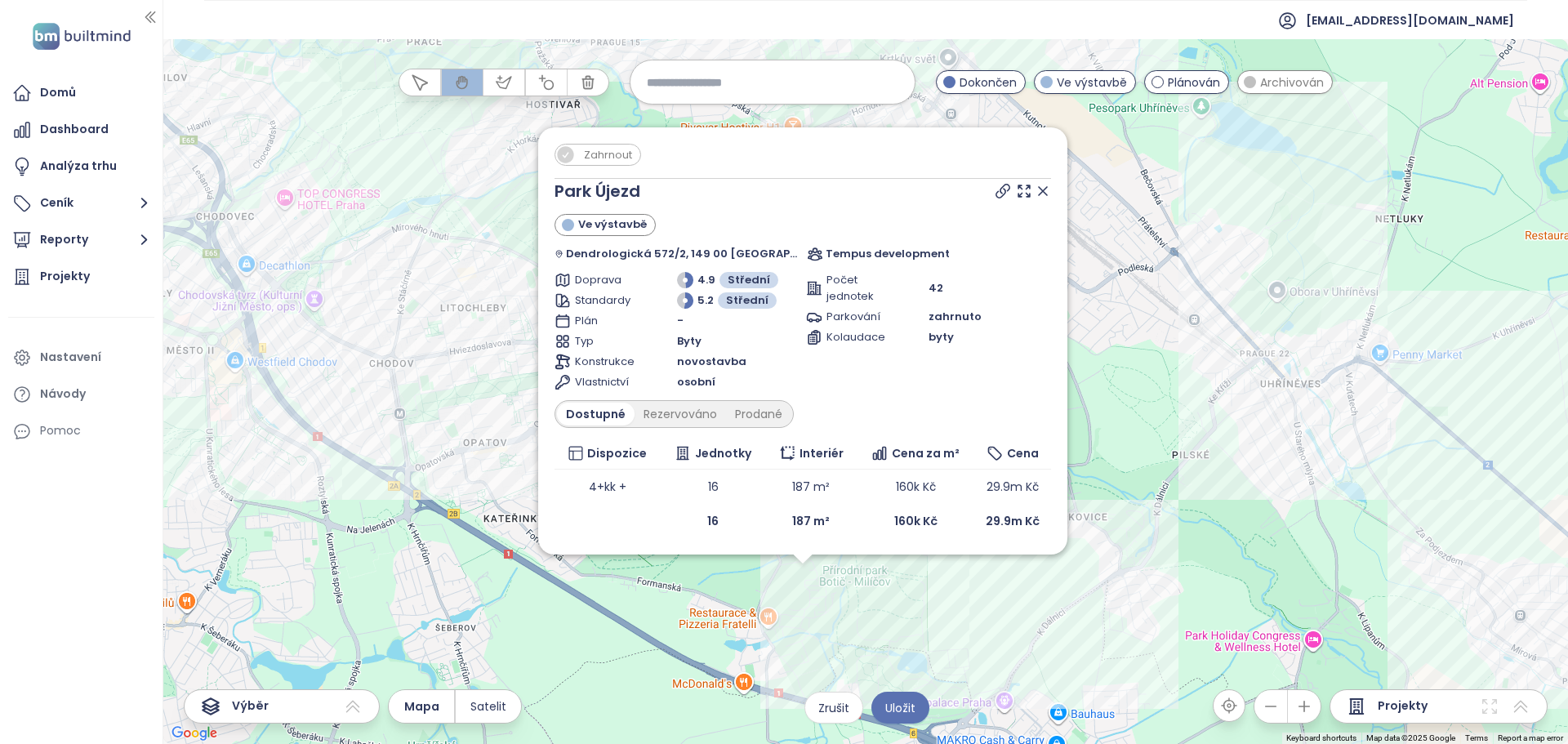
drag, startPoint x: 886, startPoint y: 430, endPoint x: 823, endPoint y: 637, distance: 216.4
click at [823, 637] on div "[GEOGRAPHIC_DATA] Újezd Ve výstavbě Dendrologická 572/2, 149 00 [GEOGRAPHIC_DAT…" at bounding box center [866, 391] width 1404 height 705
click at [1183, 483] on div "[GEOGRAPHIC_DATA] Újezd Ve výstavbě Dendrologická 572/2, 149 00 [GEOGRAPHIC_DAT…" at bounding box center [866, 391] width 1404 height 705
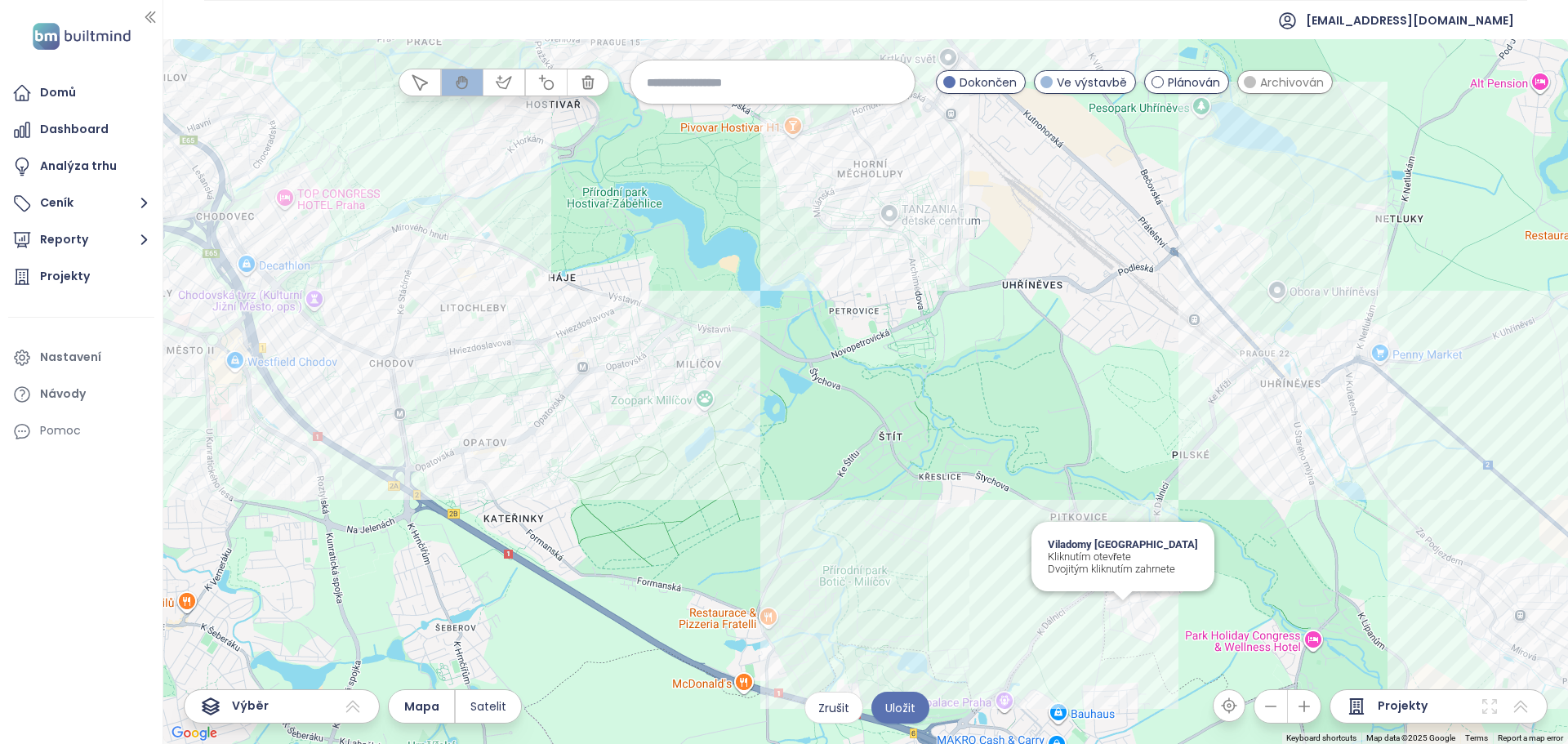
click at [1123, 613] on div "Viladomy Pitkovice Kliknutím otevřete Dvojitým kliknutím zahrnete" at bounding box center [866, 391] width 1404 height 705
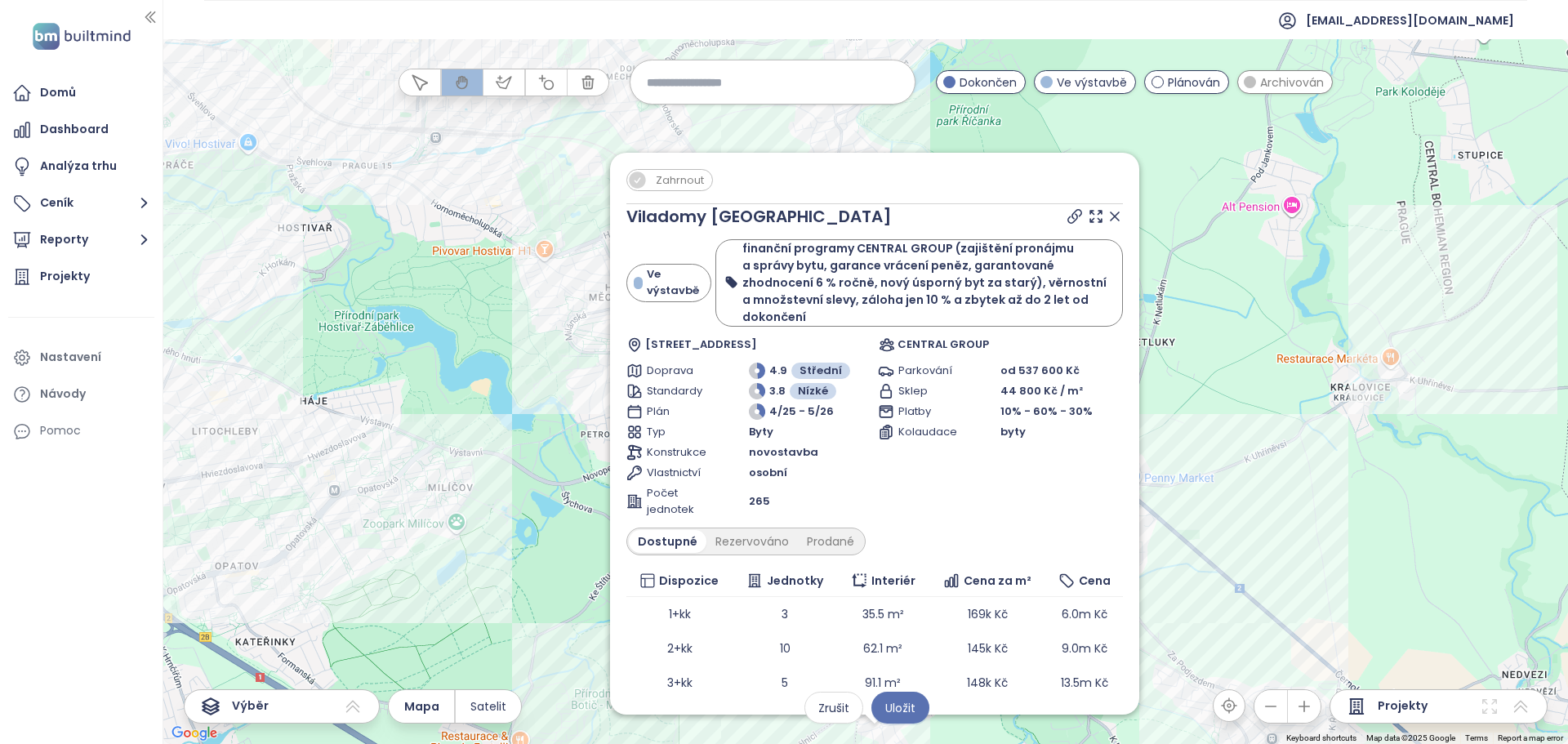
drag, startPoint x: 1210, startPoint y: 281, endPoint x: 1219, endPoint y: 350, distance: 69.6
click at [1221, 354] on div "Zahrnout Viladomy Pitkovice Ve výstavbě finanční programy CENTRAL GROUP (zajišt…" at bounding box center [866, 391] width 1404 height 705
click at [1107, 220] on icon at bounding box center [1115, 219] width 17 height 17
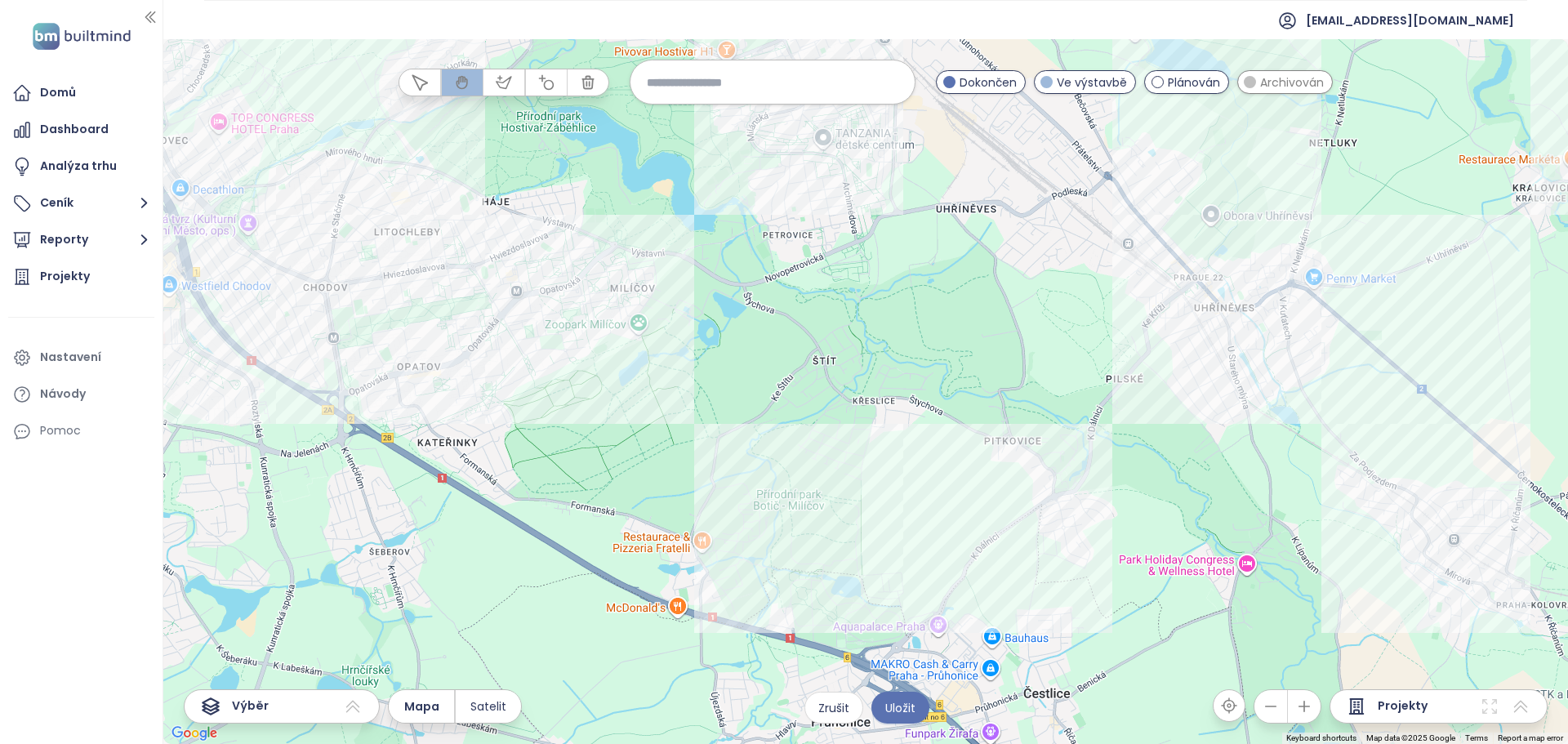
drag, startPoint x: 683, startPoint y: 442, endPoint x: 841, endPoint y: 280, distance: 226.3
click at [841, 280] on div at bounding box center [866, 391] width 1404 height 705
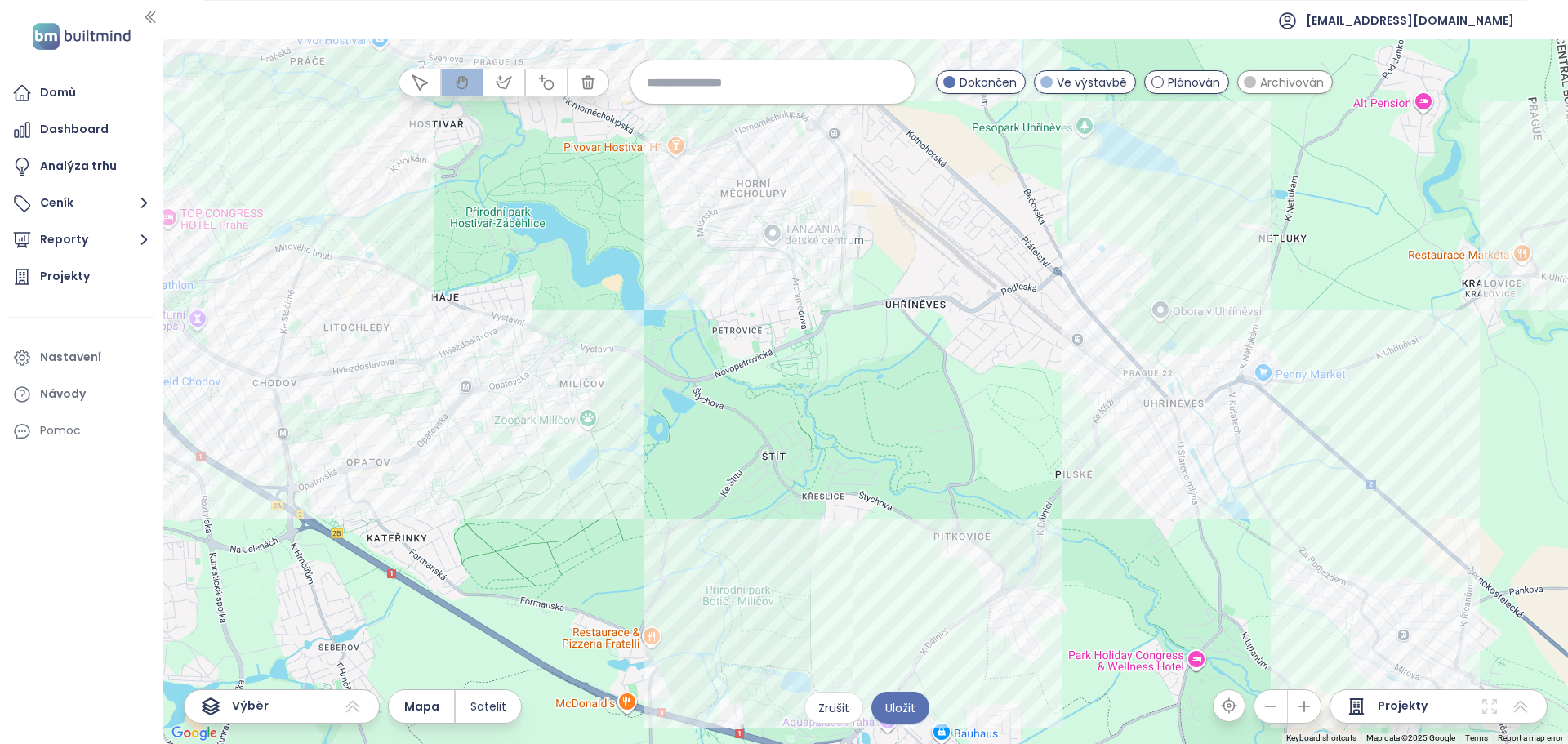
drag, startPoint x: 830, startPoint y: 408, endPoint x: 819, endPoint y: 438, distance: 32.0
click at [821, 448] on div at bounding box center [866, 391] width 1404 height 705
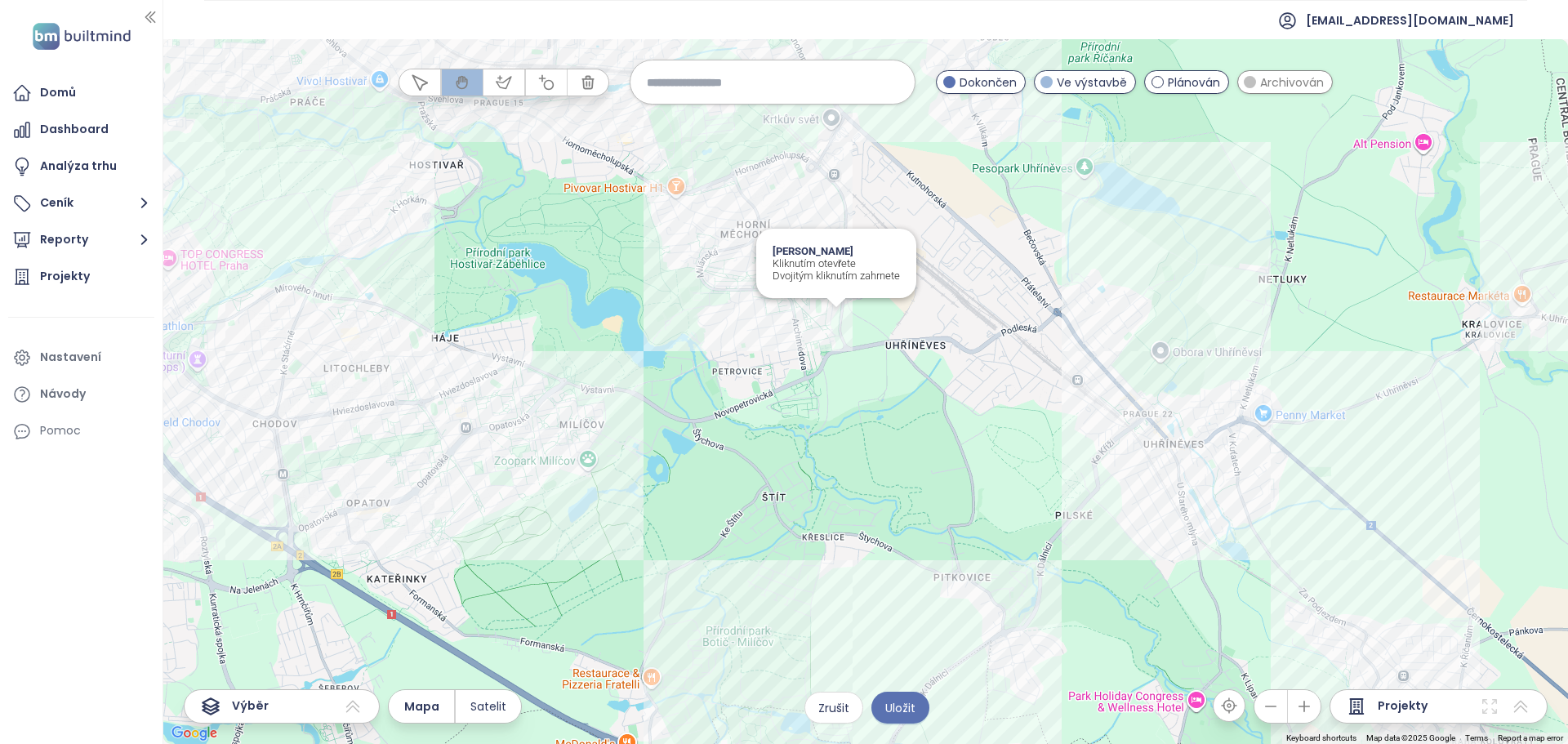
click at [840, 329] on div "[PERSON_NAME] Kliknutím otevřete Dvojitým kliknutím zahrnete" at bounding box center [866, 391] width 1404 height 705
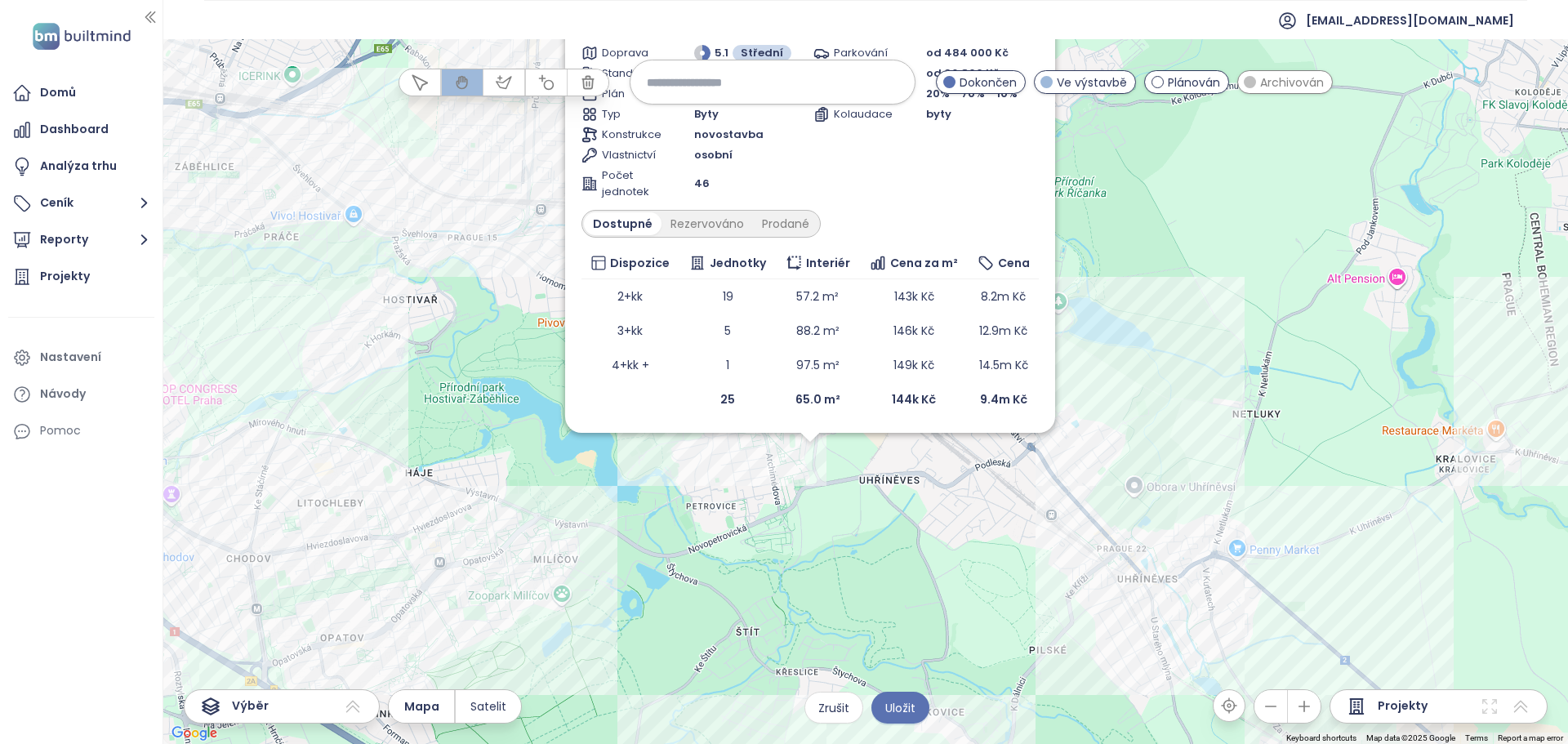
drag, startPoint x: 838, startPoint y: 573, endPoint x: 812, endPoint y: 541, distance: 41.2
click at [812, 541] on div "Zahrnout [PERSON_NAME] Ve výstavbě [STREET_ADDRESS] [PERSON_NAME] Doprava 5.1 S…" at bounding box center [866, 391] width 1404 height 705
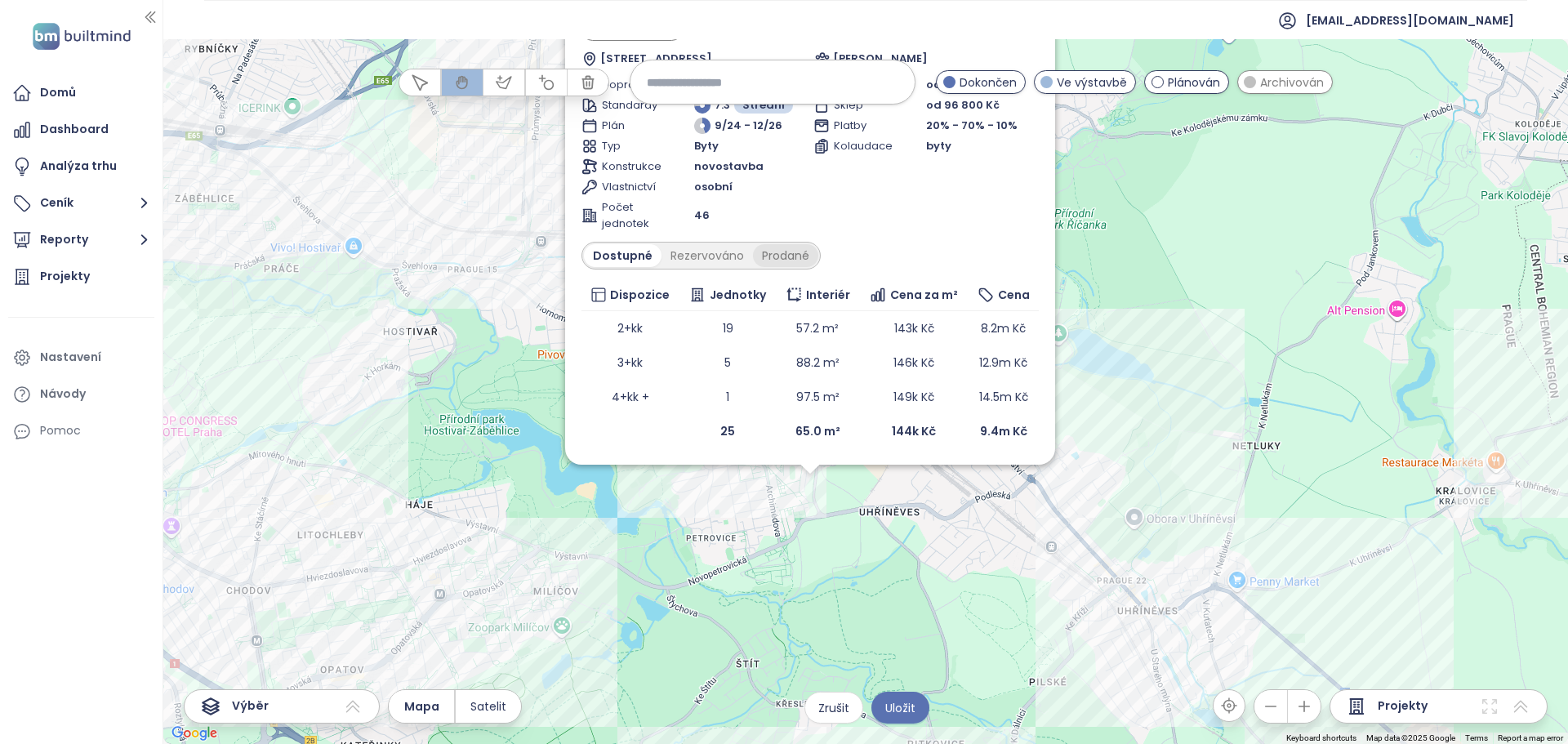
click at [778, 249] on div "Prodané" at bounding box center [785, 256] width 66 height 23
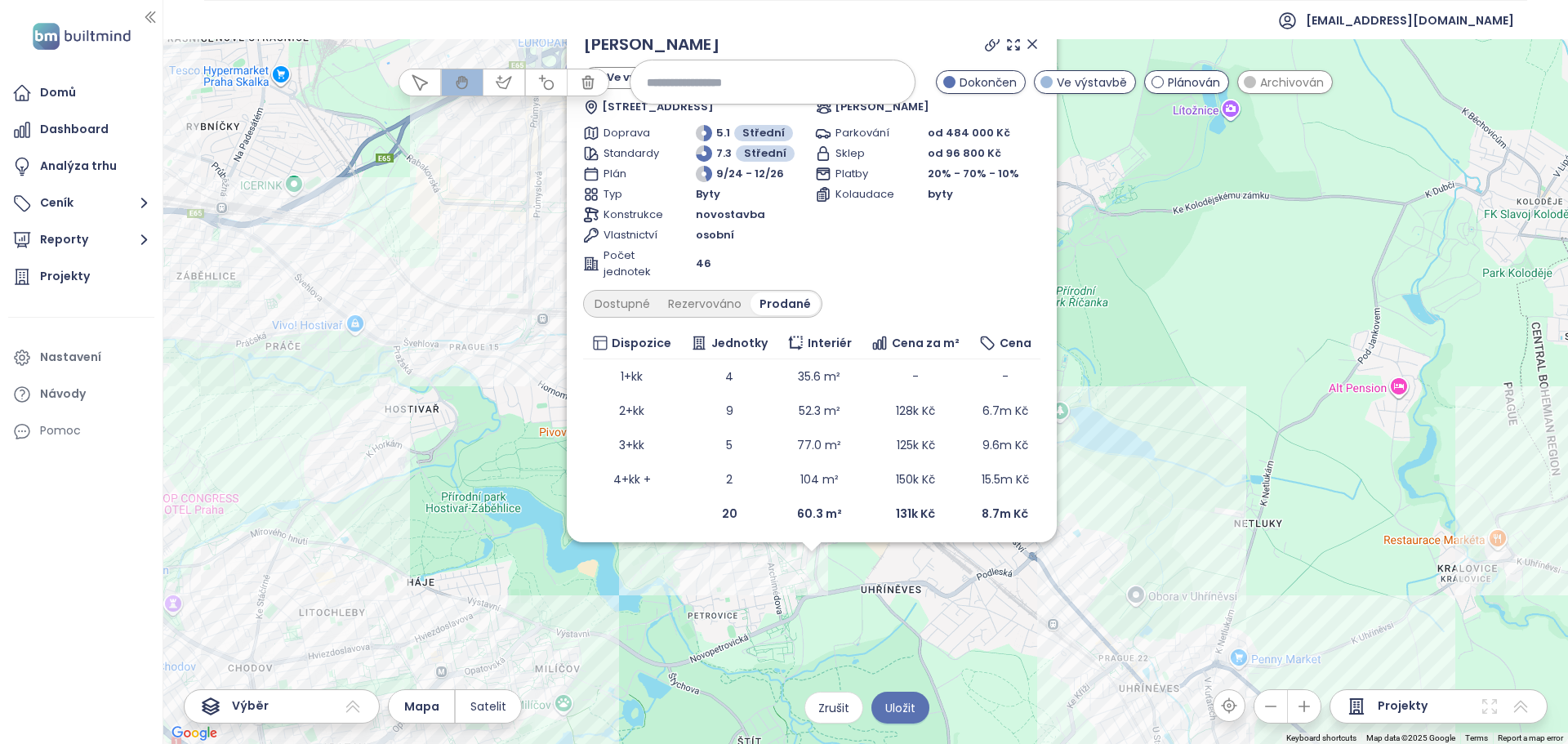
drag, startPoint x: 1140, startPoint y: 307, endPoint x: 1146, endPoint y: 452, distance: 145.1
click at [1146, 452] on div "Zahrnout [PERSON_NAME] Ve výstavbě [STREET_ADDRESS] [PERSON_NAME] Doprava 5.1 S…" at bounding box center [866, 391] width 1404 height 705
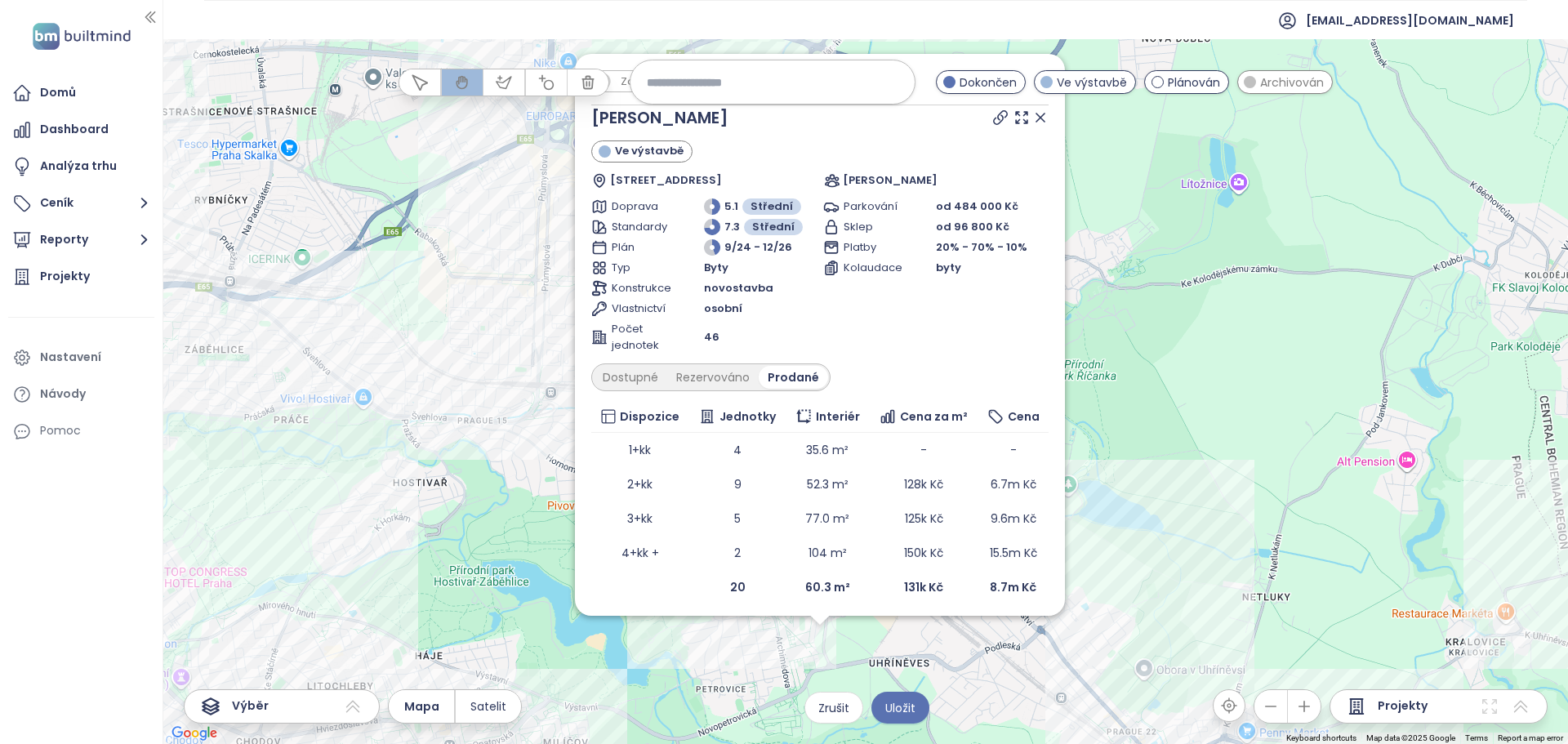
click at [1033, 113] on icon at bounding box center [1041, 118] width 17 height 17
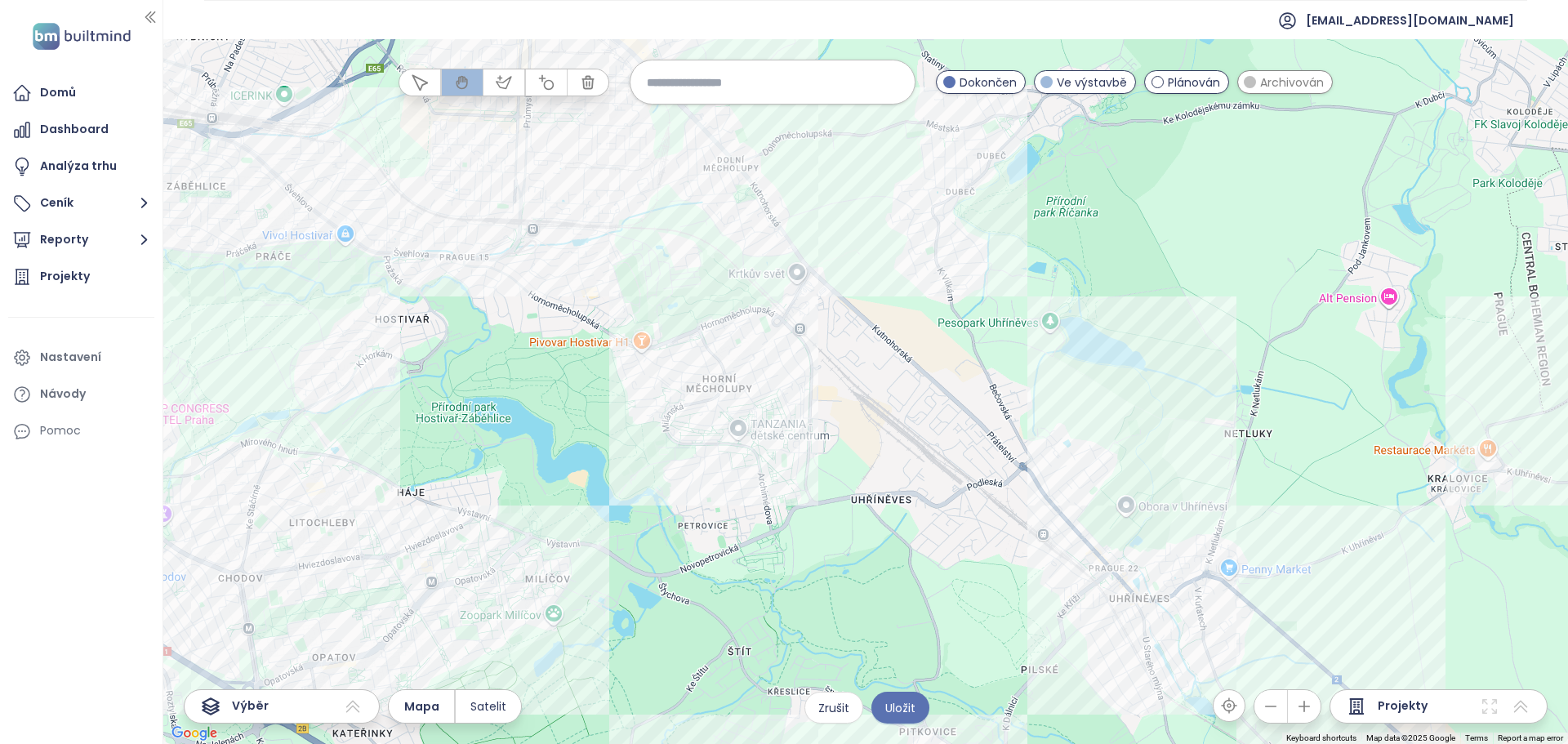
drag, startPoint x: 975, startPoint y: 353, endPoint x: 956, endPoint y: 231, distance: 123.5
click at [956, 231] on div at bounding box center [866, 391] width 1404 height 705
